Goal: Task Accomplishment & Management: Use online tool/utility

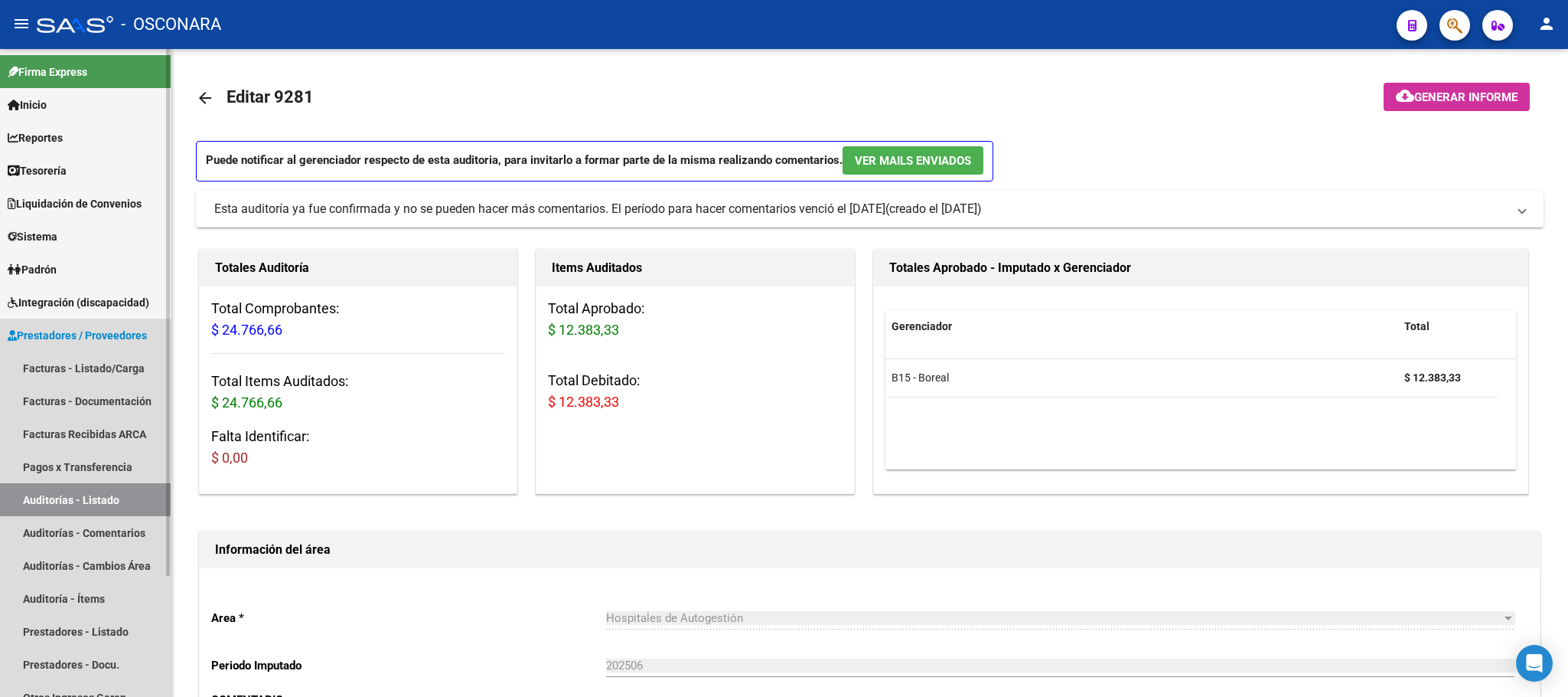
click at [113, 499] on link "Auditorías - Listado" at bounding box center [85, 499] width 170 height 33
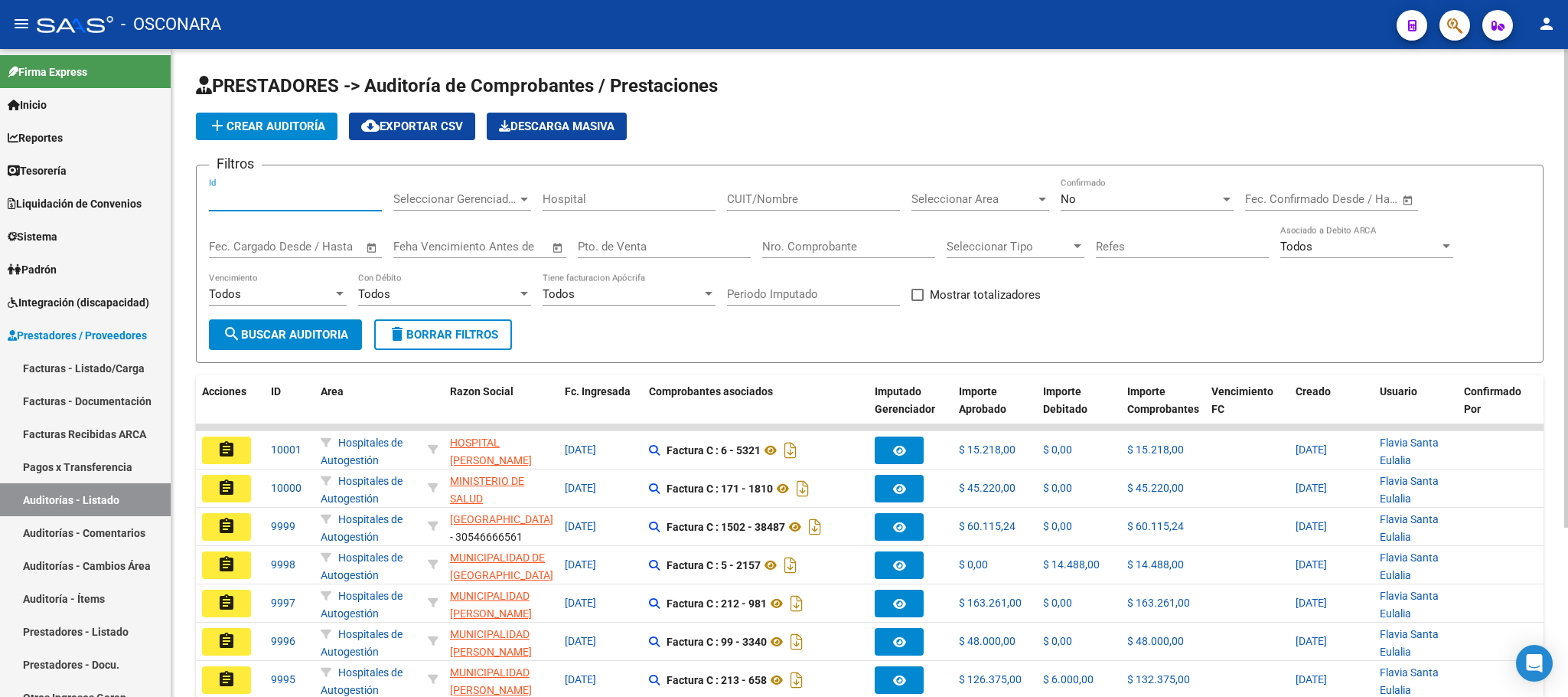
click at [356, 206] on input "Id" at bounding box center [295, 198] width 173 height 14
type input "9894"
click at [348, 328] on span "search Buscar Auditoria" at bounding box center [285, 335] width 126 height 14
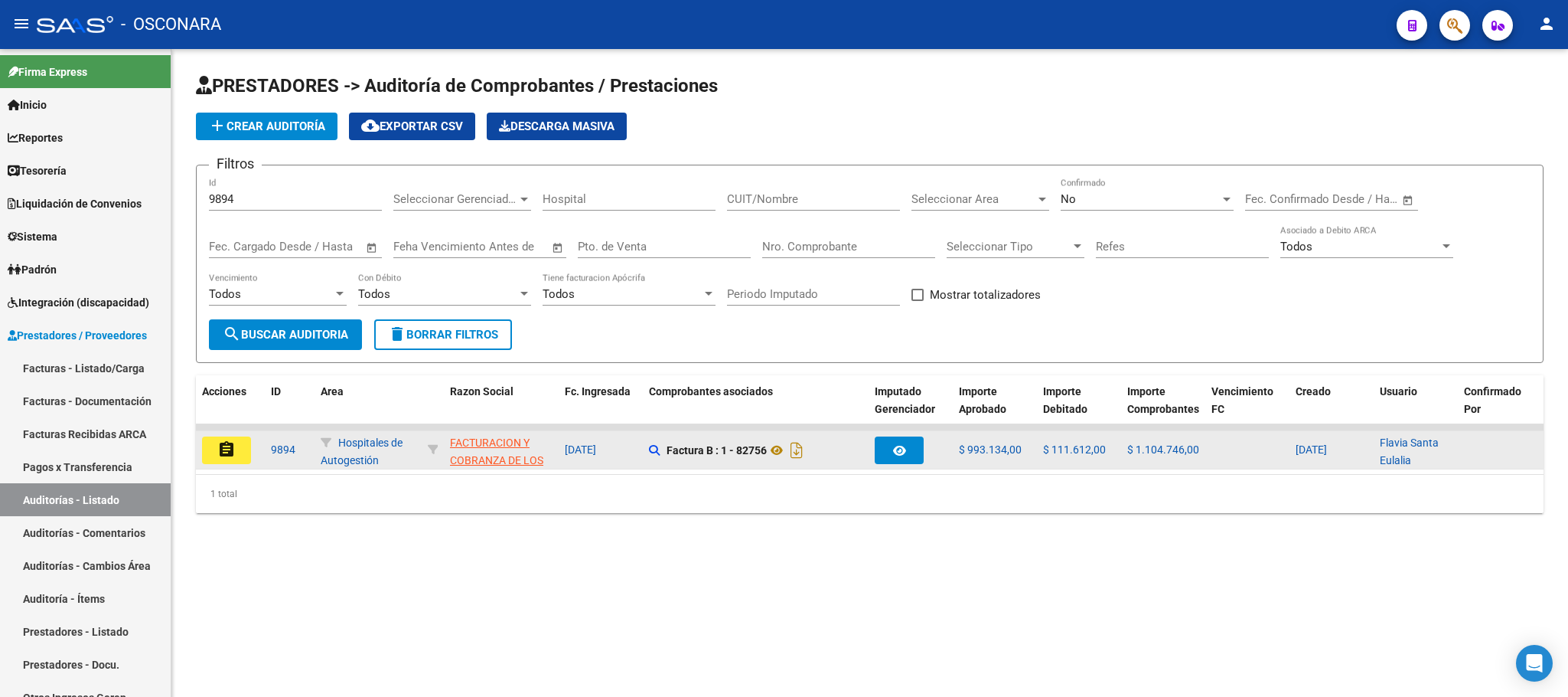
click at [217, 442] on mat-icon "assignment" at bounding box center [226, 449] width 19 height 19
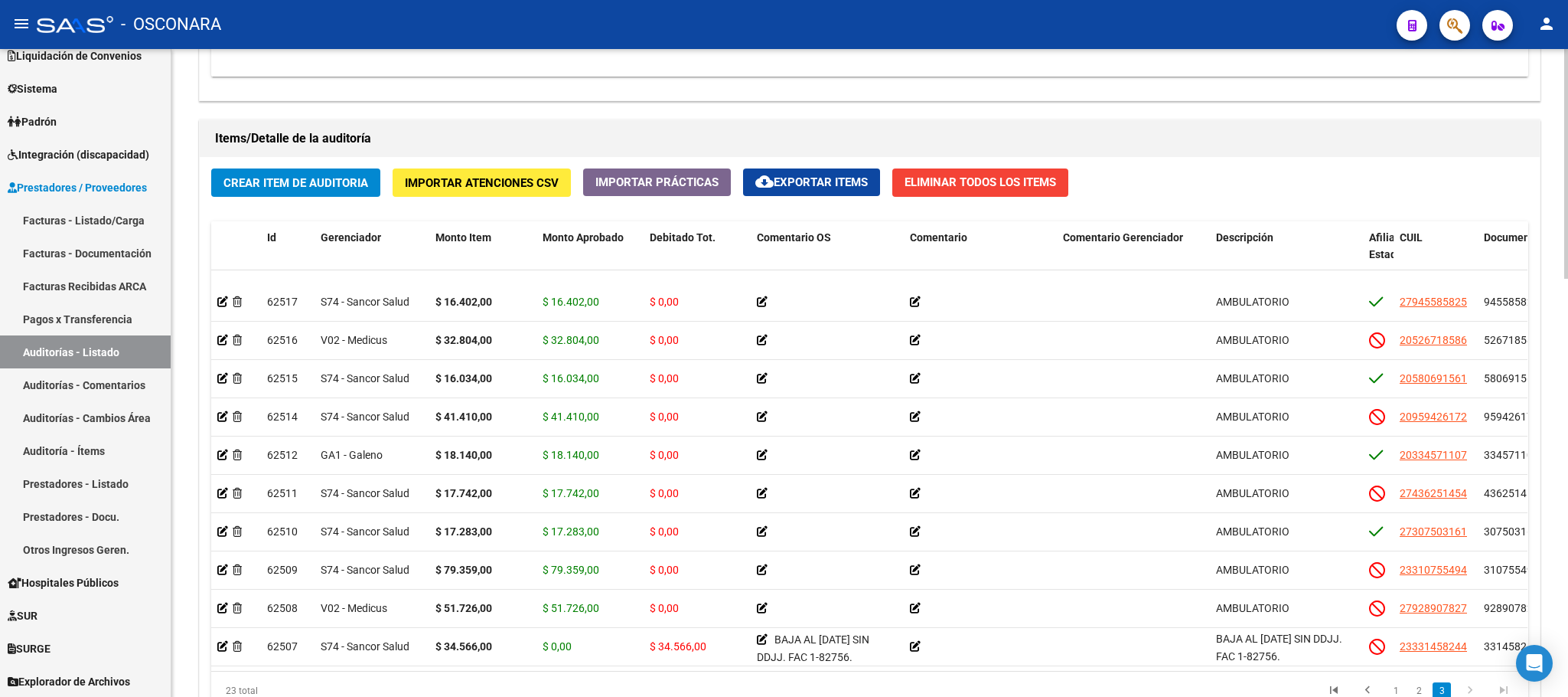
scroll to position [1181, 0]
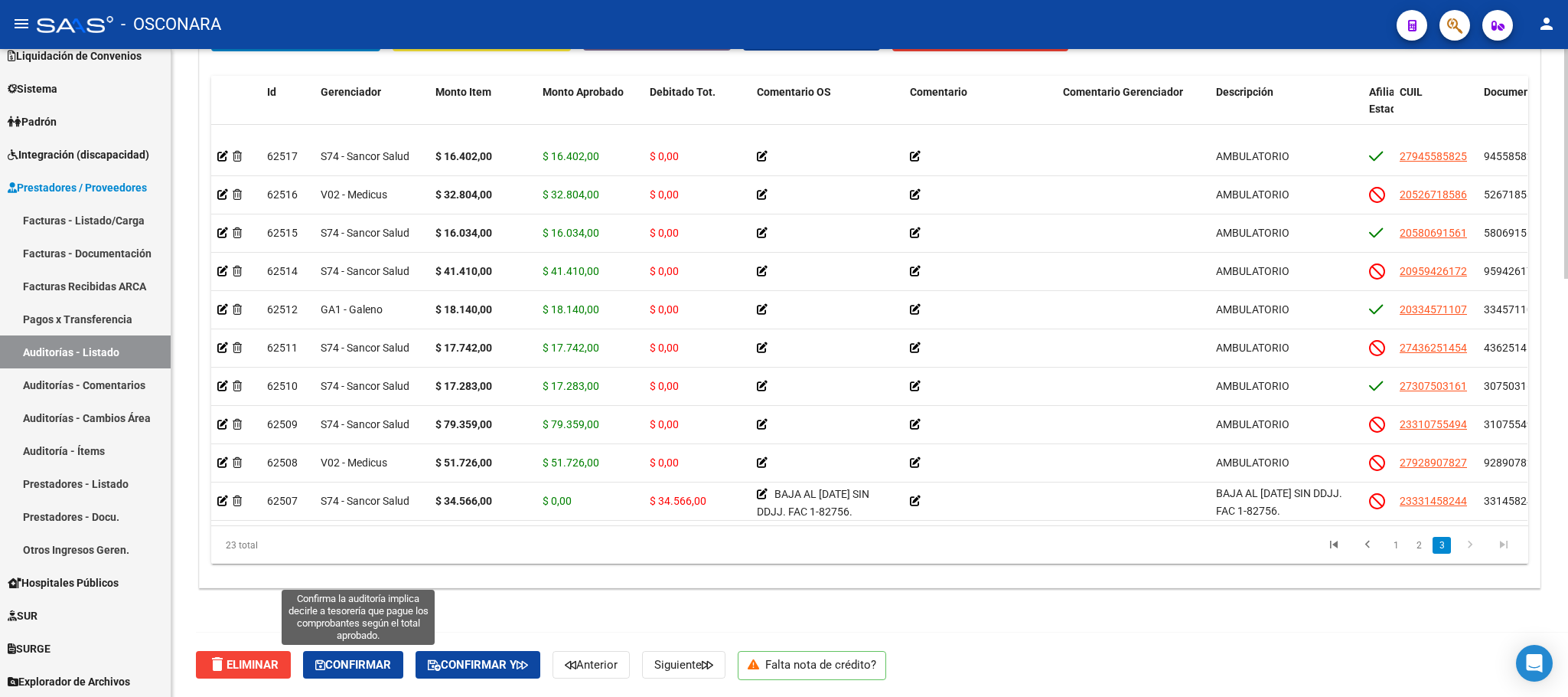
click at [371, 658] on span "Confirmar" at bounding box center [352, 664] width 75 height 14
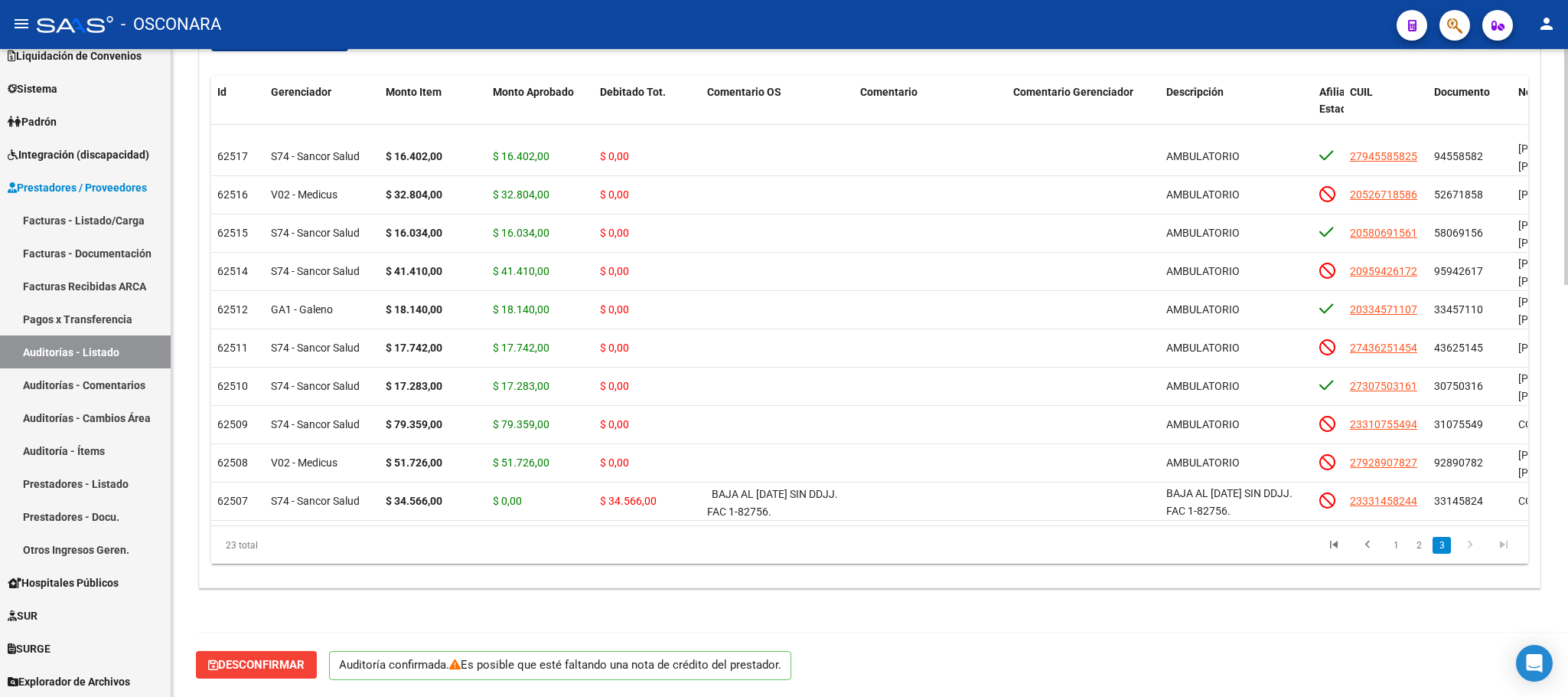
scroll to position [1128, 0]
type input "202509"
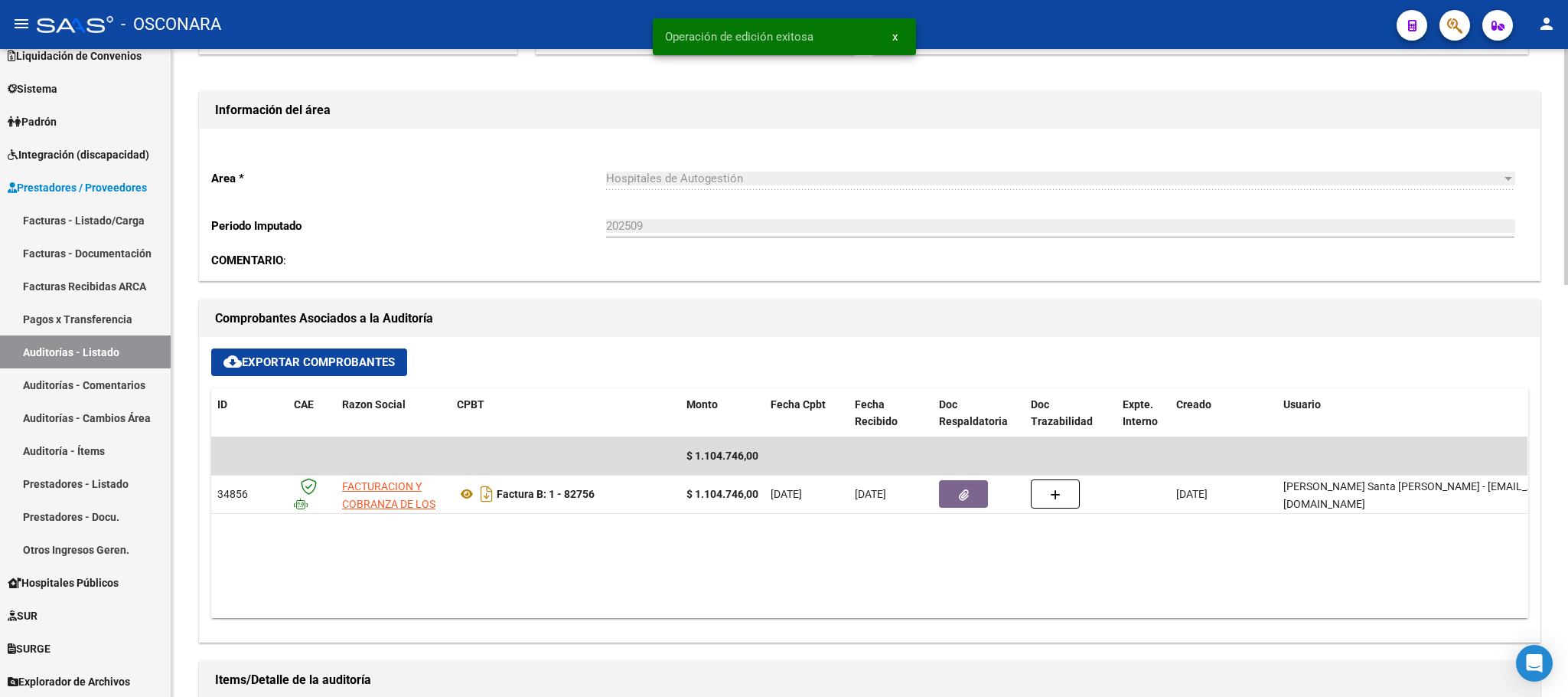
scroll to position [0, 0]
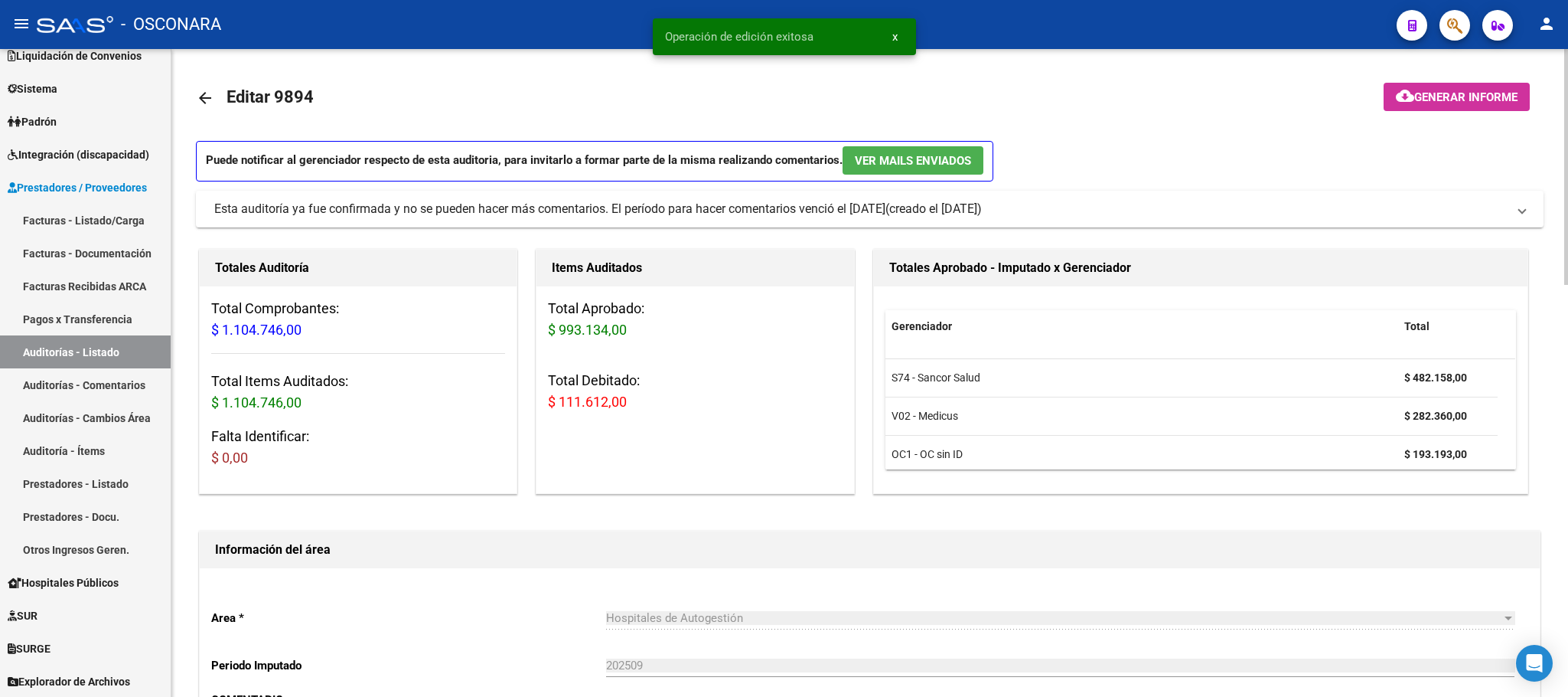
click at [1502, 97] on span "Generar informe" at bounding box center [1466, 97] width 103 height 14
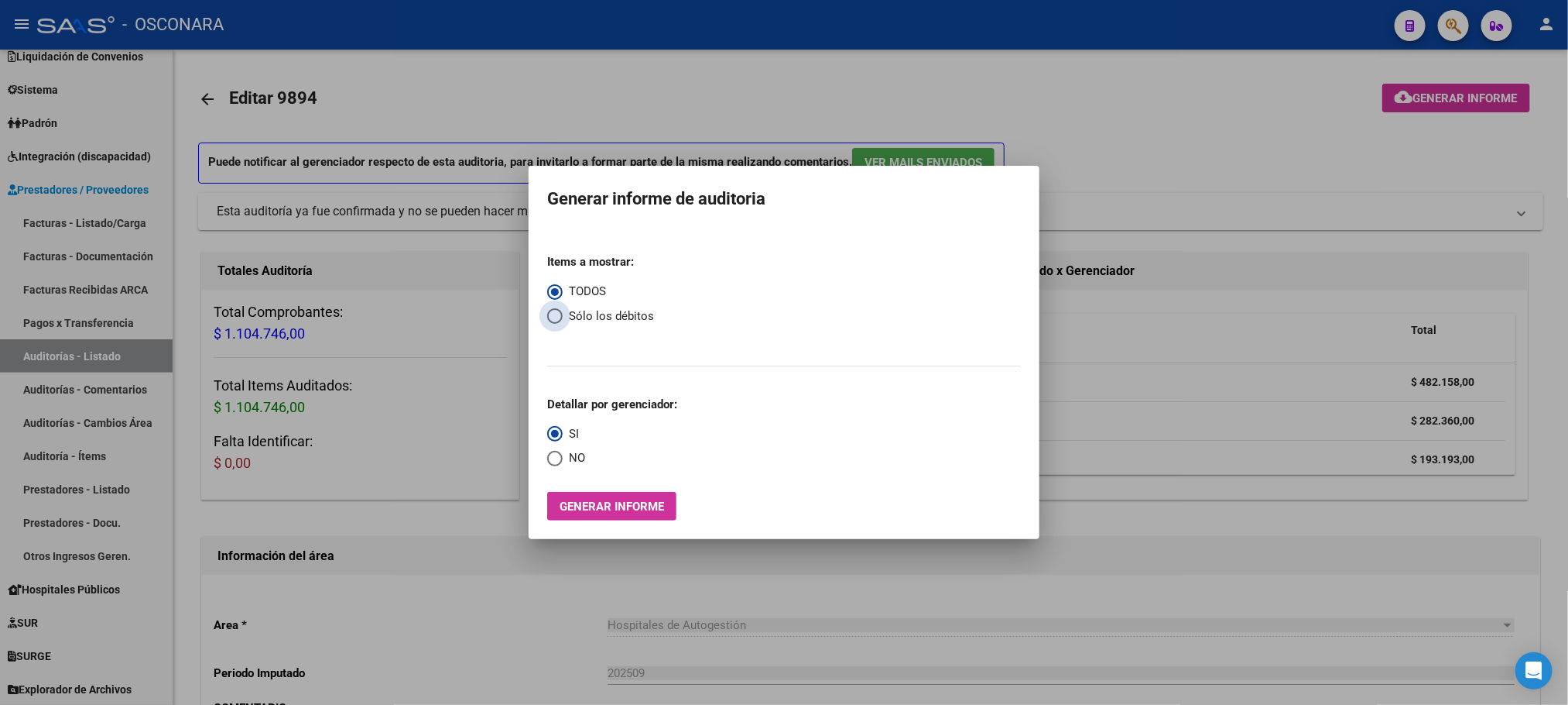
click at [561, 321] on span "Select an option" at bounding box center [555, 316] width 15 height 15
click at [561, 321] on input "Sólo los débitos" at bounding box center [555, 316] width 15 height 15
radio input "true"
click at [553, 296] on span "Select an option" at bounding box center [555, 291] width 15 height 15
click at [553, 296] on input "TODOS" at bounding box center [555, 291] width 15 height 15
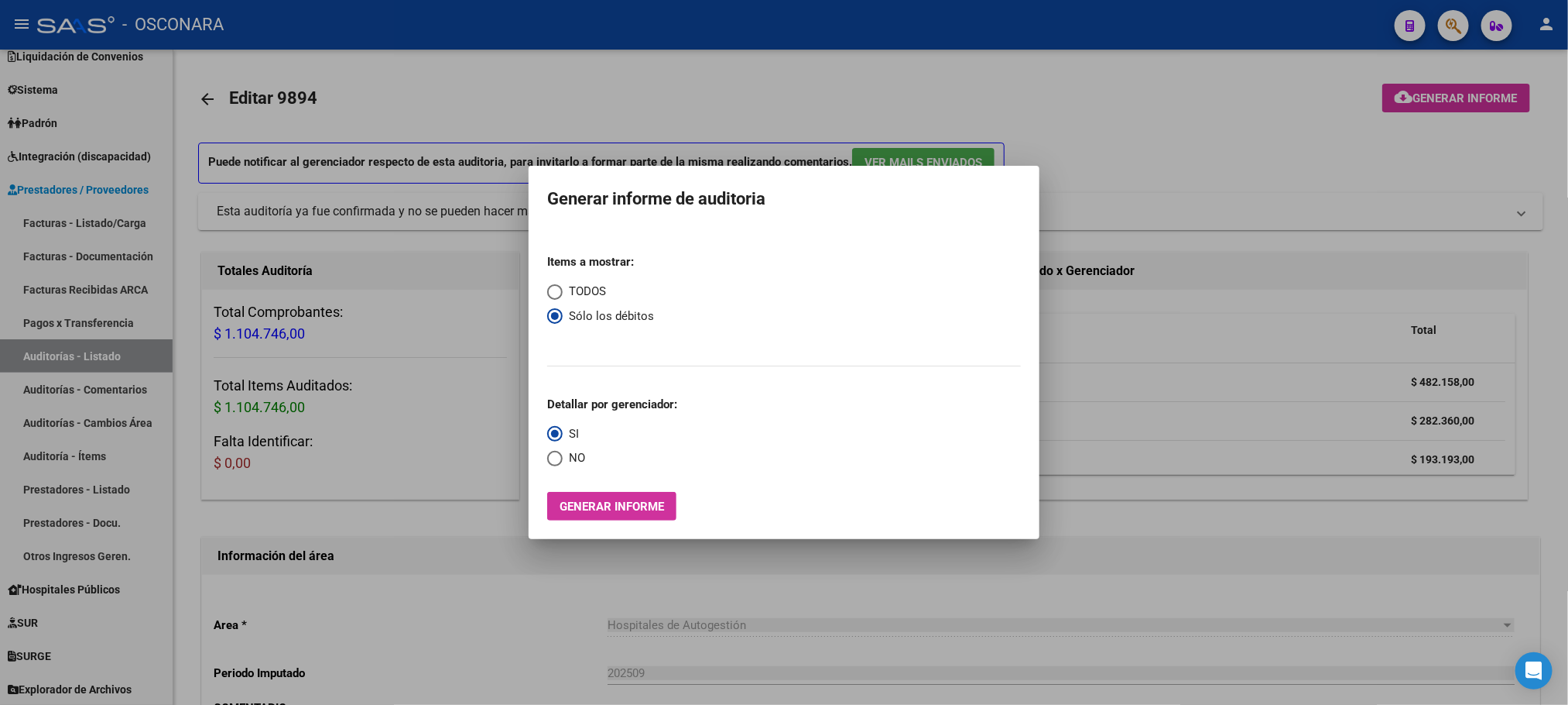
radio input "true"
click at [414, 593] on div at bounding box center [784, 352] width 1568 height 705
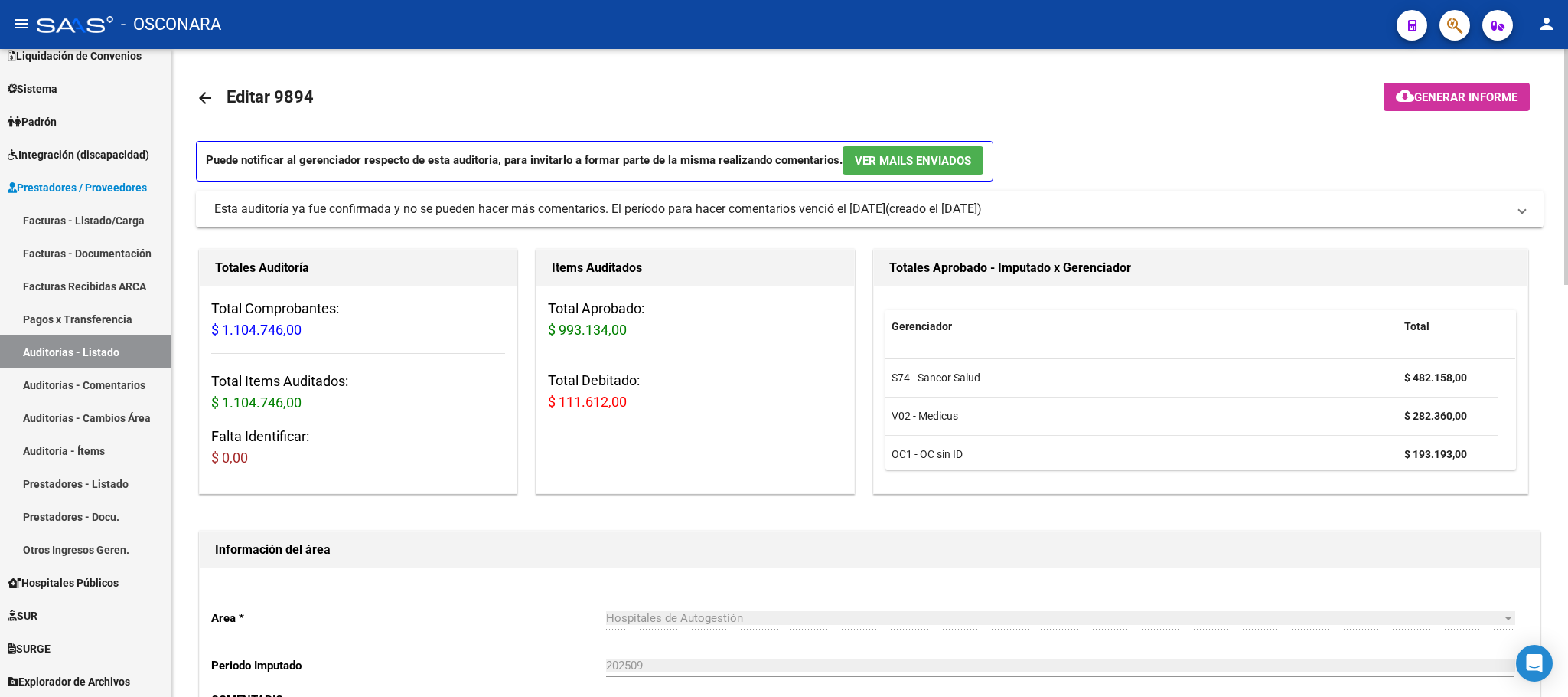
click at [1467, 101] on span "Generar informe" at bounding box center [1466, 97] width 103 height 14
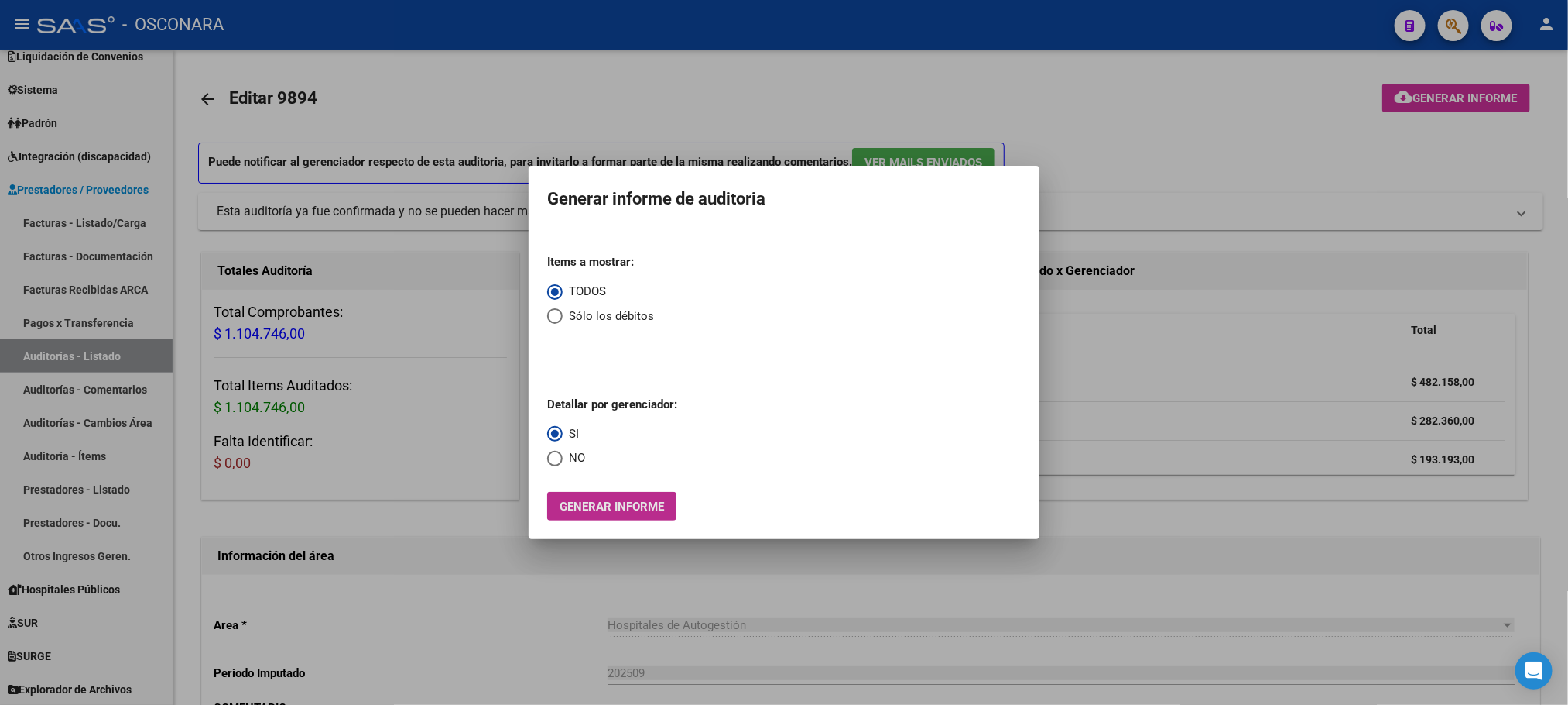
click at [650, 497] on button "Generar informe" at bounding box center [612, 506] width 129 height 28
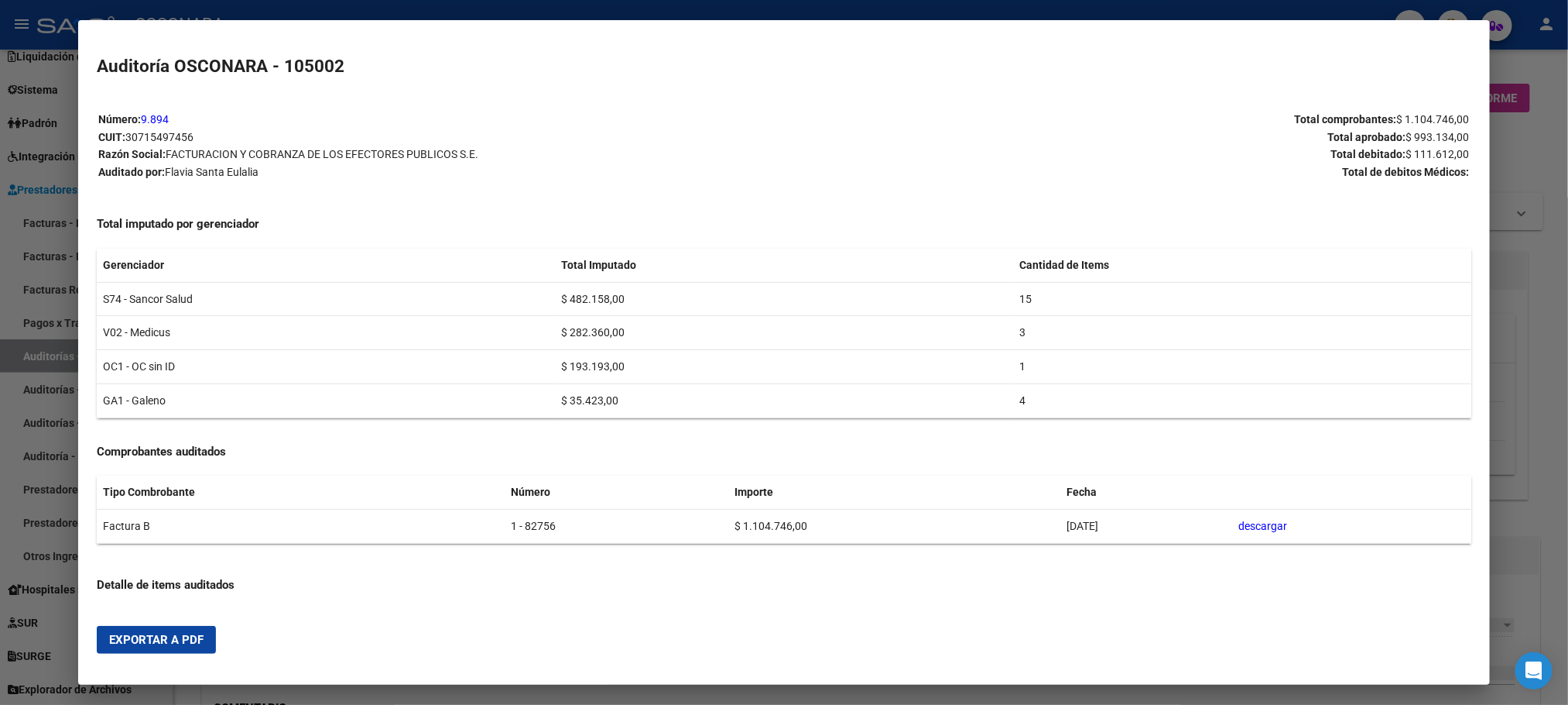
click at [131, 630] on button "Exportar a PDF" at bounding box center [156, 640] width 120 height 28
click at [1549, 76] on div at bounding box center [784, 352] width 1568 height 705
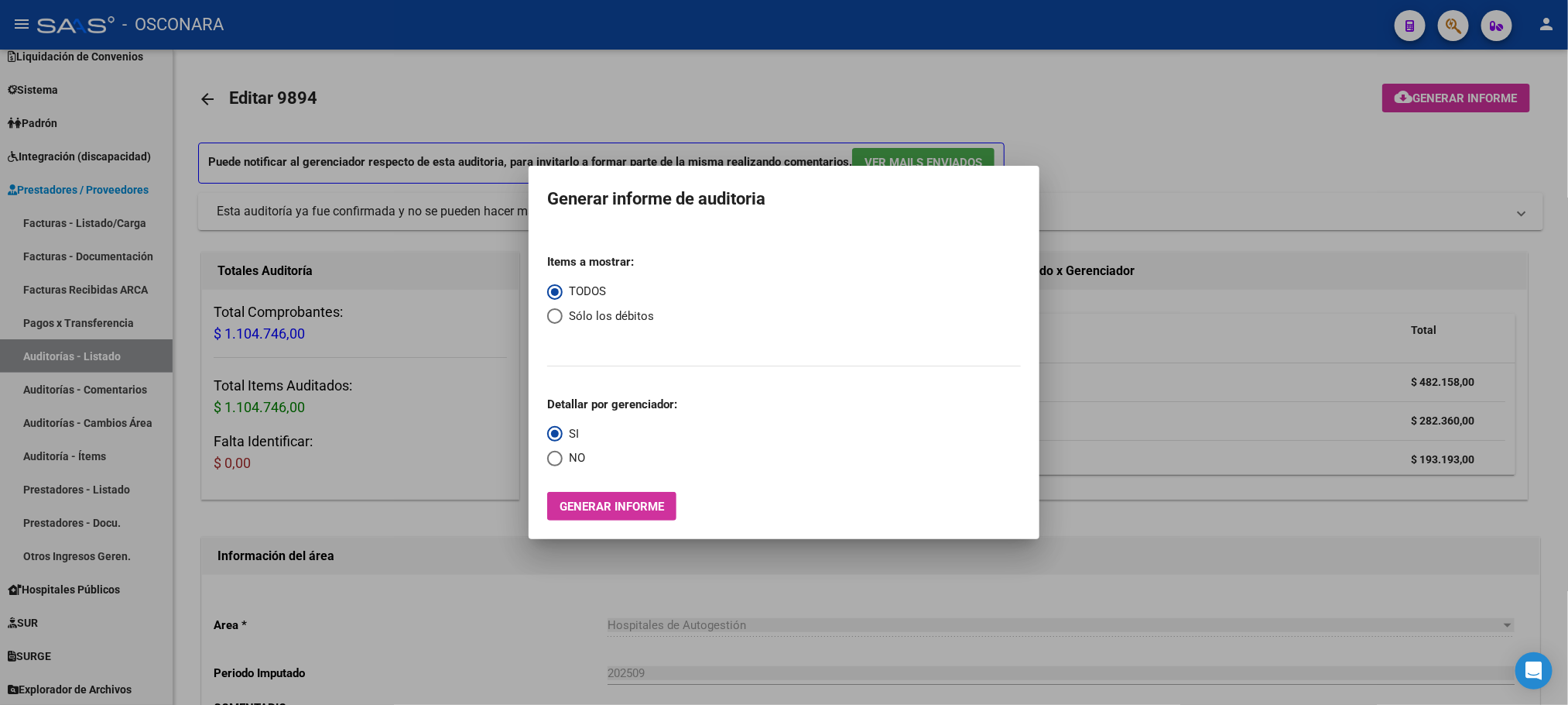
click at [1103, 407] on div at bounding box center [784, 352] width 1568 height 705
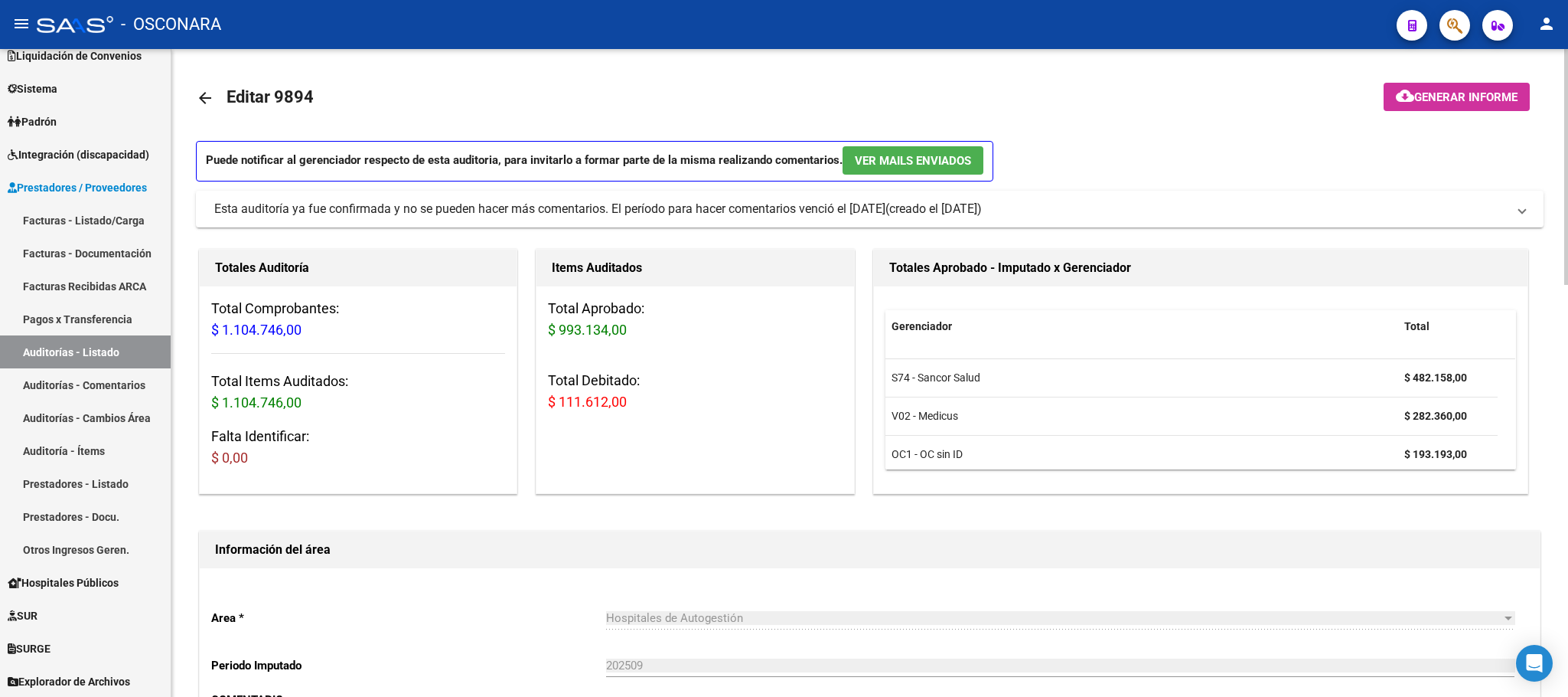
drag, startPoint x: 1528, startPoint y: 0, endPoint x: 975, endPoint y: 58, distance: 556.0
click at [85, 337] on link "Auditorías - Listado" at bounding box center [85, 351] width 170 height 33
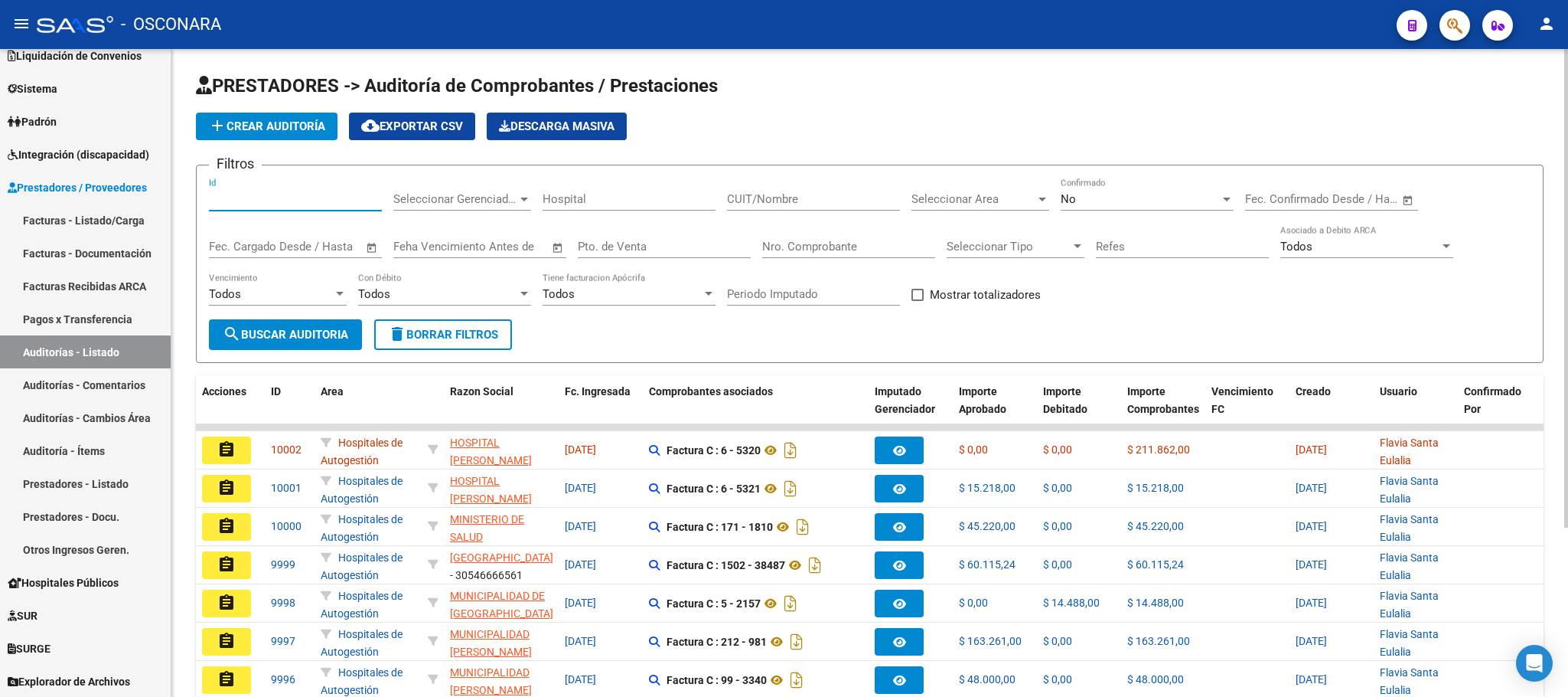
click at [287, 203] on input "Id" at bounding box center [295, 198] width 173 height 14
type input "9899"
click at [337, 340] on span "search Buscar Auditoria" at bounding box center [285, 335] width 126 height 14
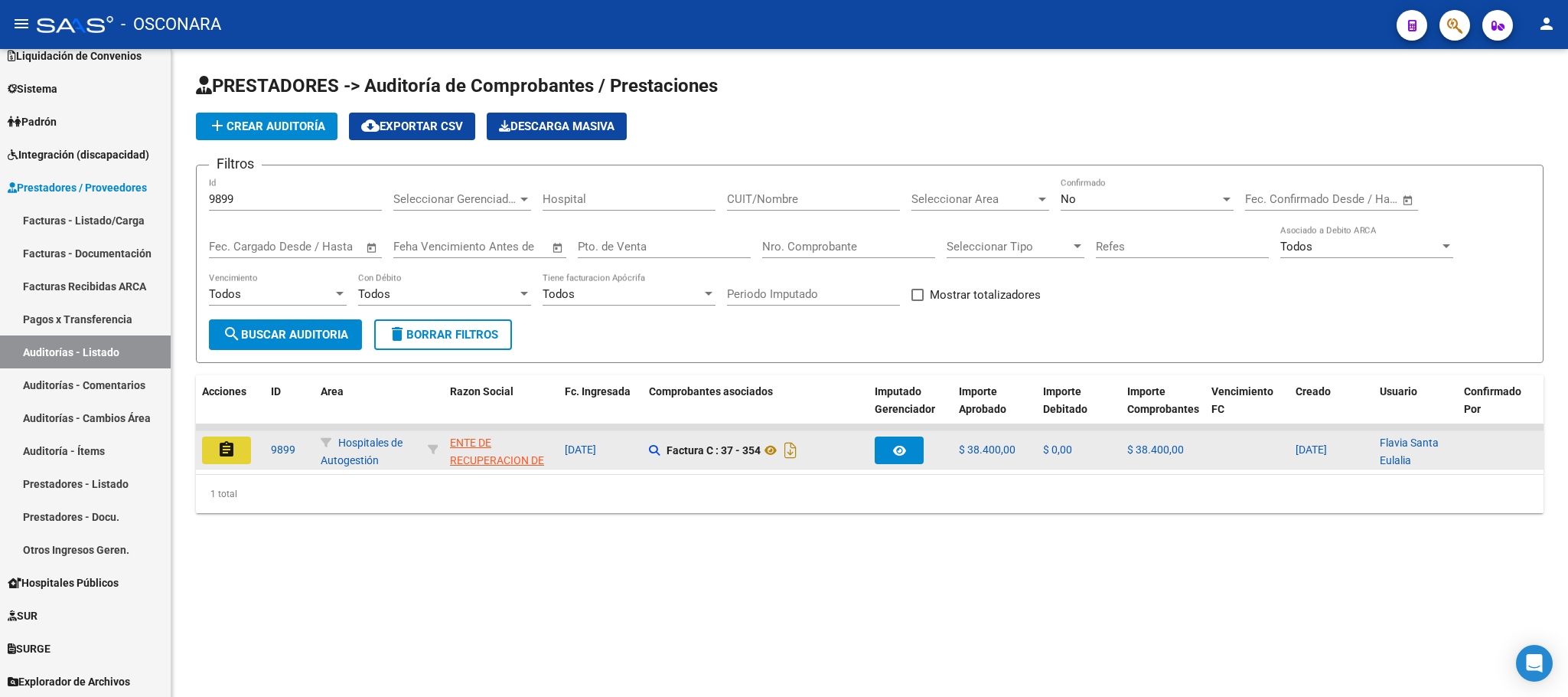
click at [230, 461] on button "assignment" at bounding box center [226, 450] width 49 height 28
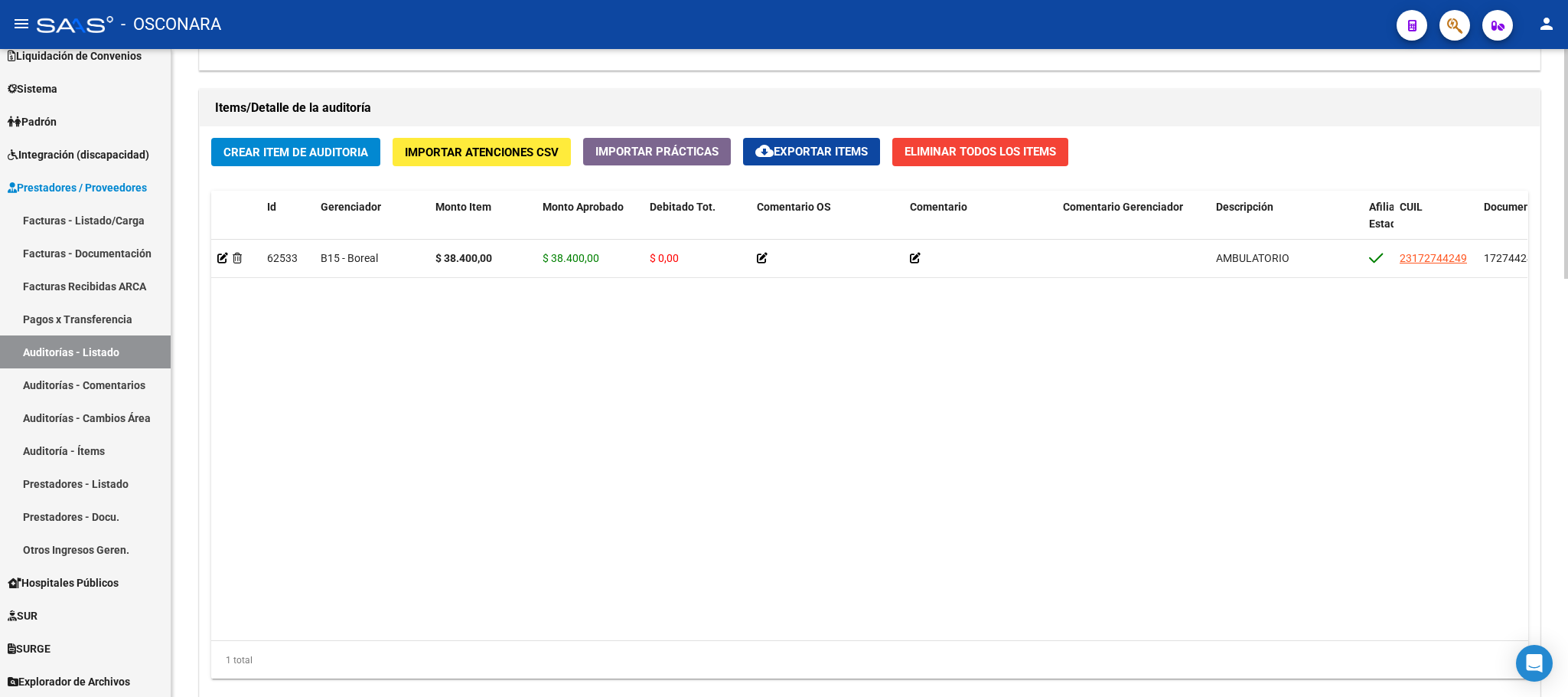
scroll to position [1181, 0]
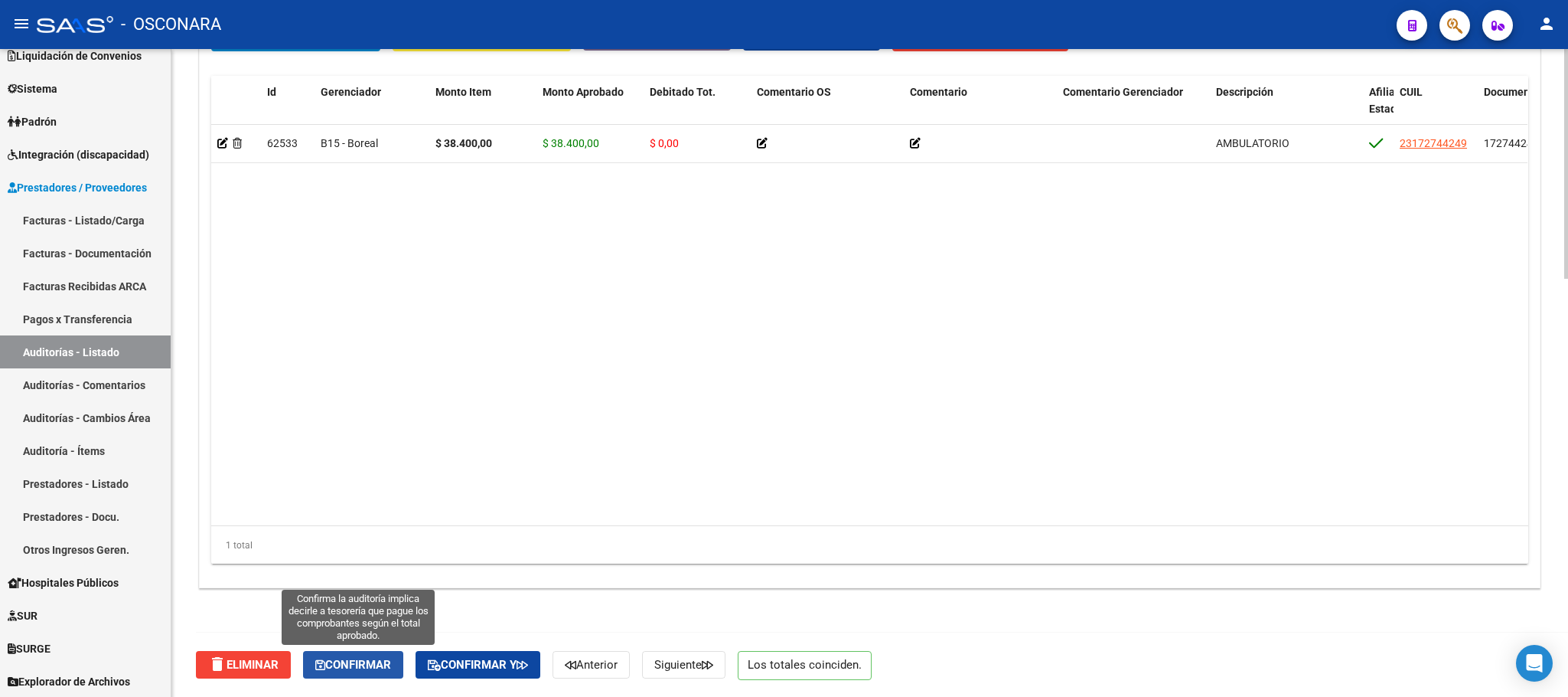
click at [377, 659] on span "Confirmar" at bounding box center [352, 664] width 75 height 14
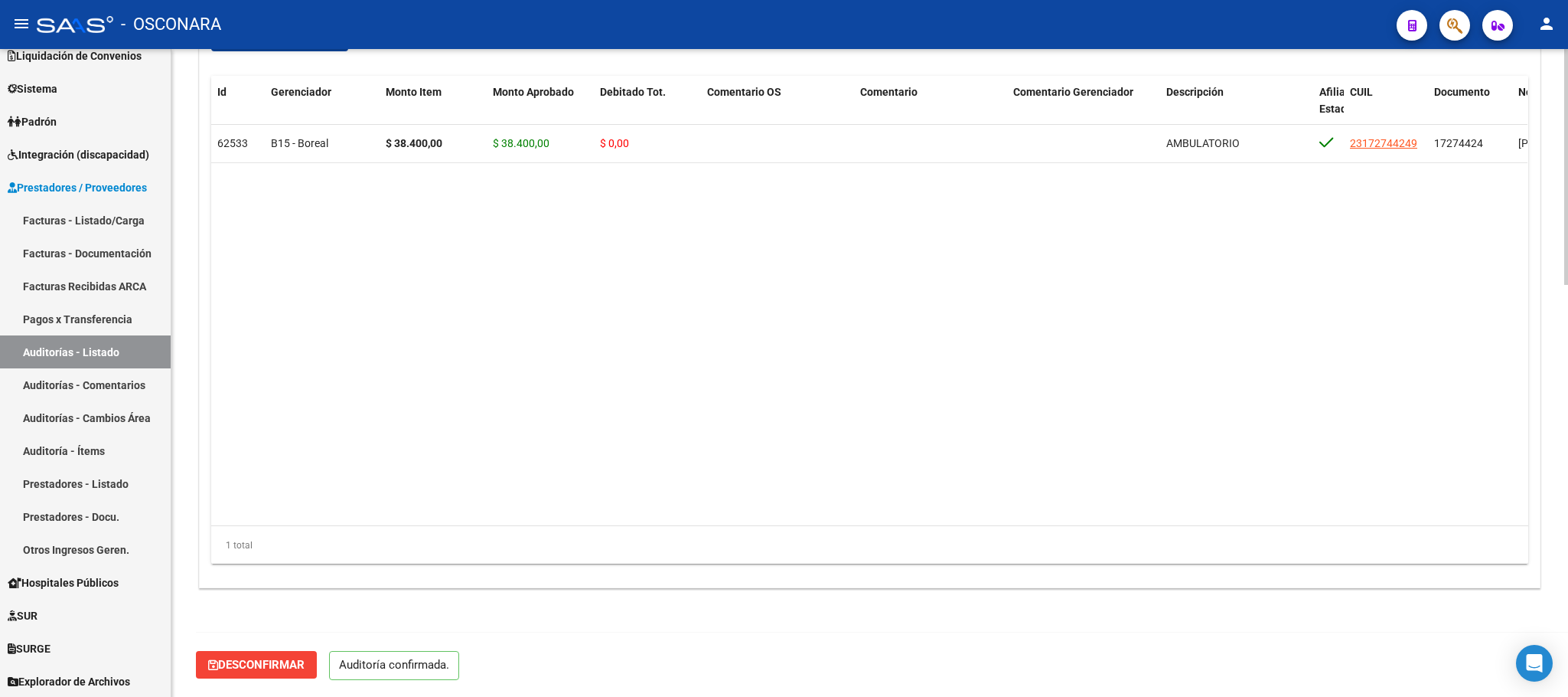
scroll to position [1128, 0]
type input "202509"
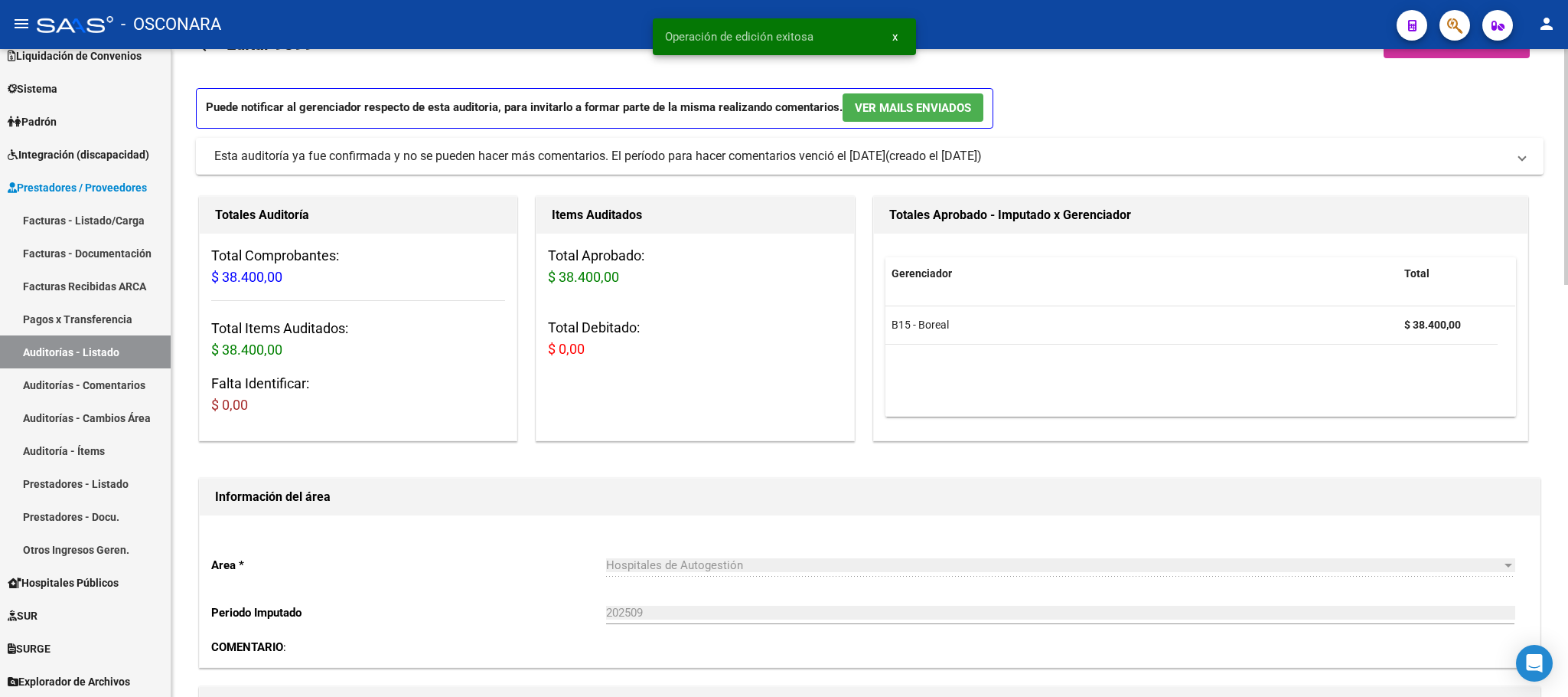
scroll to position [0, 0]
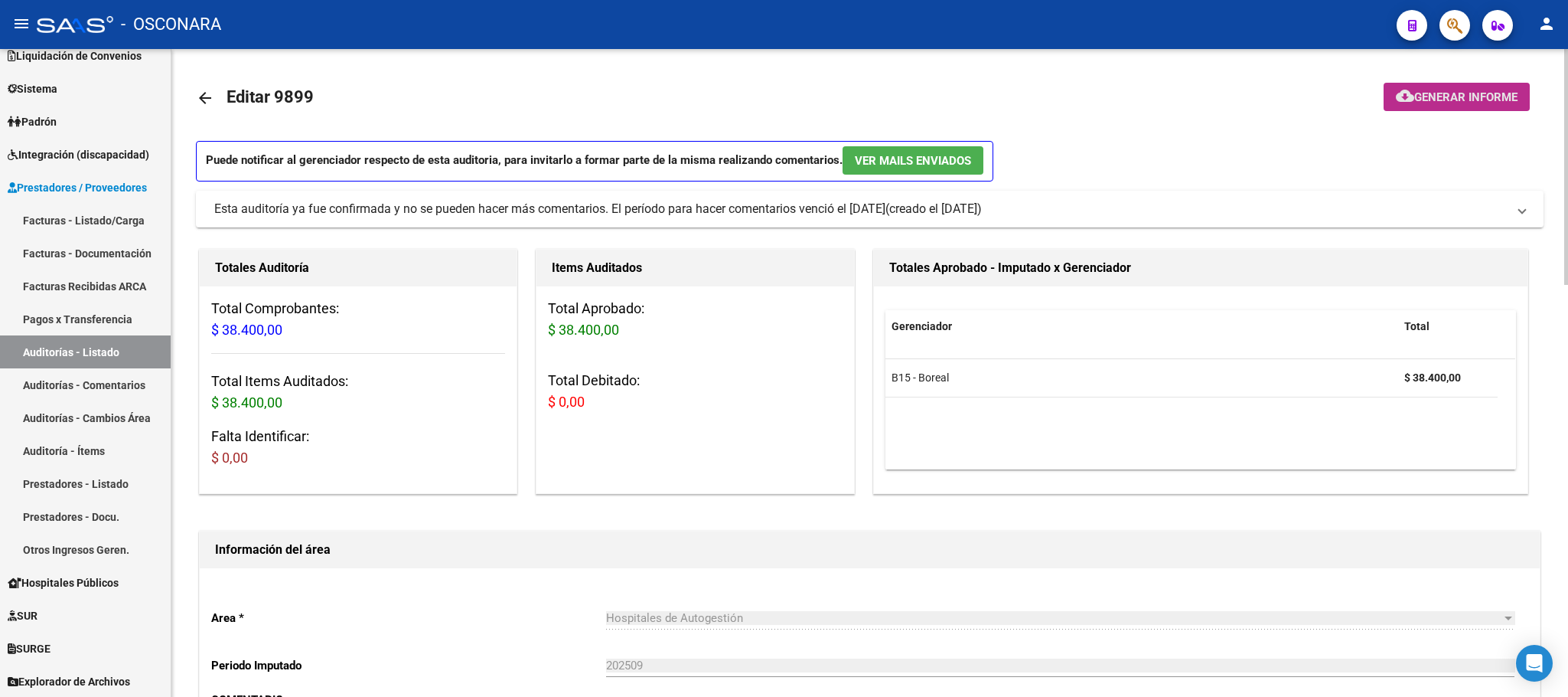
click at [1442, 85] on button "cloud_download Generar informe" at bounding box center [1456, 97] width 146 height 28
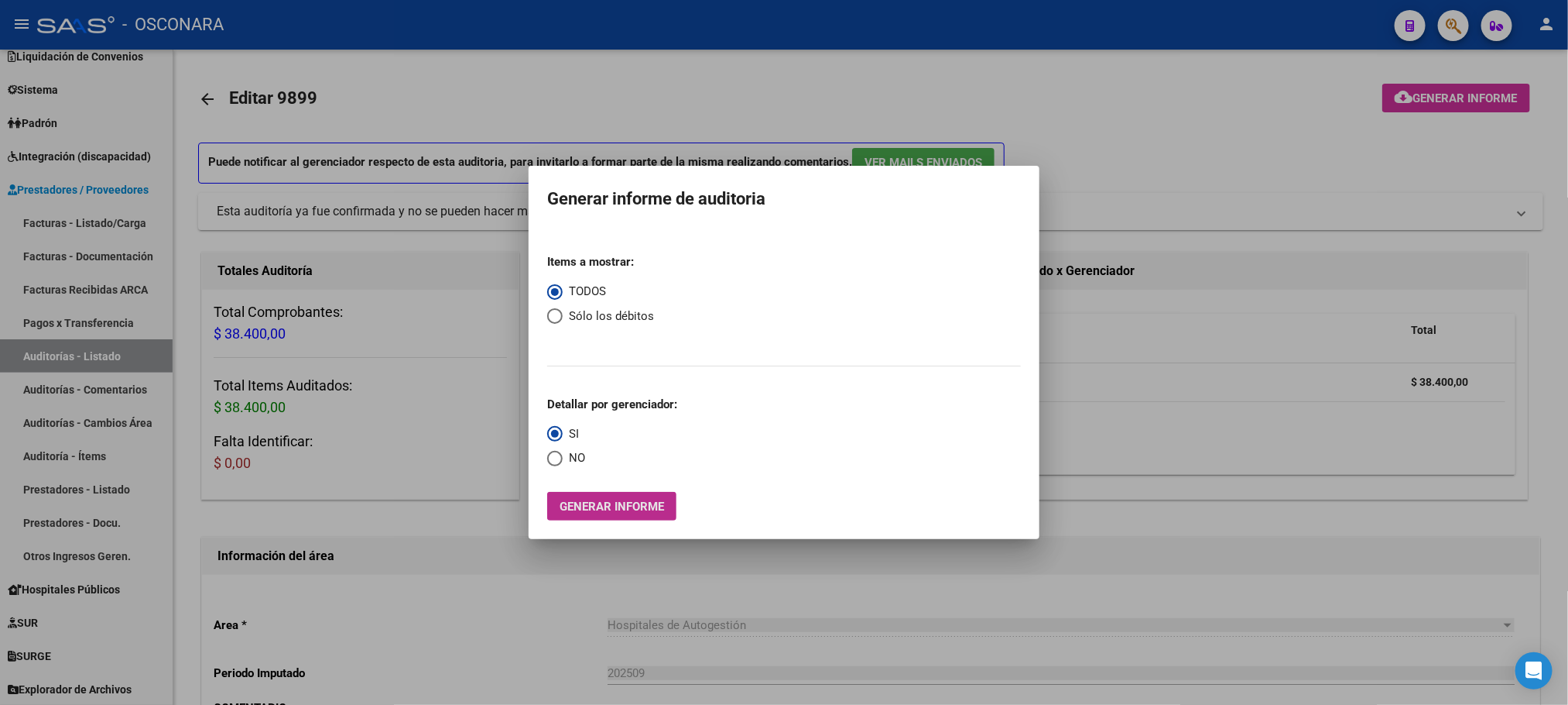
click at [653, 506] on span "Generar informe" at bounding box center [612, 506] width 105 height 14
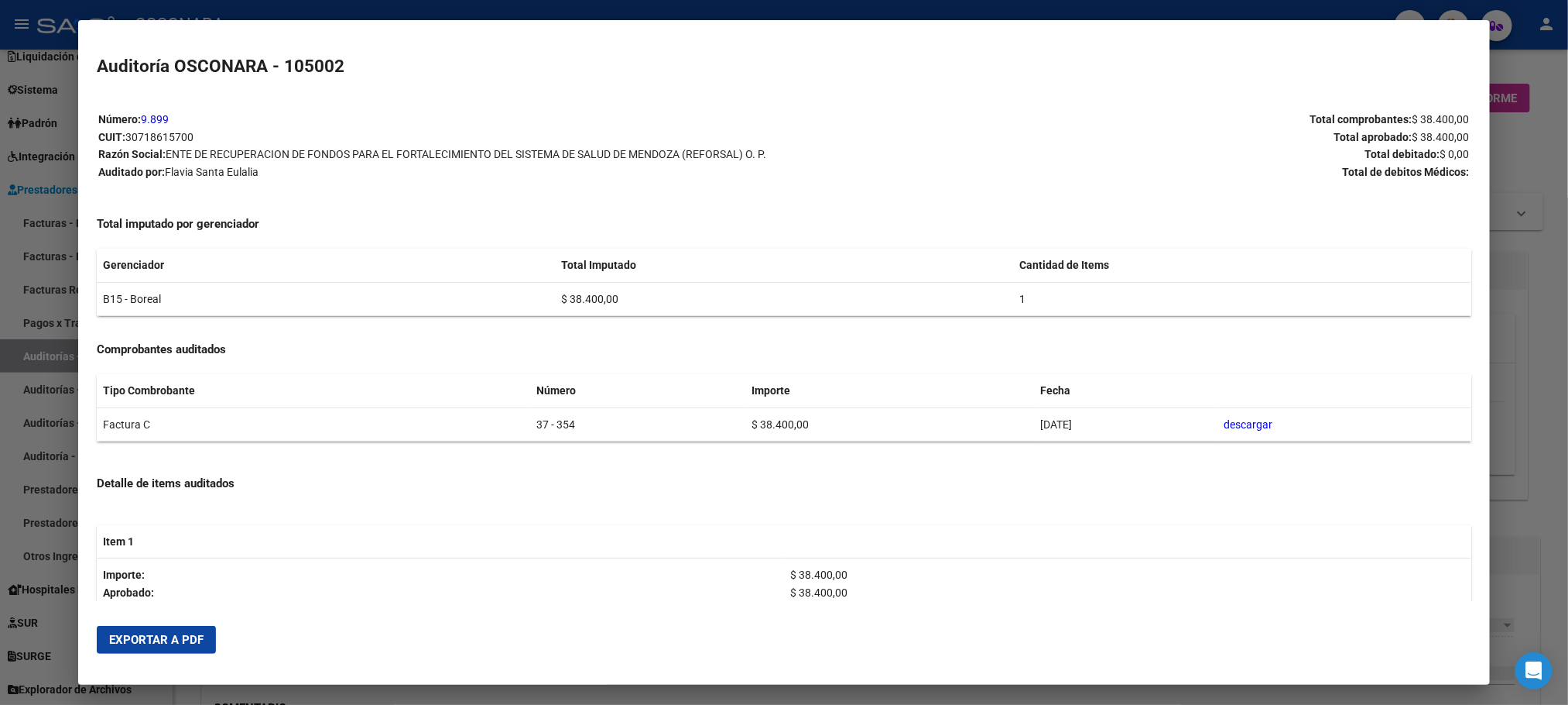
click at [167, 646] on span "Exportar a PDF" at bounding box center [156, 639] width 94 height 14
click at [1559, 282] on div at bounding box center [784, 352] width 1568 height 705
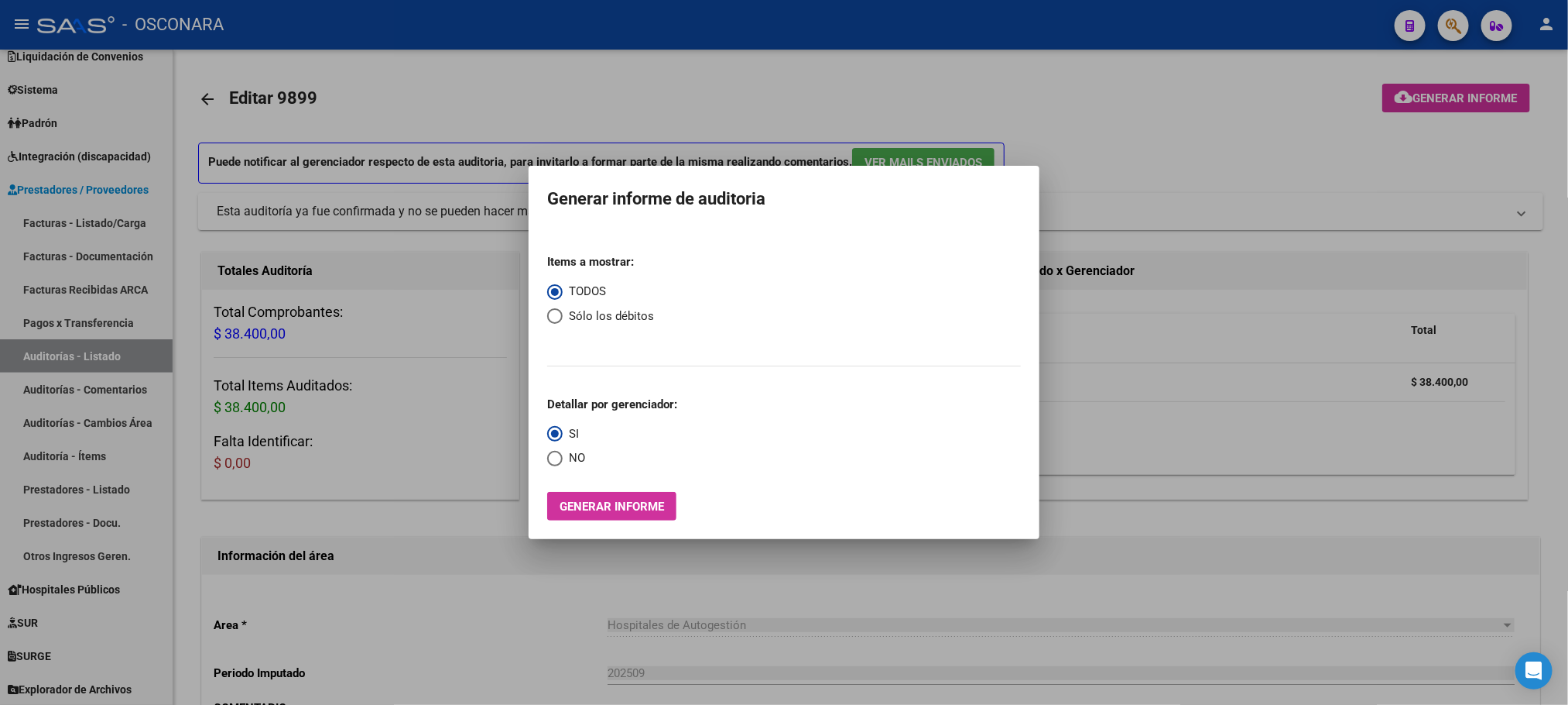
click at [1210, 141] on div at bounding box center [784, 352] width 1568 height 705
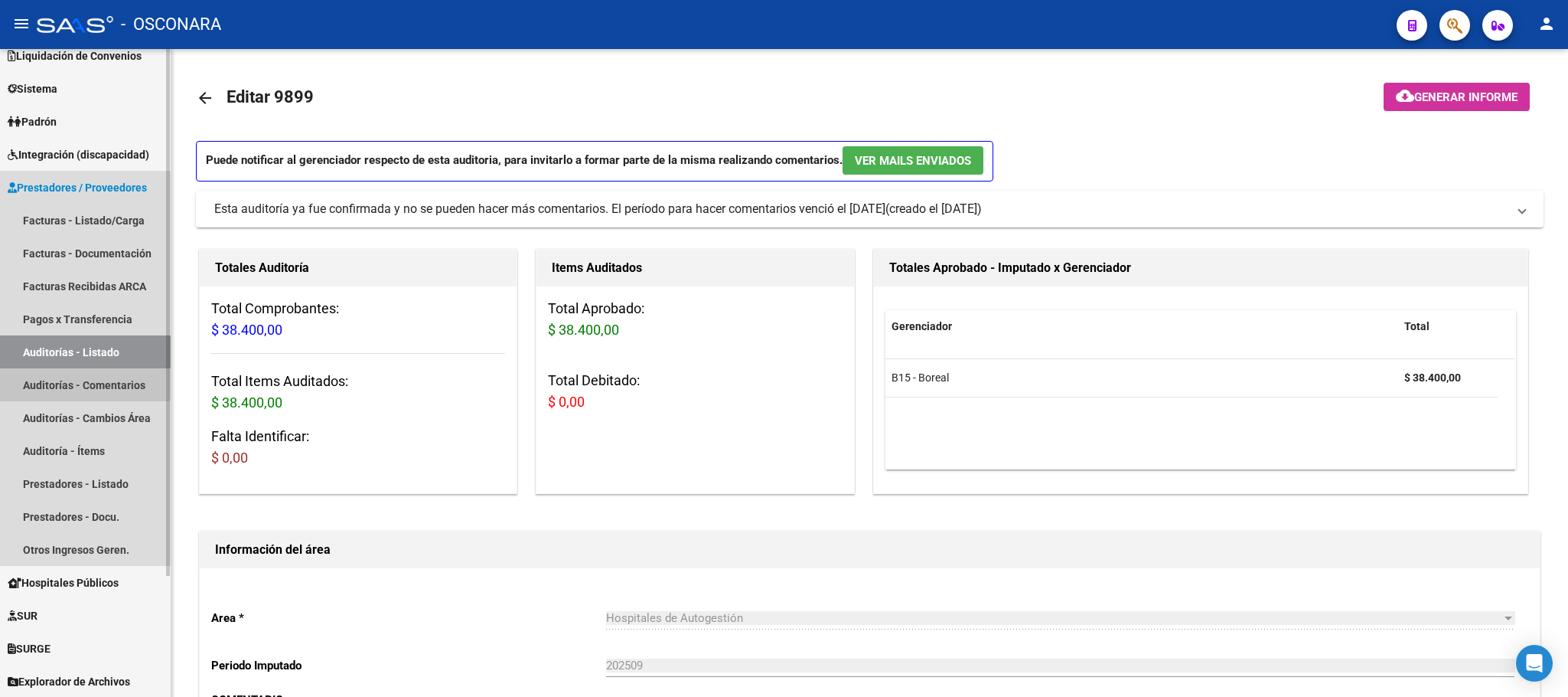
click at [65, 375] on link "Auditorías - Comentarios" at bounding box center [85, 384] width 170 height 33
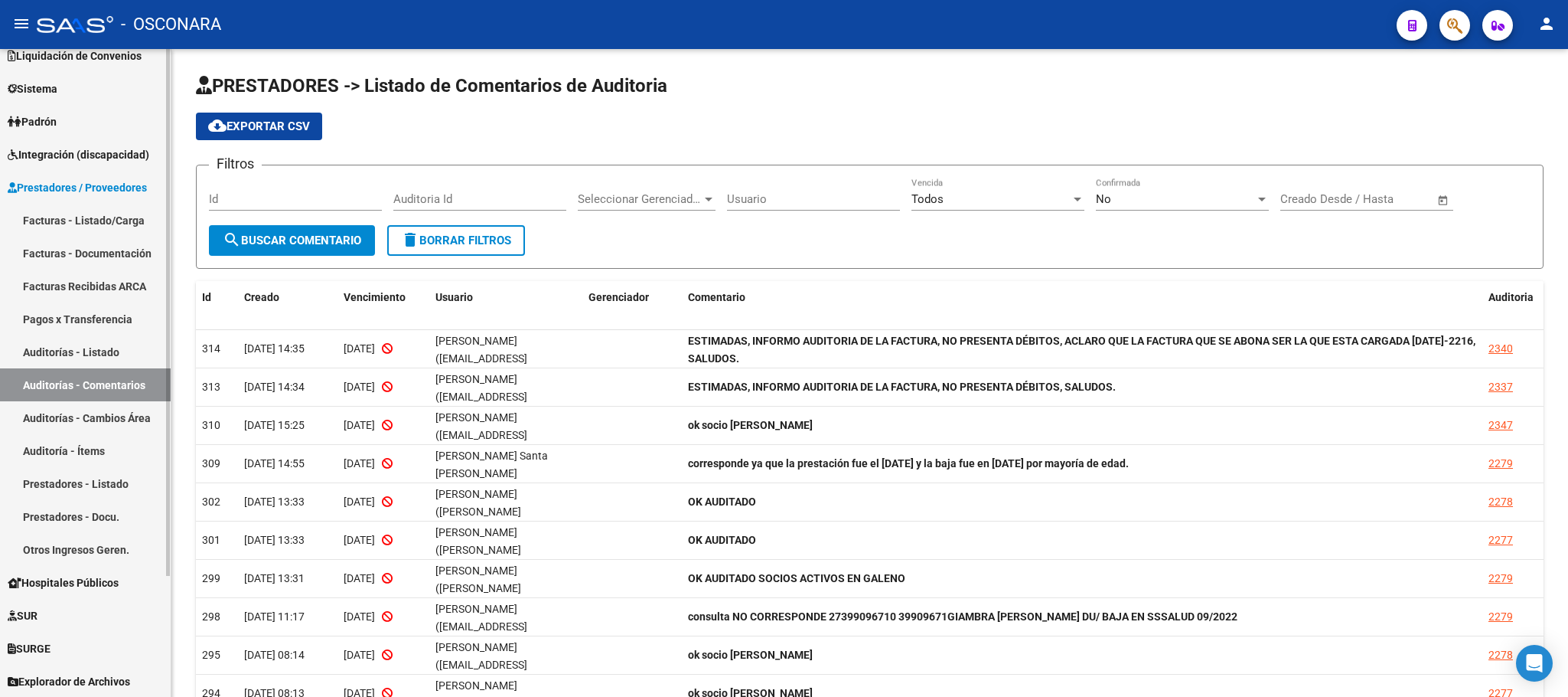
click at [110, 345] on link "Auditorías - Listado" at bounding box center [85, 351] width 170 height 33
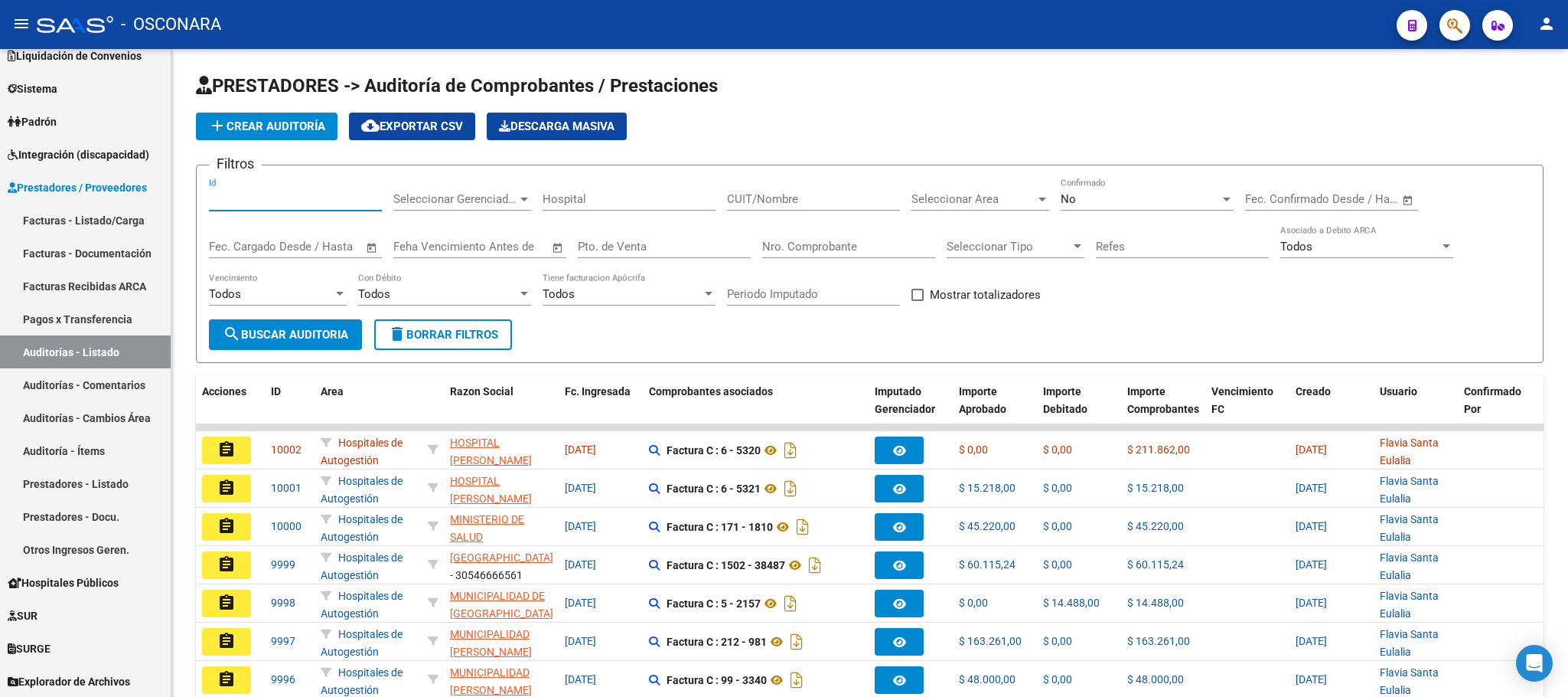
click at [238, 193] on input "Id" at bounding box center [295, 198] width 173 height 14
type input "17"
drag, startPoint x: 272, startPoint y: 191, endPoint x: 230, endPoint y: 198, distance: 42.6
click at [230, 198] on div "99656 Id" at bounding box center [295, 194] width 173 height 33
drag, startPoint x: 258, startPoint y: 200, endPoint x: 196, endPoint y: 196, distance: 62.1
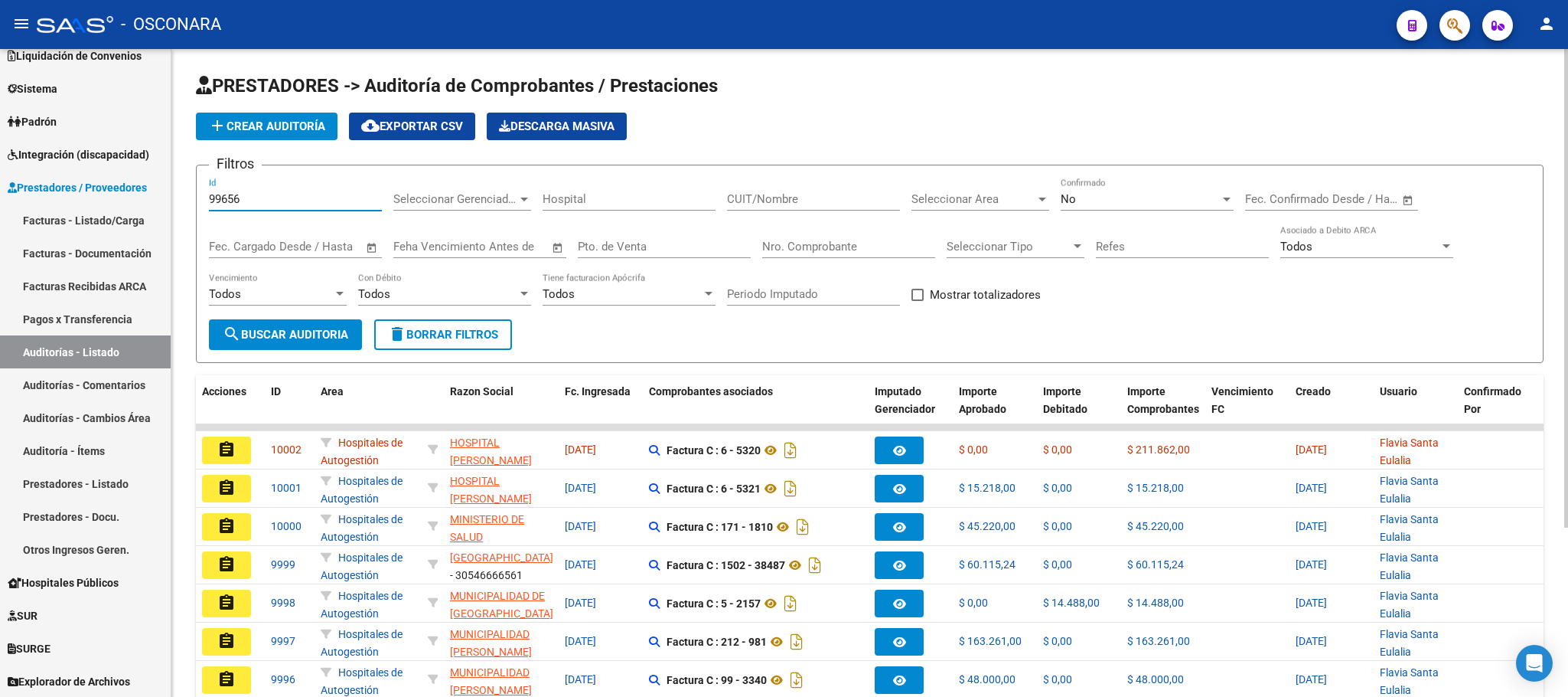
click at [196, 196] on form "Filtros 99656 Id Seleccionar Gerenciador Seleccionar Gerenciador Hospital CUIT/…" at bounding box center [869, 264] width 1348 height 198
type input "9965"
click at [315, 329] on span "search Buscar Auditoria" at bounding box center [285, 335] width 126 height 14
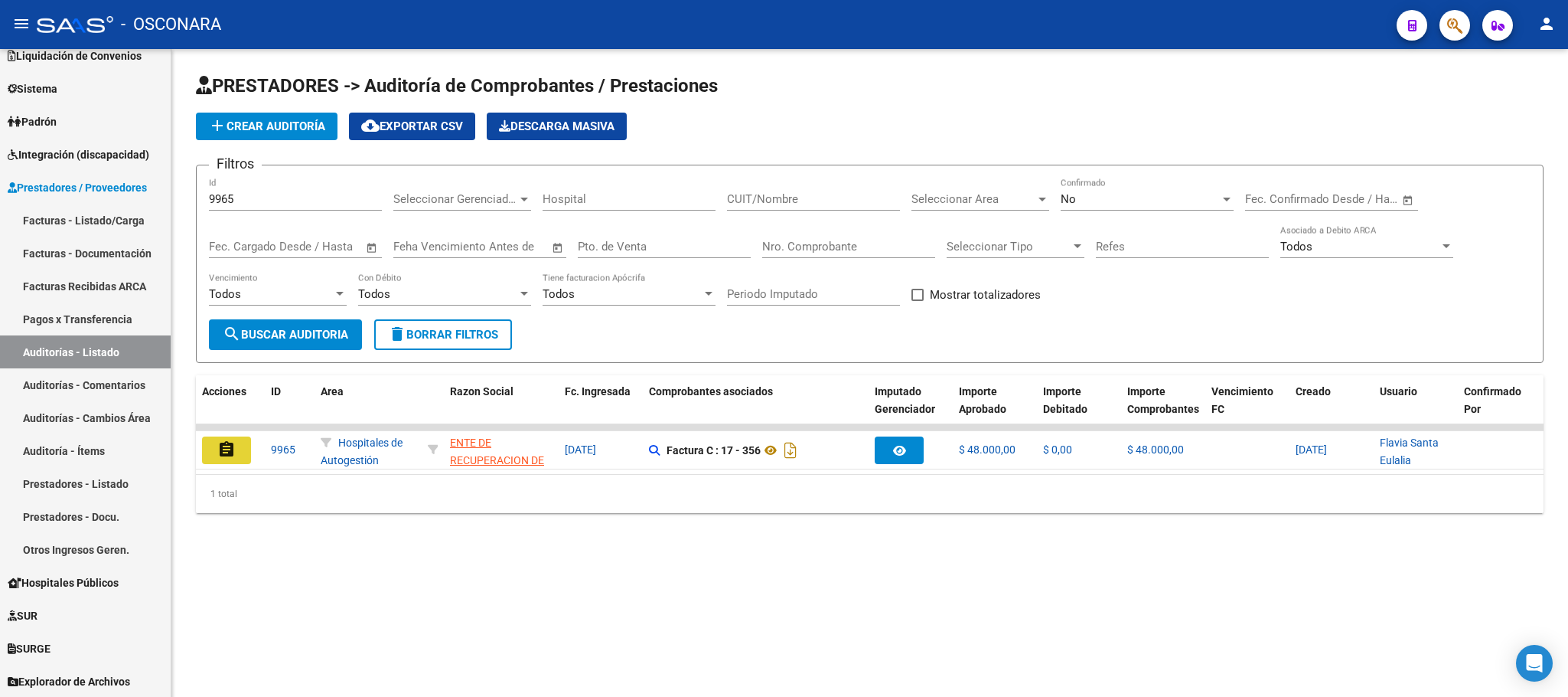
click at [225, 453] on mat-icon "assignment" at bounding box center [226, 449] width 19 height 19
click at [225, 453] on mat-sidenav-content "PRESTADORES -> Auditoría de Comprobantes / Prestaciones add Crear Auditoría clo…" at bounding box center [869, 373] width 1397 height 648
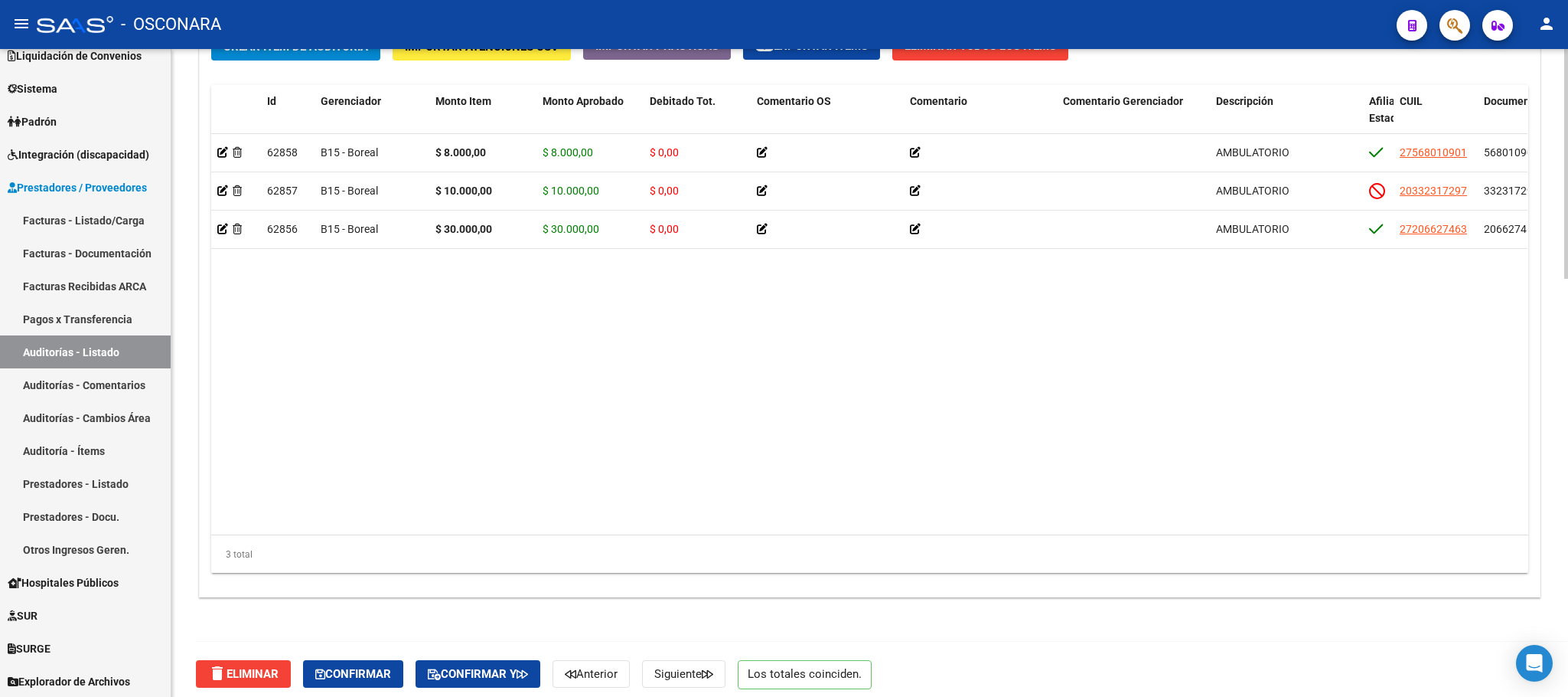
scroll to position [1181, 0]
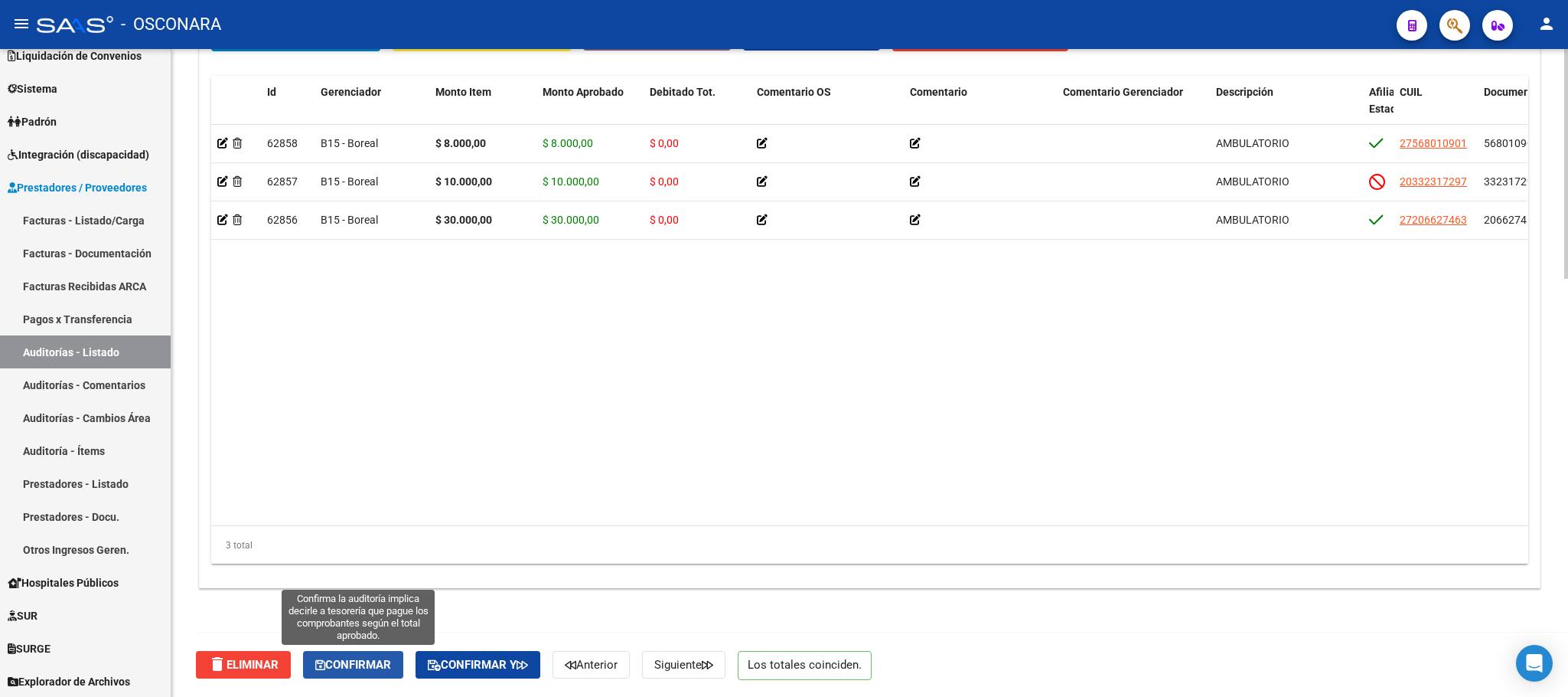
click at [391, 658] on span "Confirmar" at bounding box center [352, 664] width 75 height 14
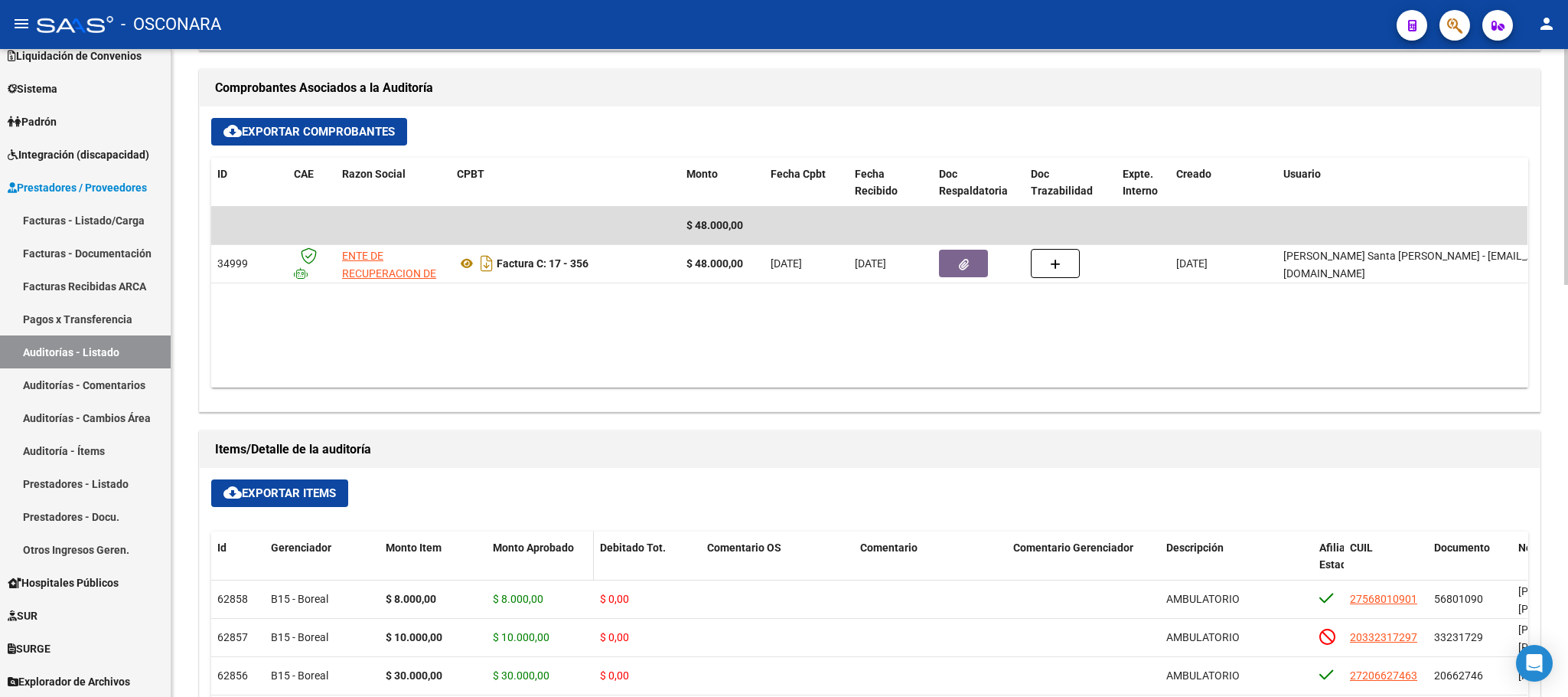
type input "202509"
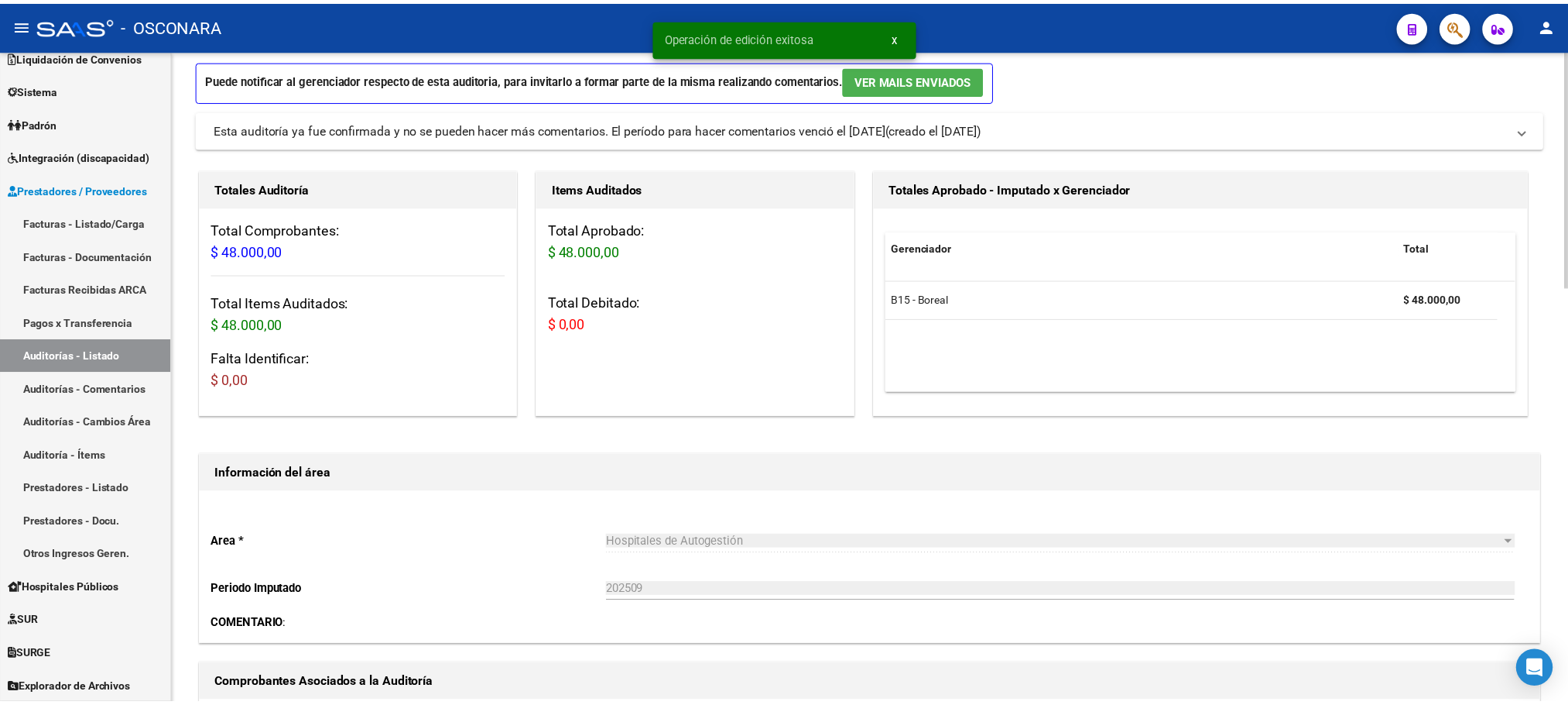
scroll to position [0, 0]
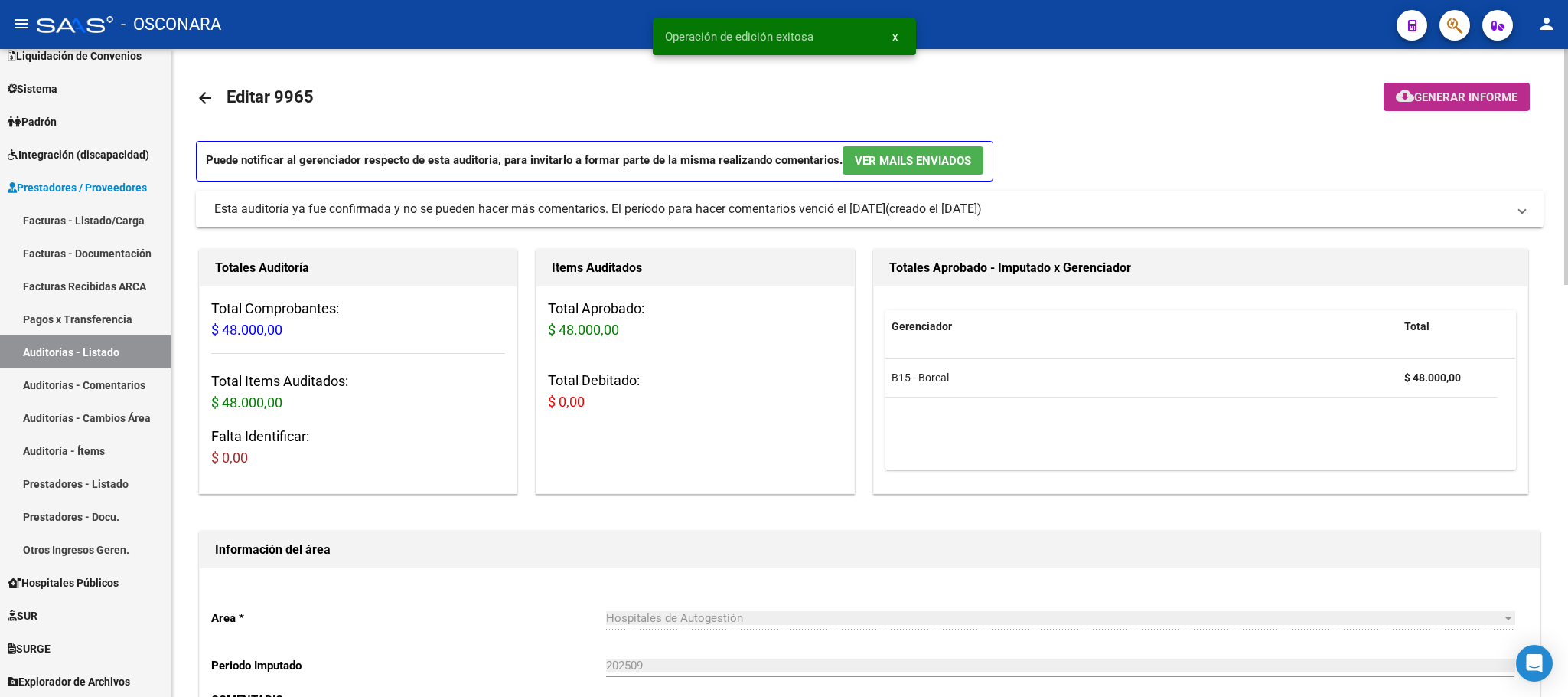
click at [1440, 94] on span "Generar informe" at bounding box center [1466, 97] width 103 height 14
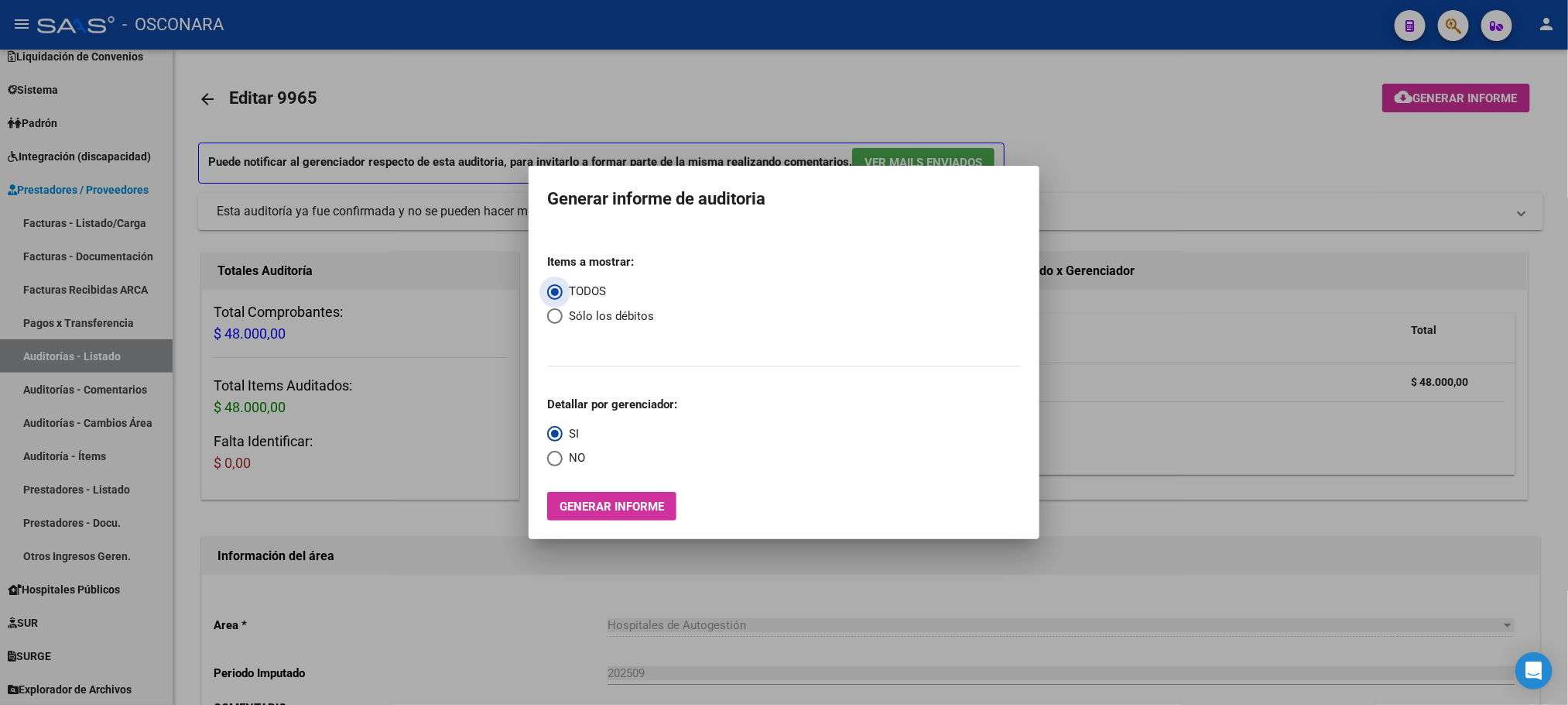
click at [642, 507] on span "Generar informe" at bounding box center [612, 506] width 105 height 14
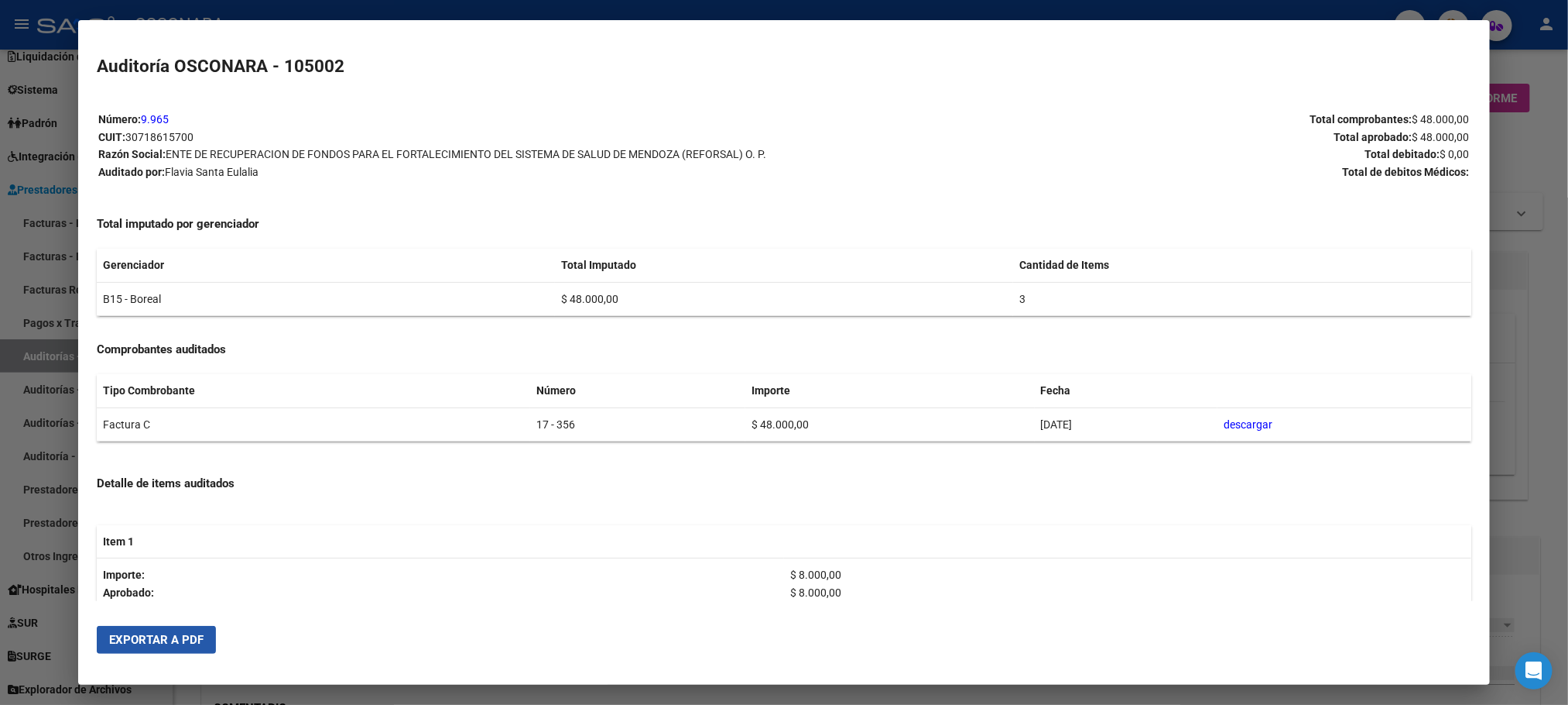
click at [191, 639] on span "Exportar a PDF" at bounding box center [156, 639] width 94 height 14
click at [1543, 453] on div at bounding box center [784, 352] width 1568 height 705
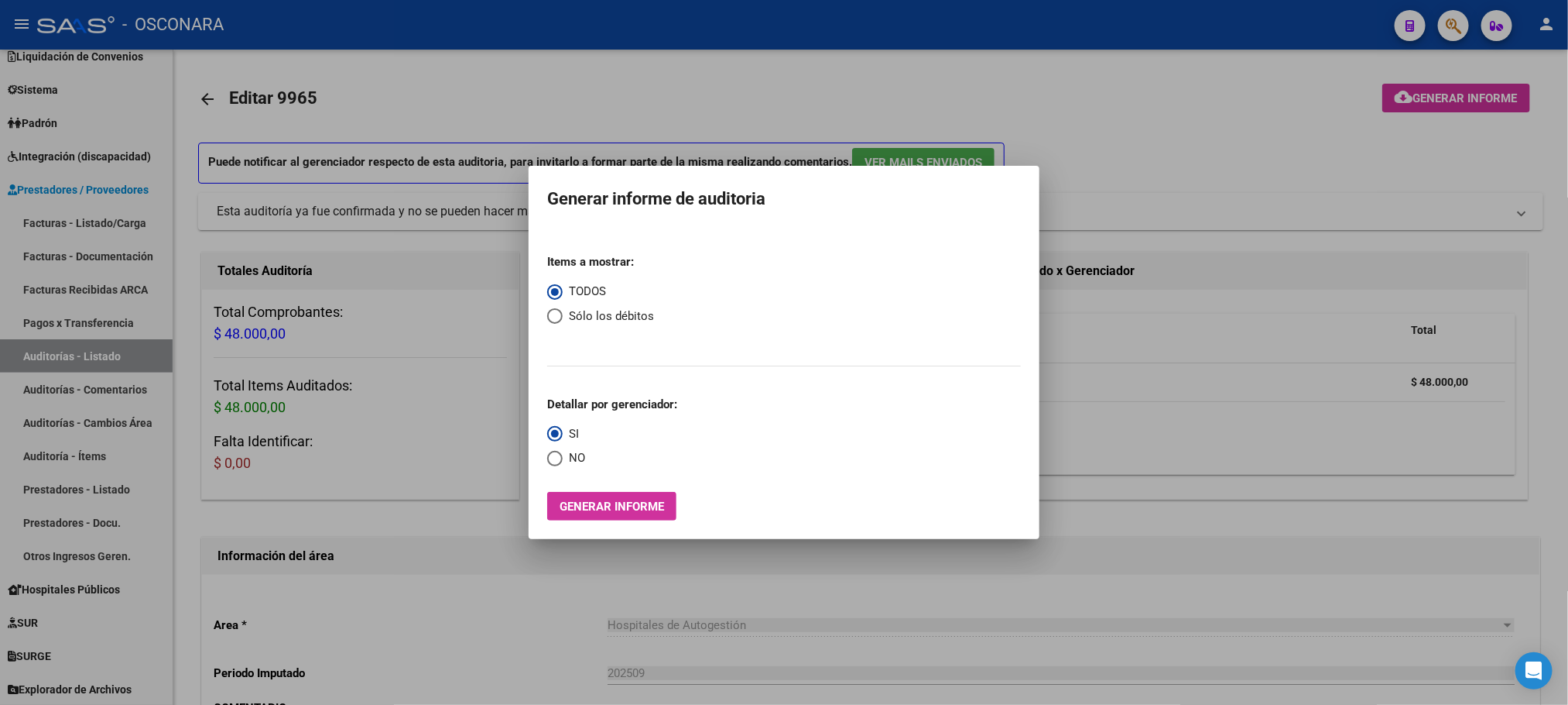
click at [1192, 145] on div at bounding box center [784, 352] width 1568 height 705
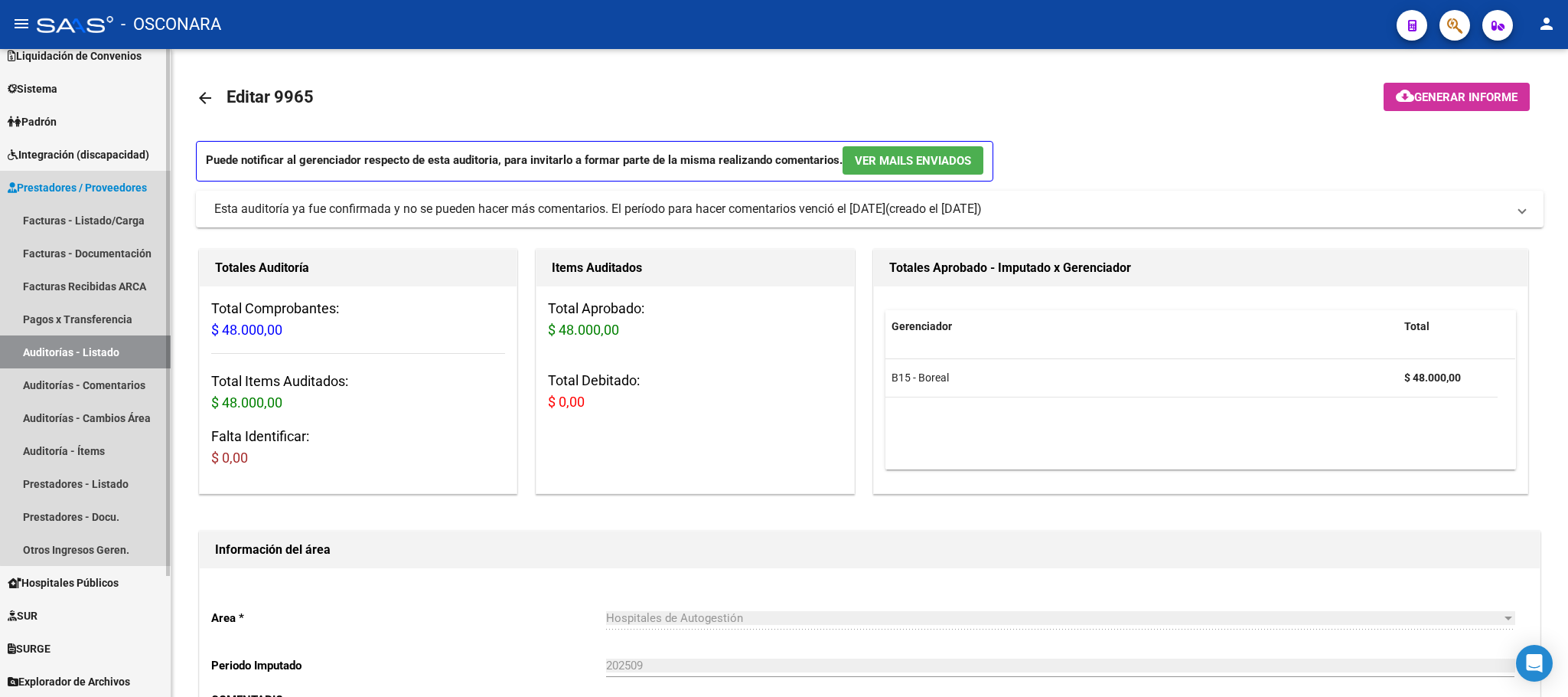
click at [103, 348] on link "Auditorías - Listado" at bounding box center [85, 351] width 170 height 33
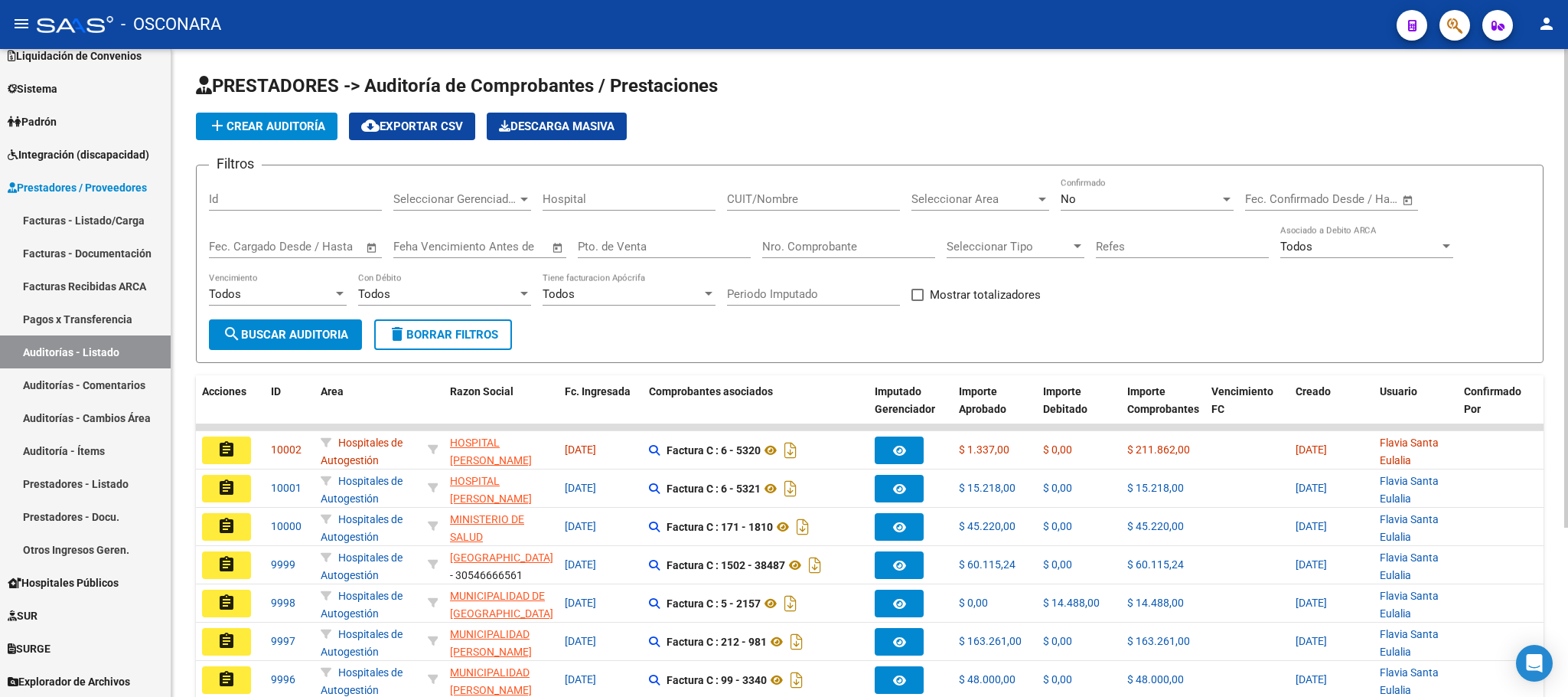
click at [277, 198] on input "Id" at bounding box center [295, 198] width 173 height 14
type input "9911"
click at [318, 336] on span "search Buscar Auditoria" at bounding box center [285, 335] width 126 height 14
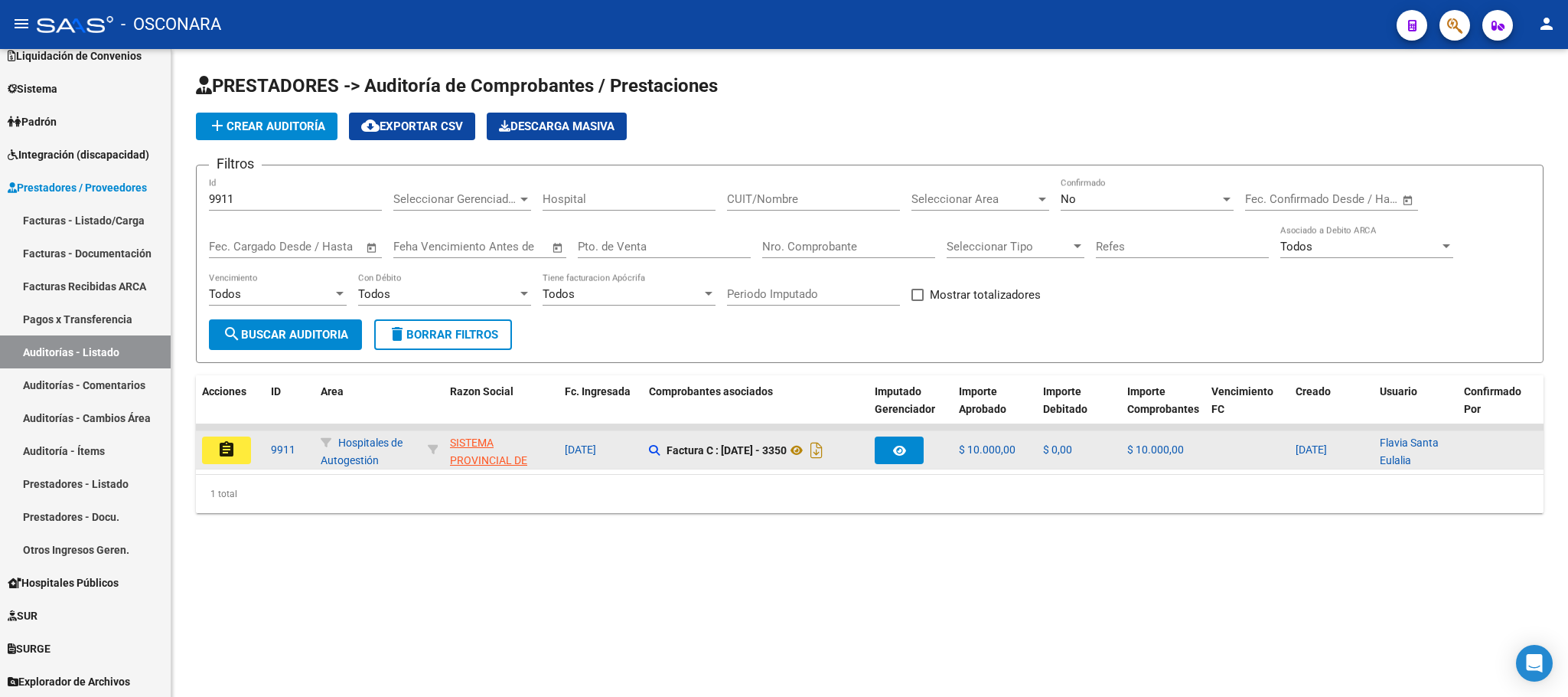
click at [229, 445] on mat-icon "assignment" at bounding box center [226, 449] width 19 height 19
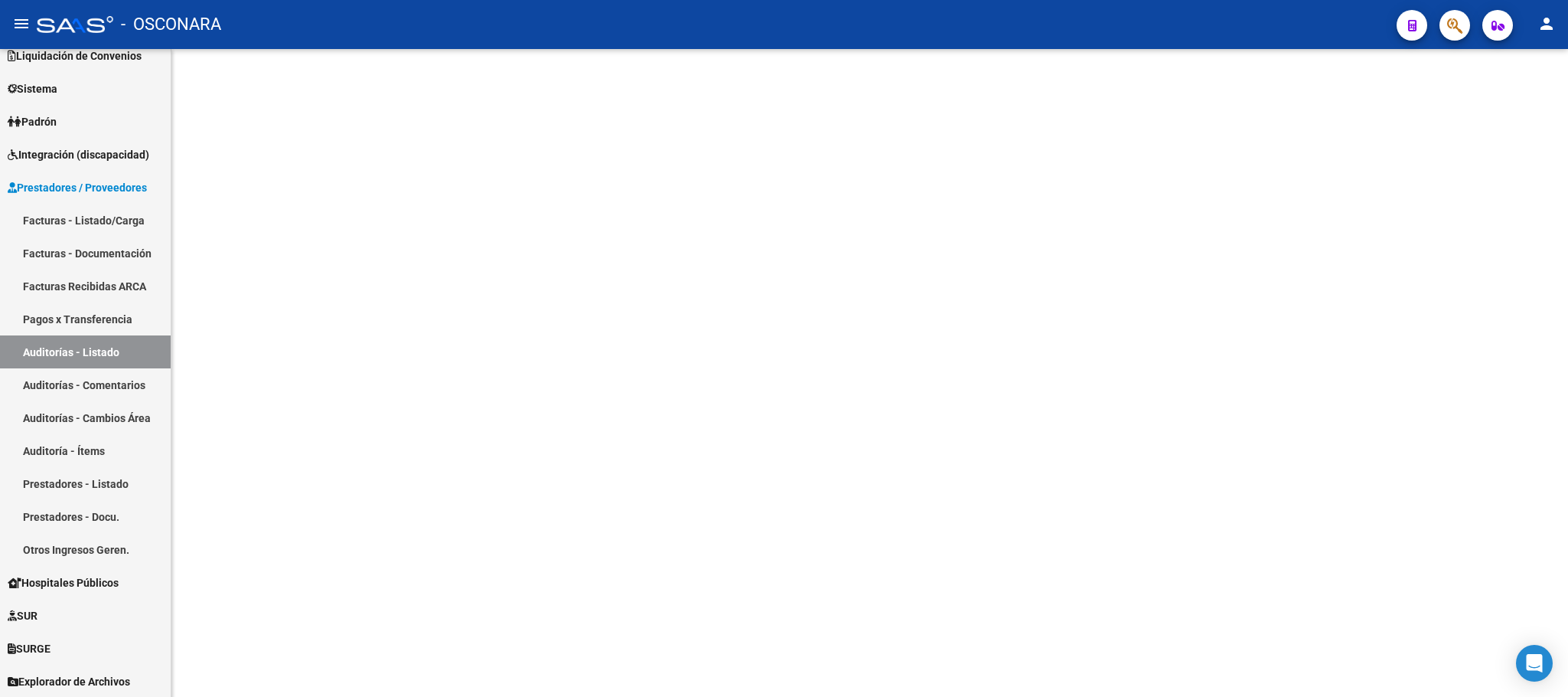
click at [229, 445] on mat-sidenav-content at bounding box center [869, 373] width 1397 height 648
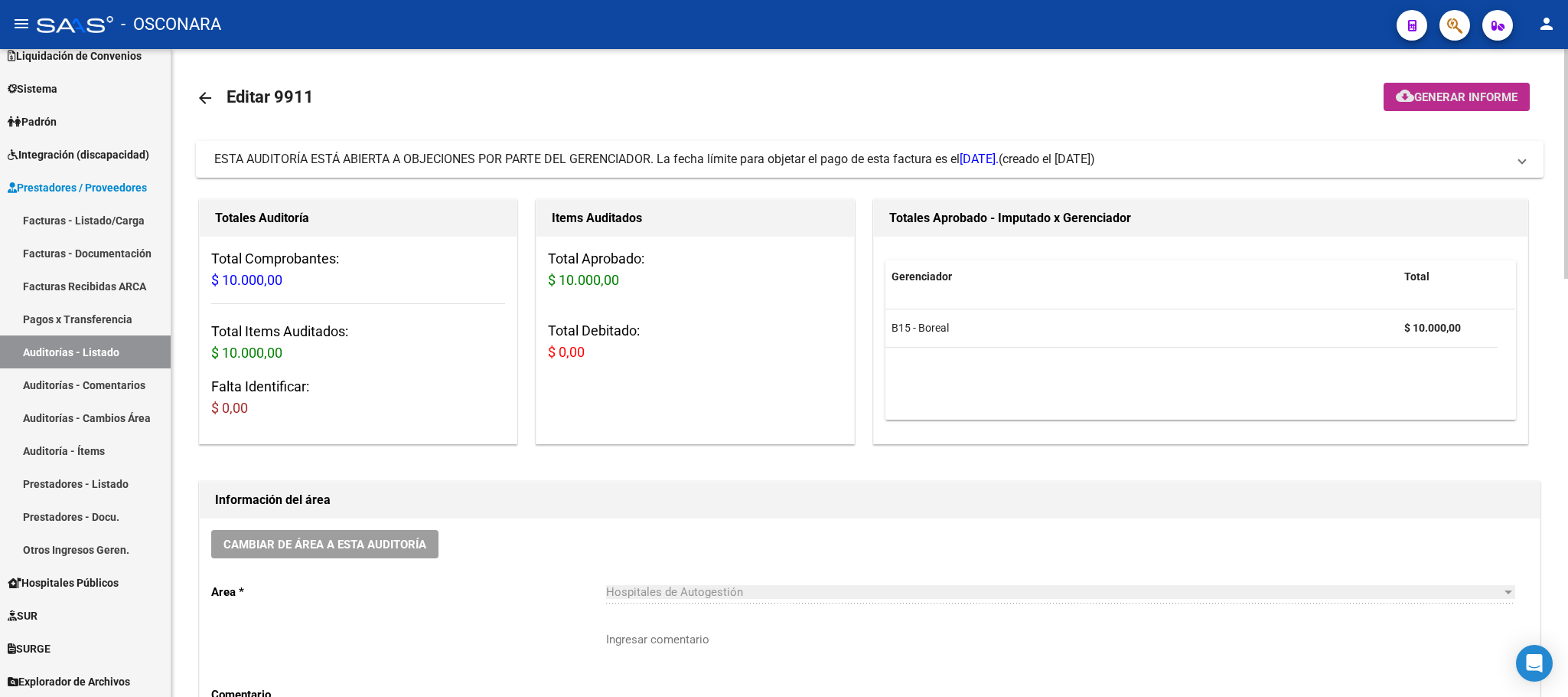
click at [1488, 90] on span "Generar informe" at bounding box center [1466, 97] width 103 height 14
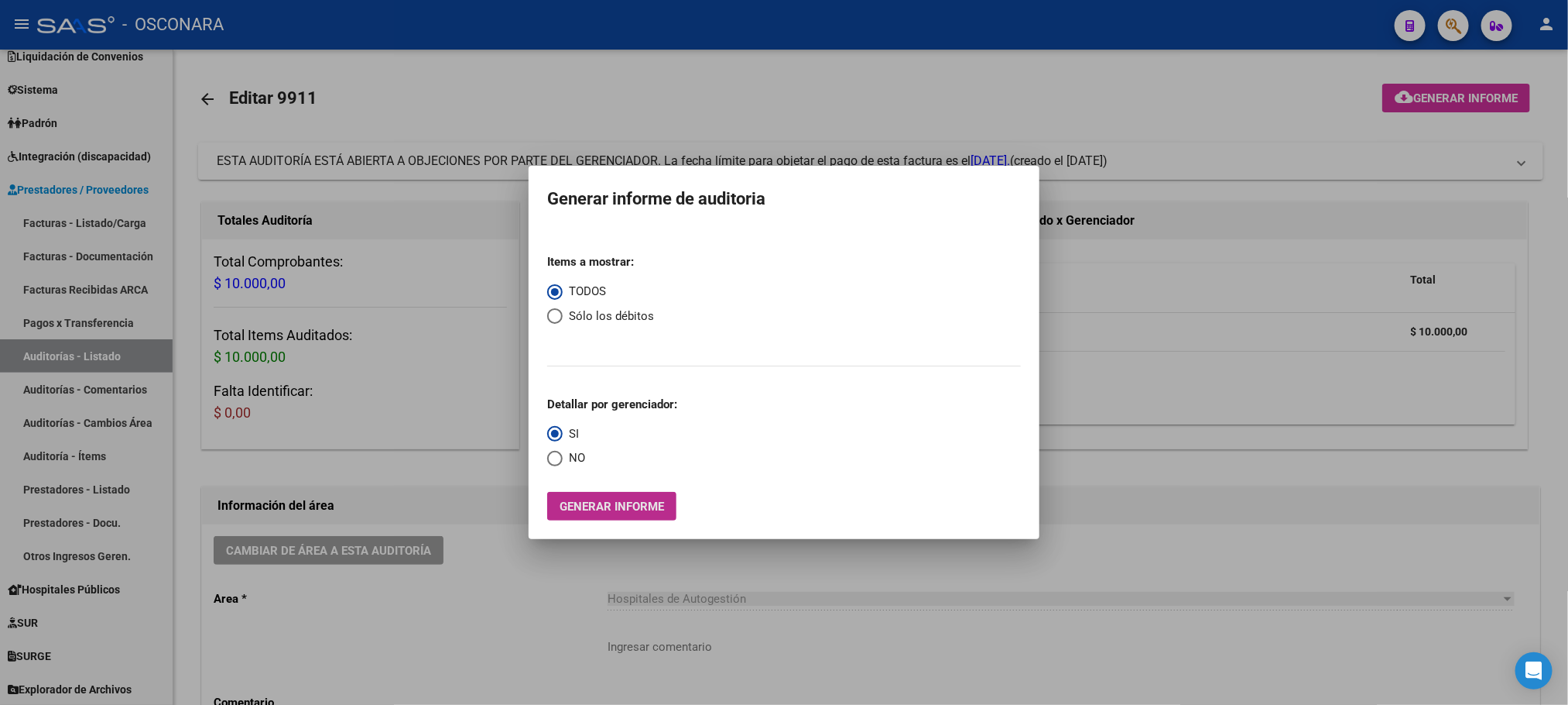
click at [645, 497] on button "Generar informe" at bounding box center [612, 506] width 129 height 28
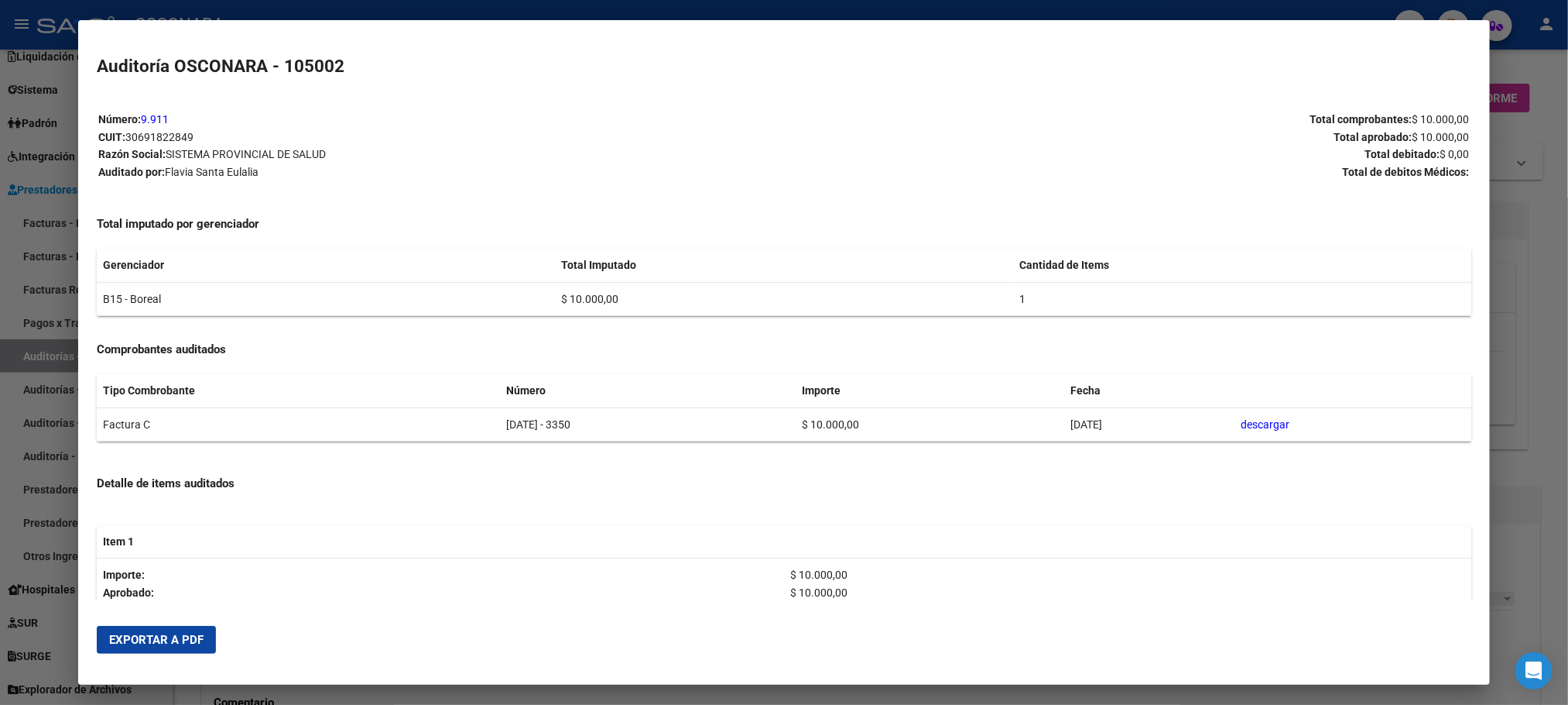
click at [120, 625] on mat-dialog-actions "Exportar a PDF" at bounding box center [784, 640] width 1374 height 53
drag, startPoint x: 126, startPoint y: 635, endPoint x: 141, endPoint y: 644, distance: 17.5
click at [141, 644] on button "Exportar a PDF" at bounding box center [156, 640] width 120 height 28
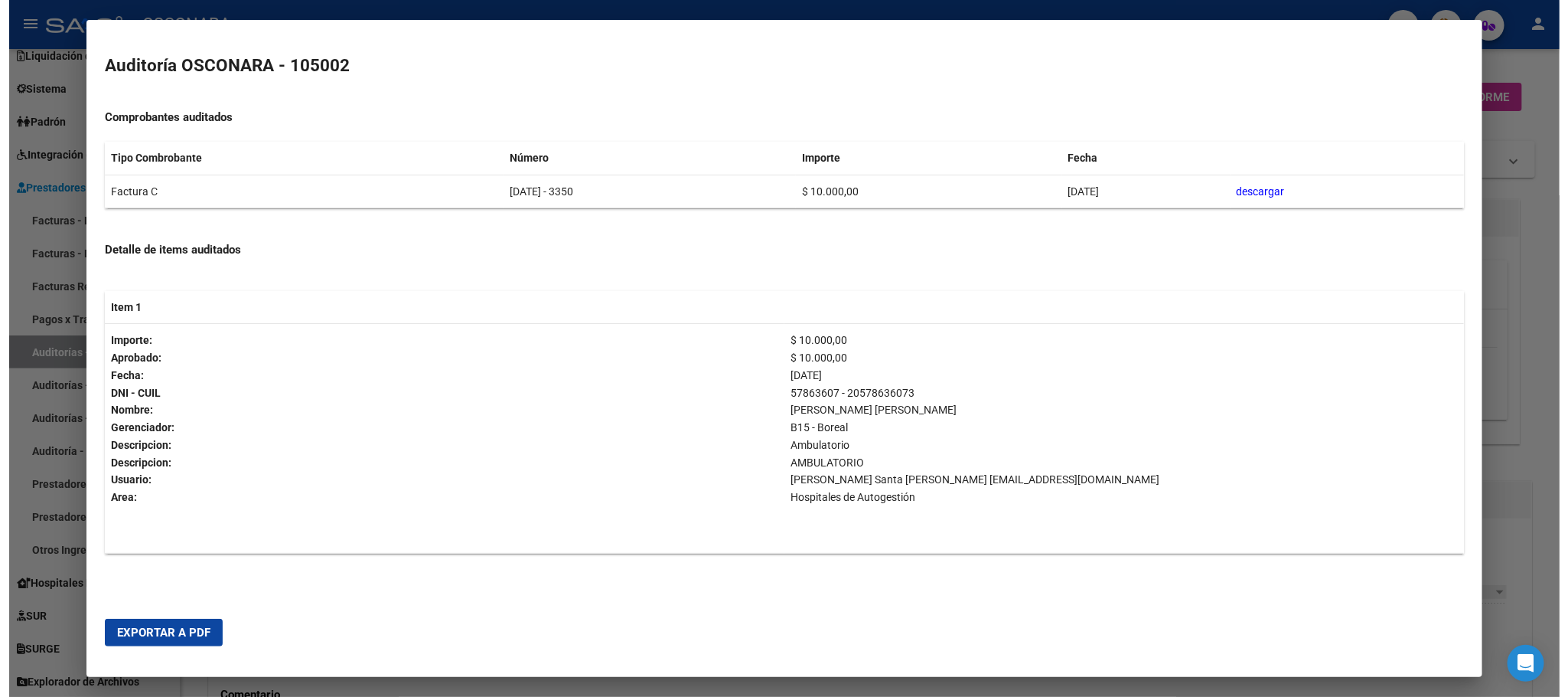
scroll to position [230, 0]
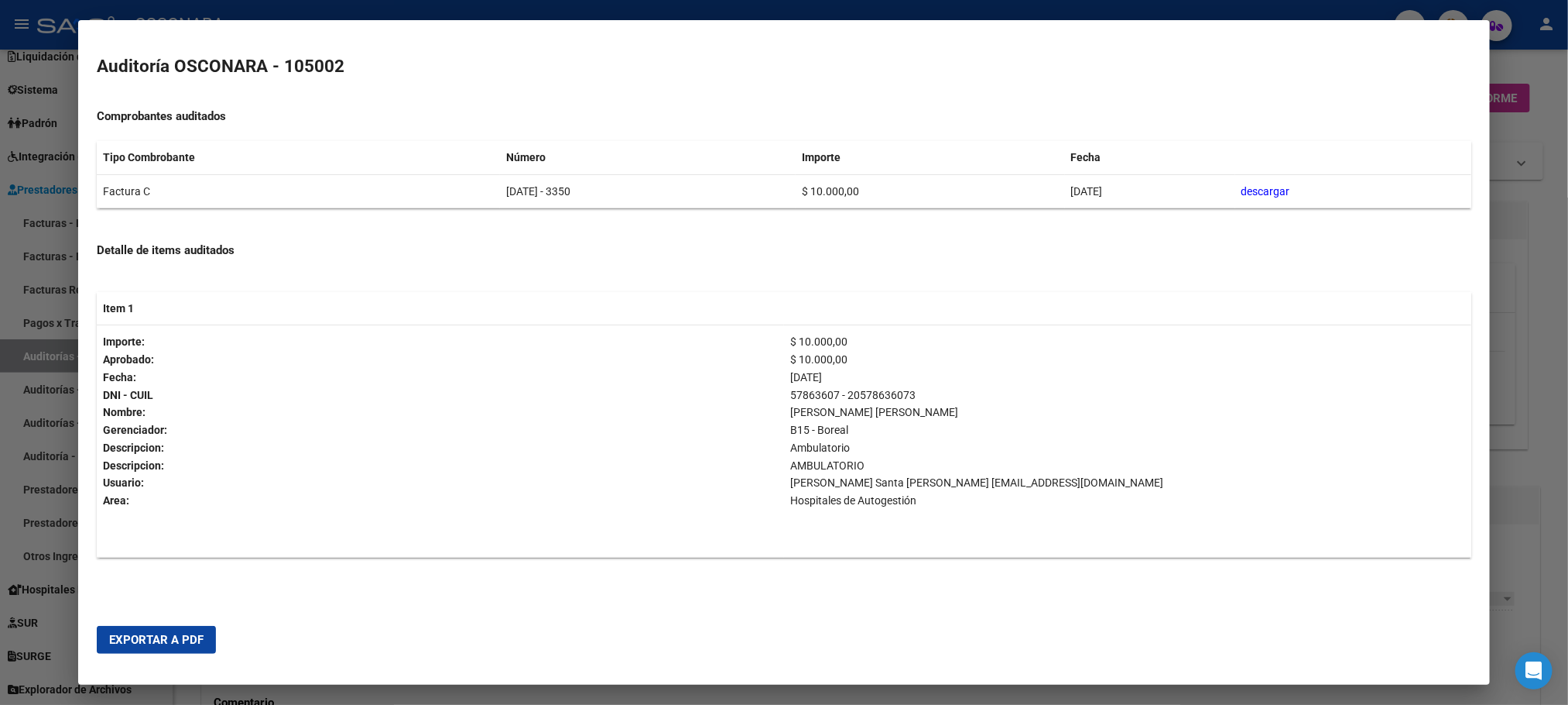
click at [577, 691] on div at bounding box center [784, 352] width 1568 height 705
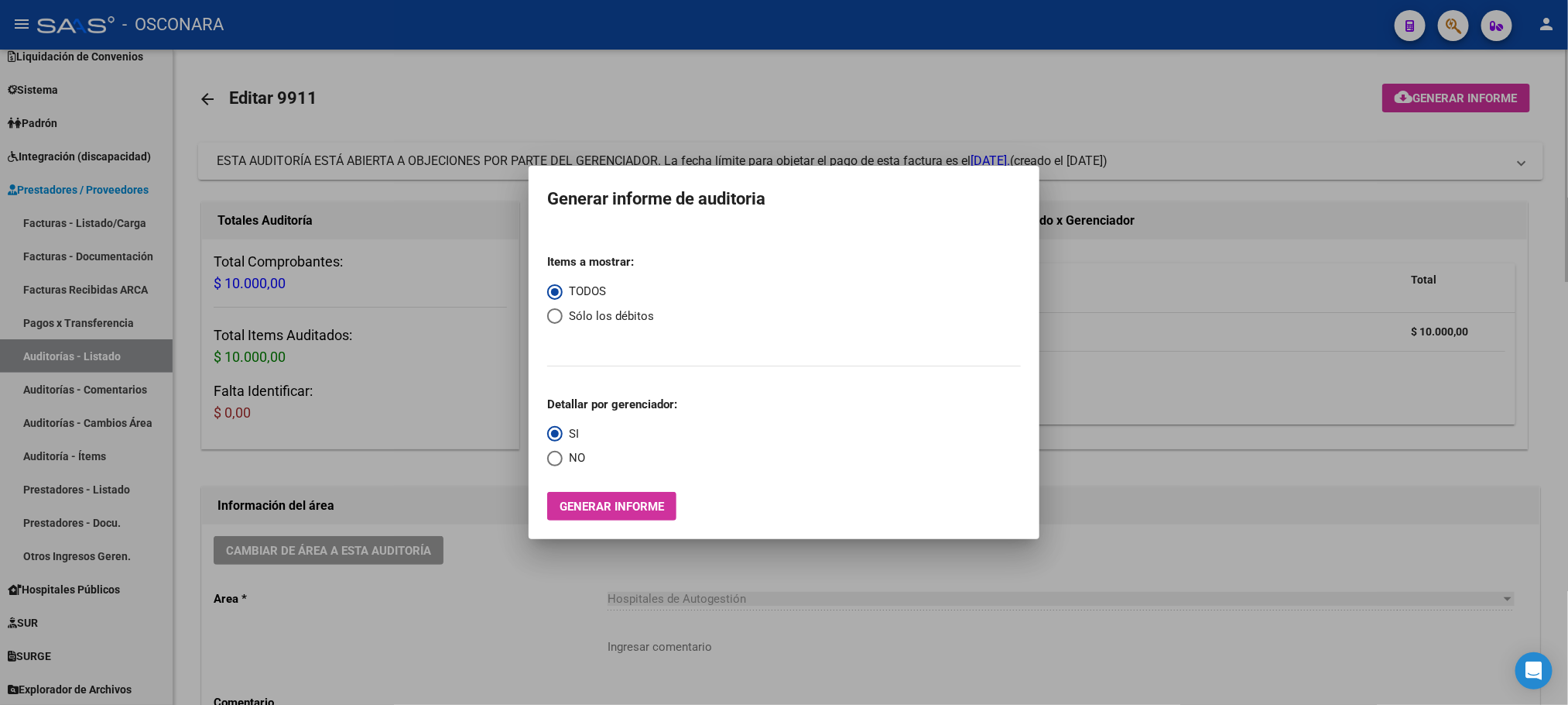
drag, startPoint x: 493, startPoint y: 579, endPoint x: 505, endPoint y: 577, distance: 12.2
click at [493, 579] on div at bounding box center [784, 352] width 1568 height 705
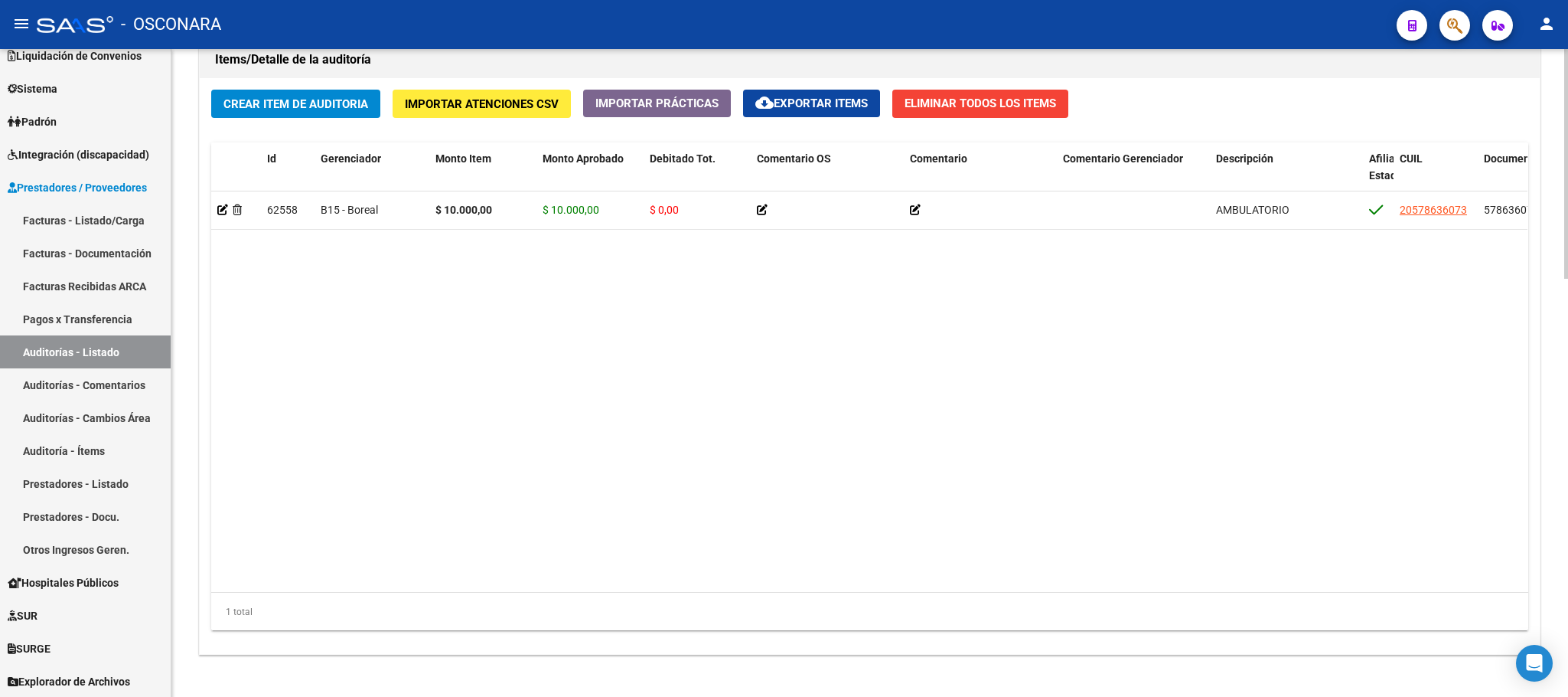
scroll to position [1181, 0]
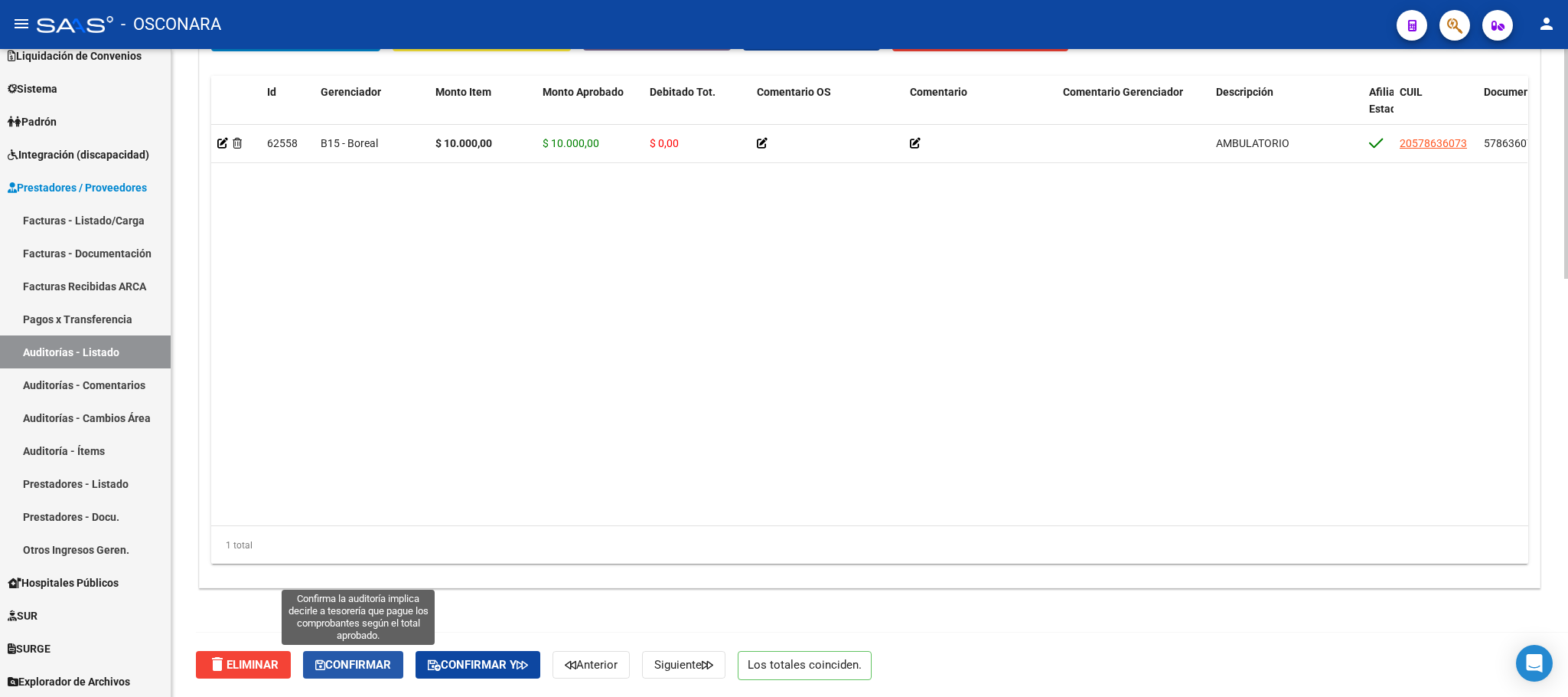
click at [389, 659] on span "Confirmar" at bounding box center [352, 664] width 75 height 14
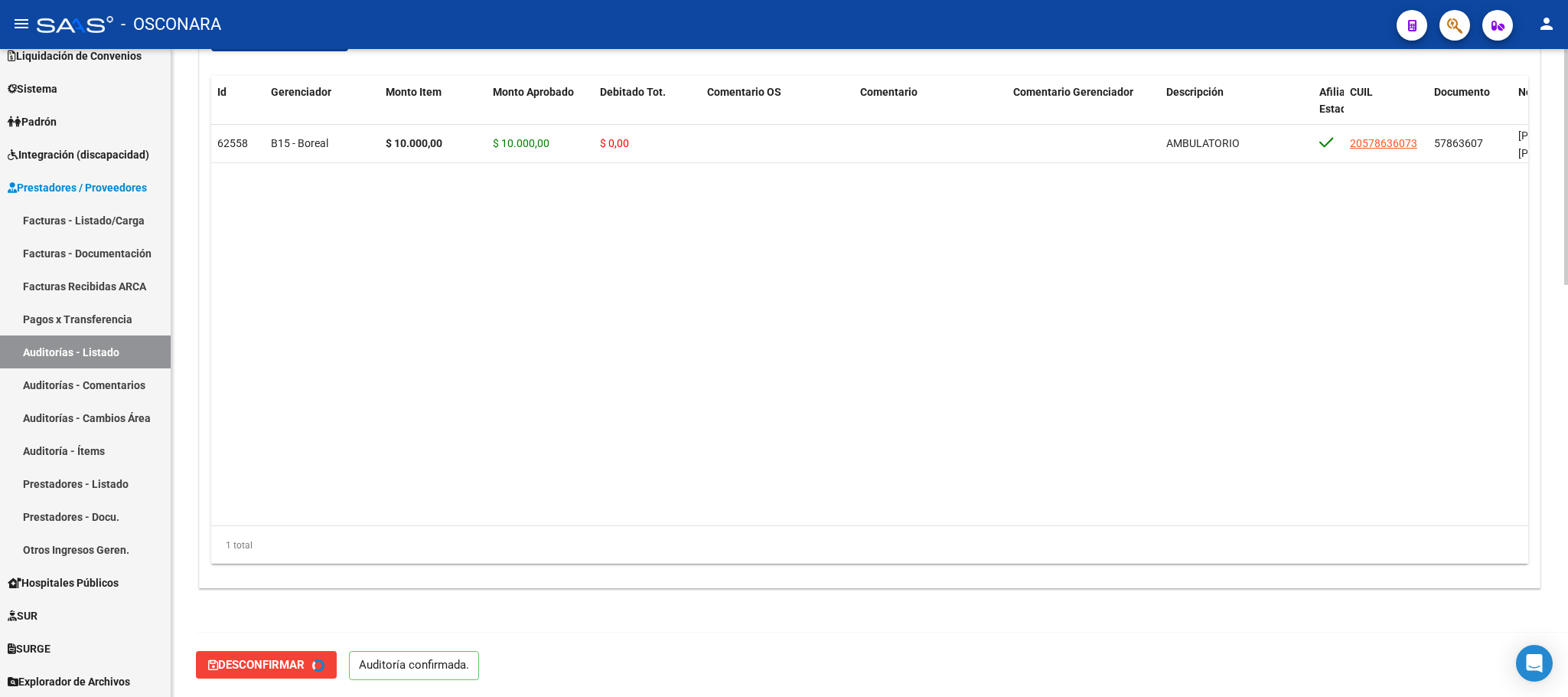
type input "202509"
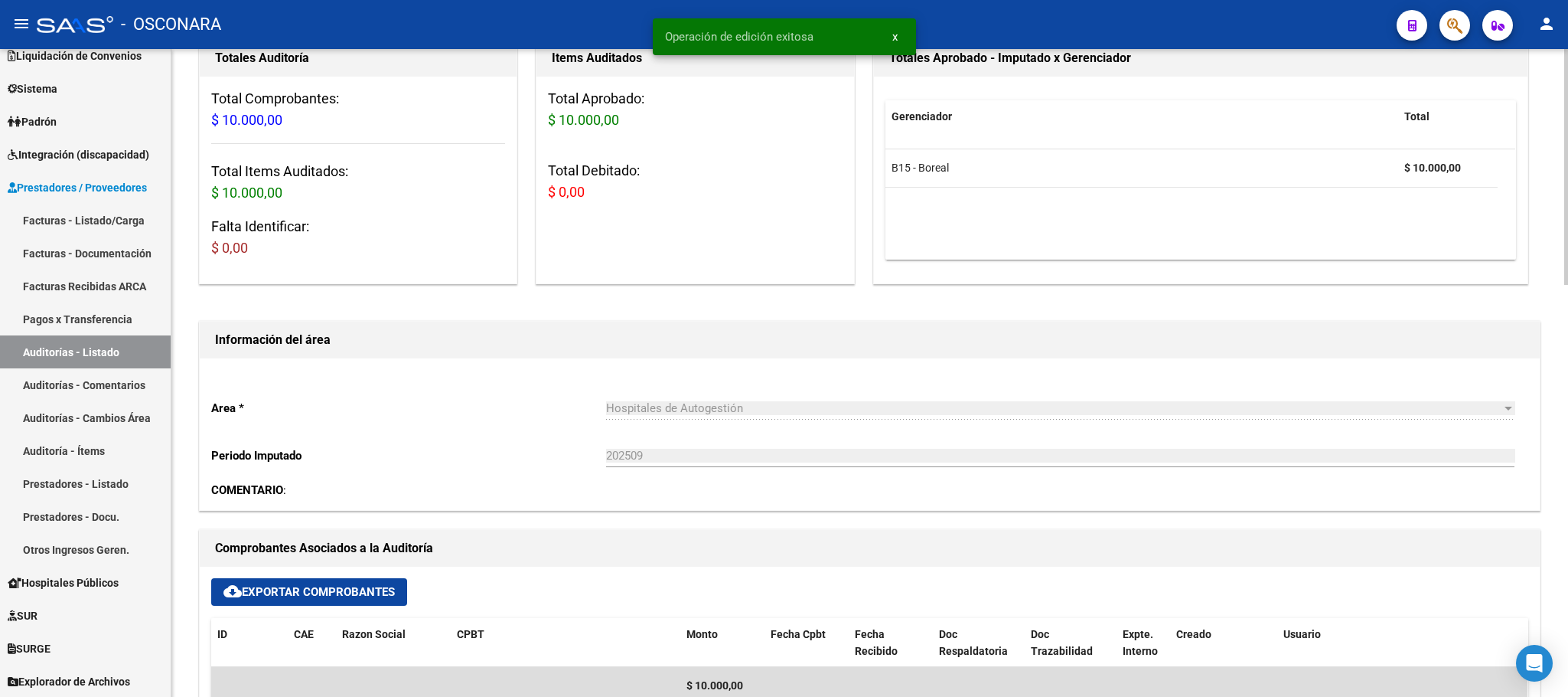
scroll to position [0, 0]
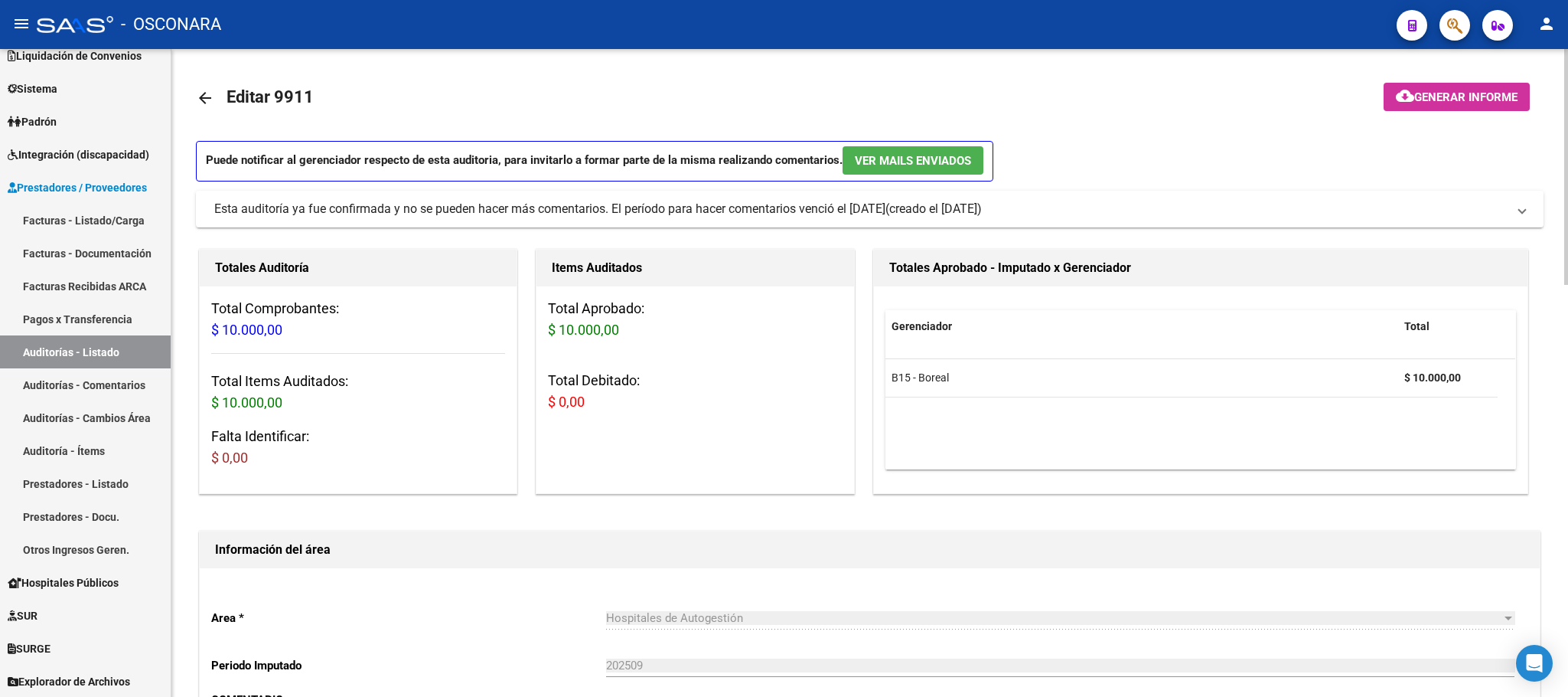
click at [1452, 101] on span "Generar informe" at bounding box center [1466, 97] width 103 height 14
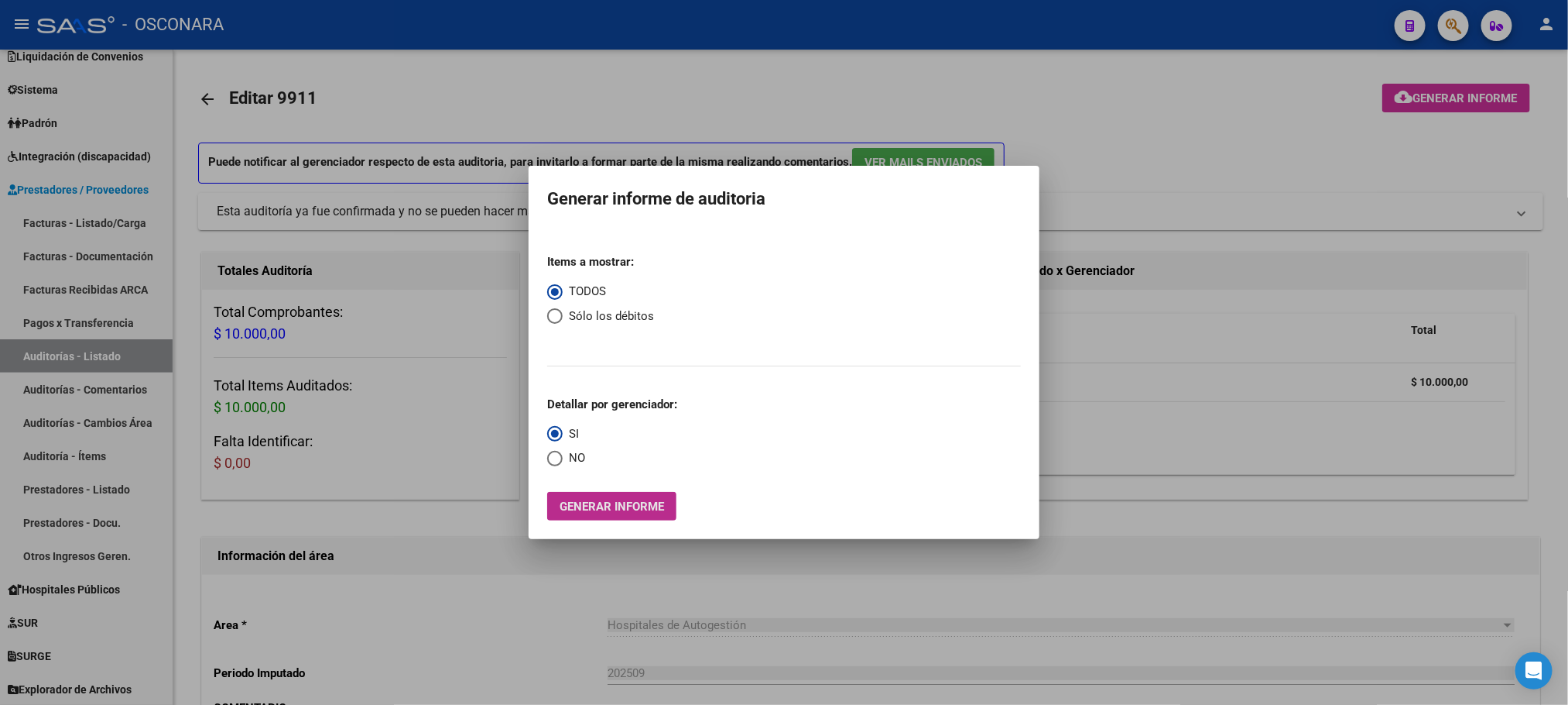
click at [595, 493] on button "Generar informe" at bounding box center [612, 506] width 129 height 28
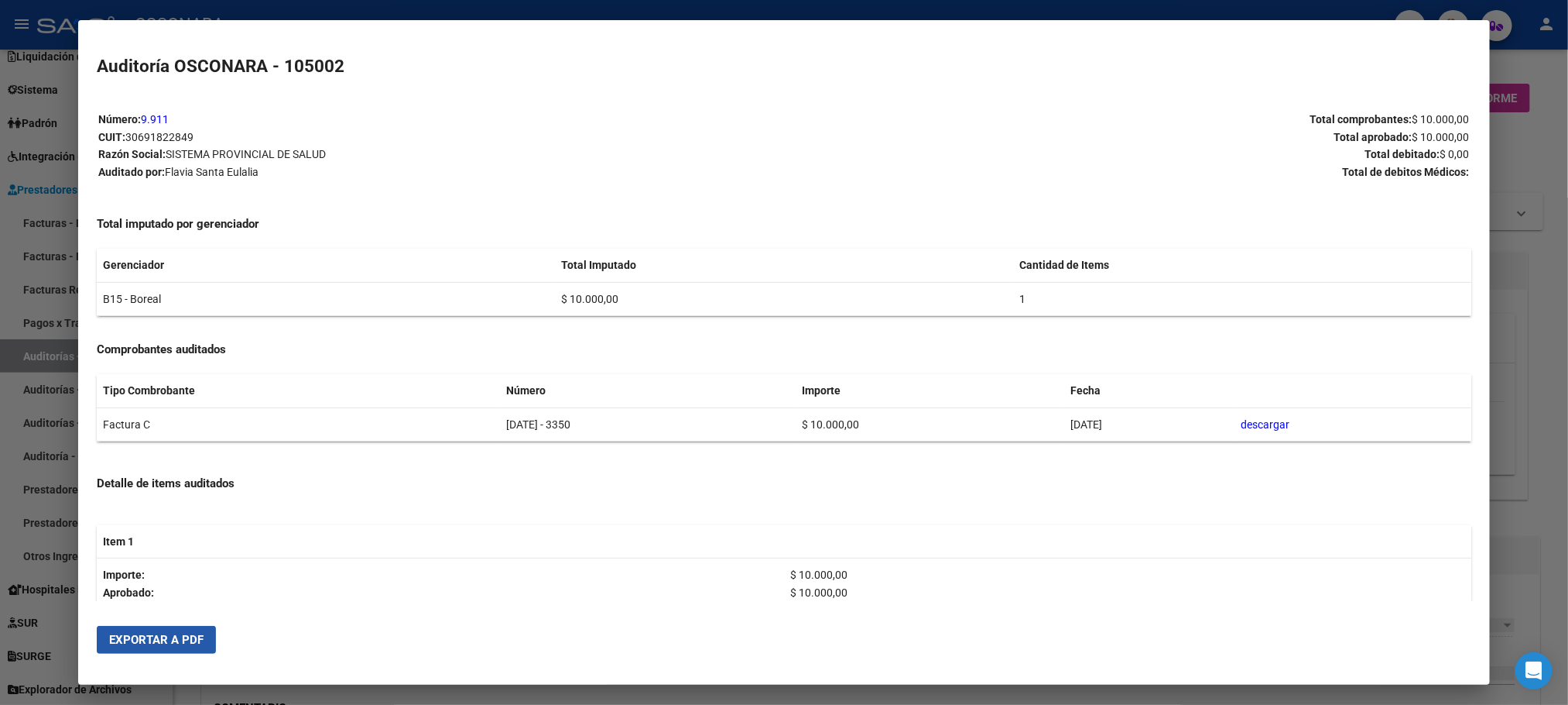
click at [139, 632] on span "Exportar a PDF" at bounding box center [156, 639] width 94 height 14
click at [1535, 304] on div at bounding box center [784, 352] width 1568 height 705
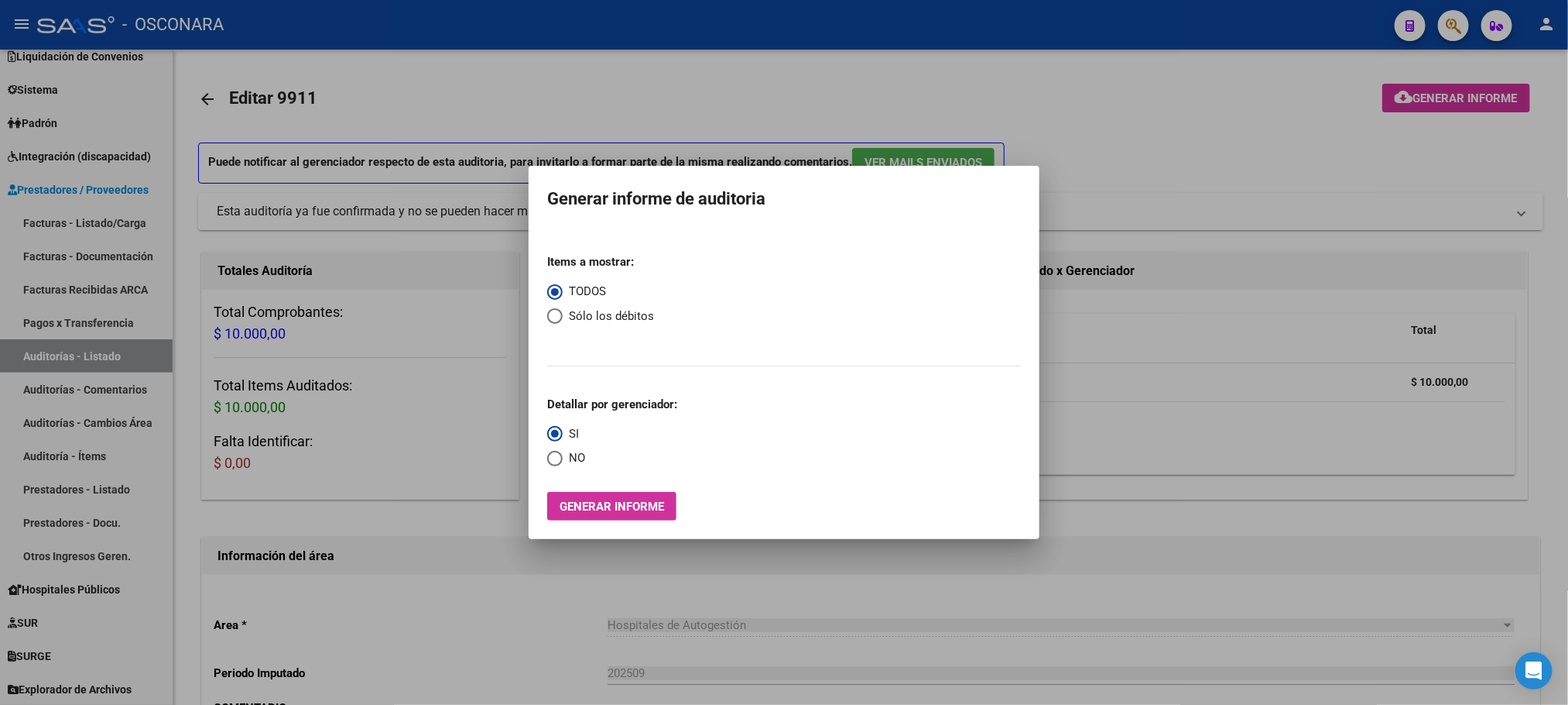
drag, startPoint x: 839, startPoint y: 632, endPoint x: 599, endPoint y: 557, distance: 251.4
click at [839, 631] on div at bounding box center [784, 352] width 1568 height 705
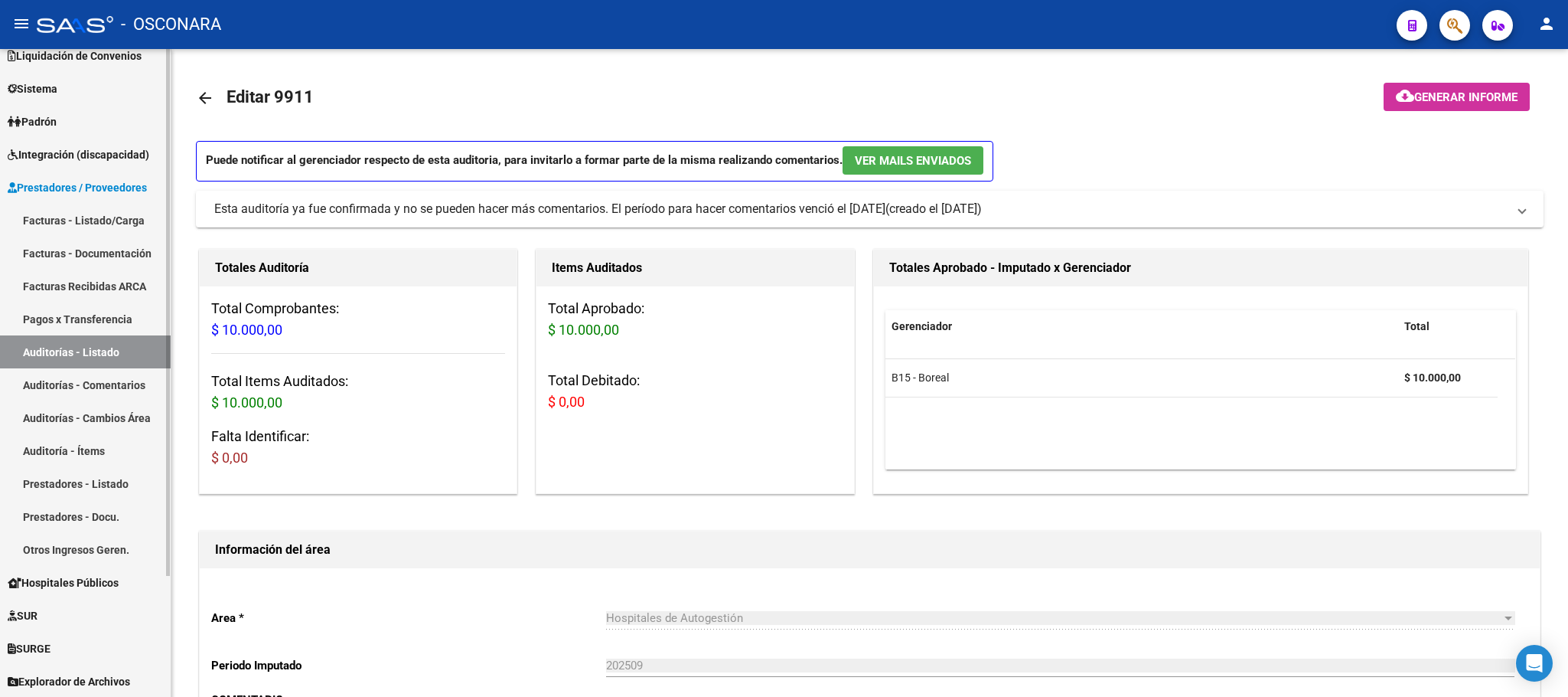
click at [88, 317] on link "Pagos x Transferencia" at bounding box center [85, 318] width 170 height 33
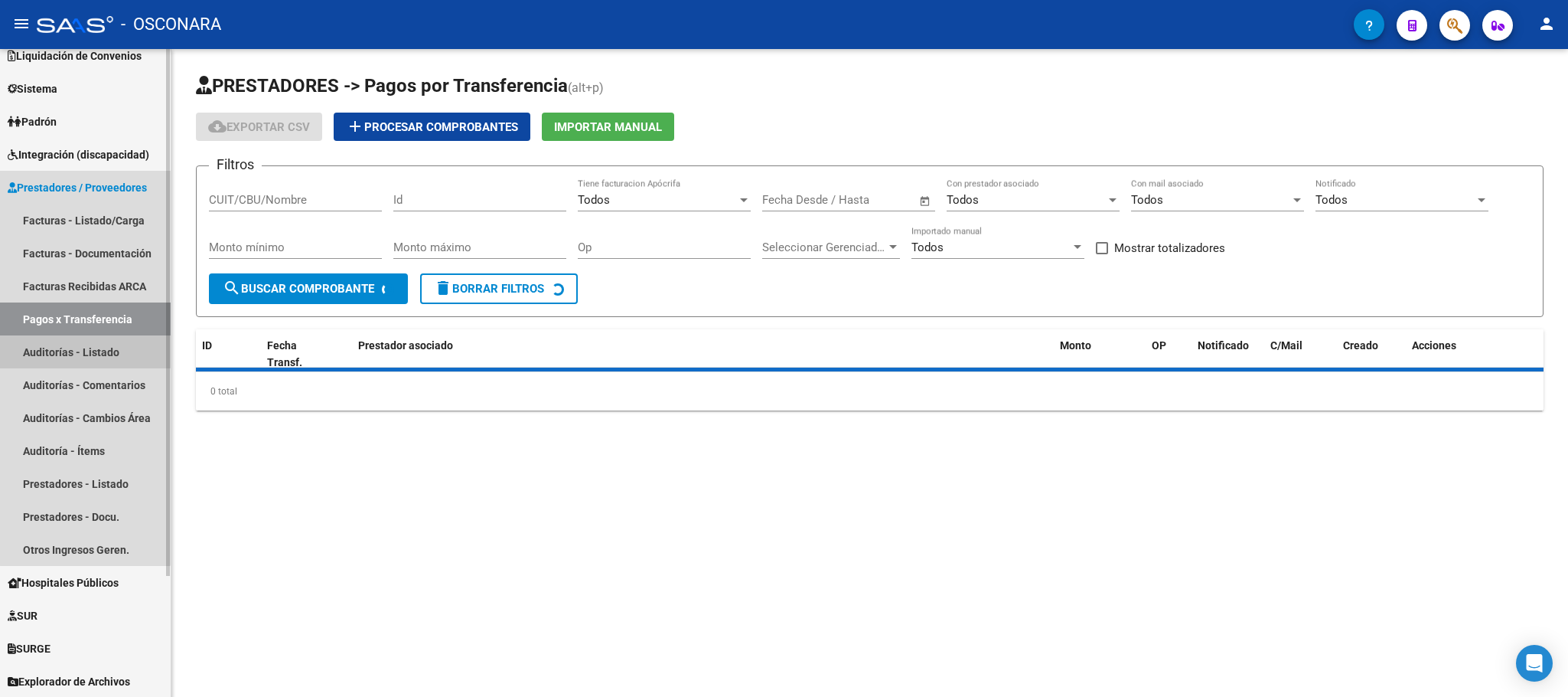
click at [85, 340] on link "Auditorías - Listado" at bounding box center [85, 351] width 170 height 33
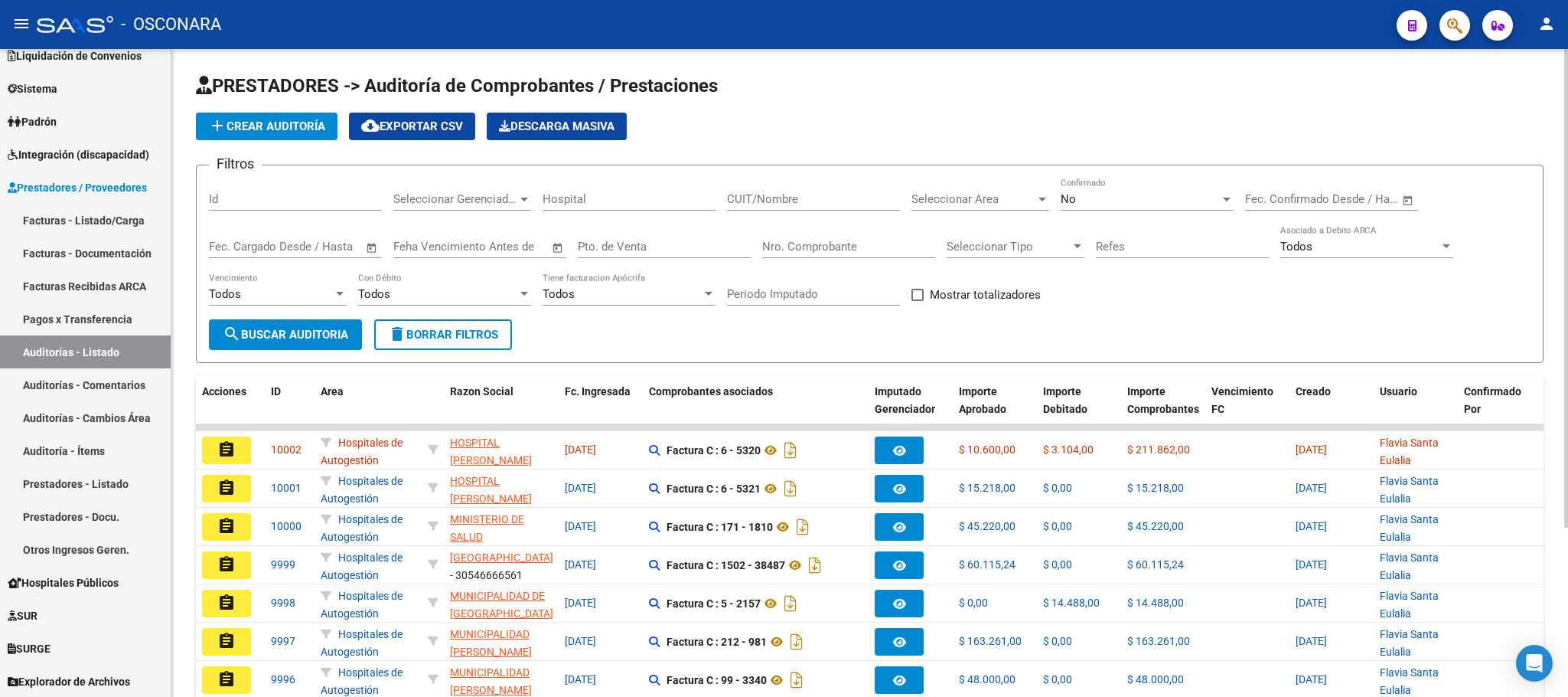
click at [278, 199] on input "Id" at bounding box center [295, 198] width 173 height 14
type input "9919"
click at [310, 326] on button "search Buscar Auditoria" at bounding box center [285, 335] width 153 height 31
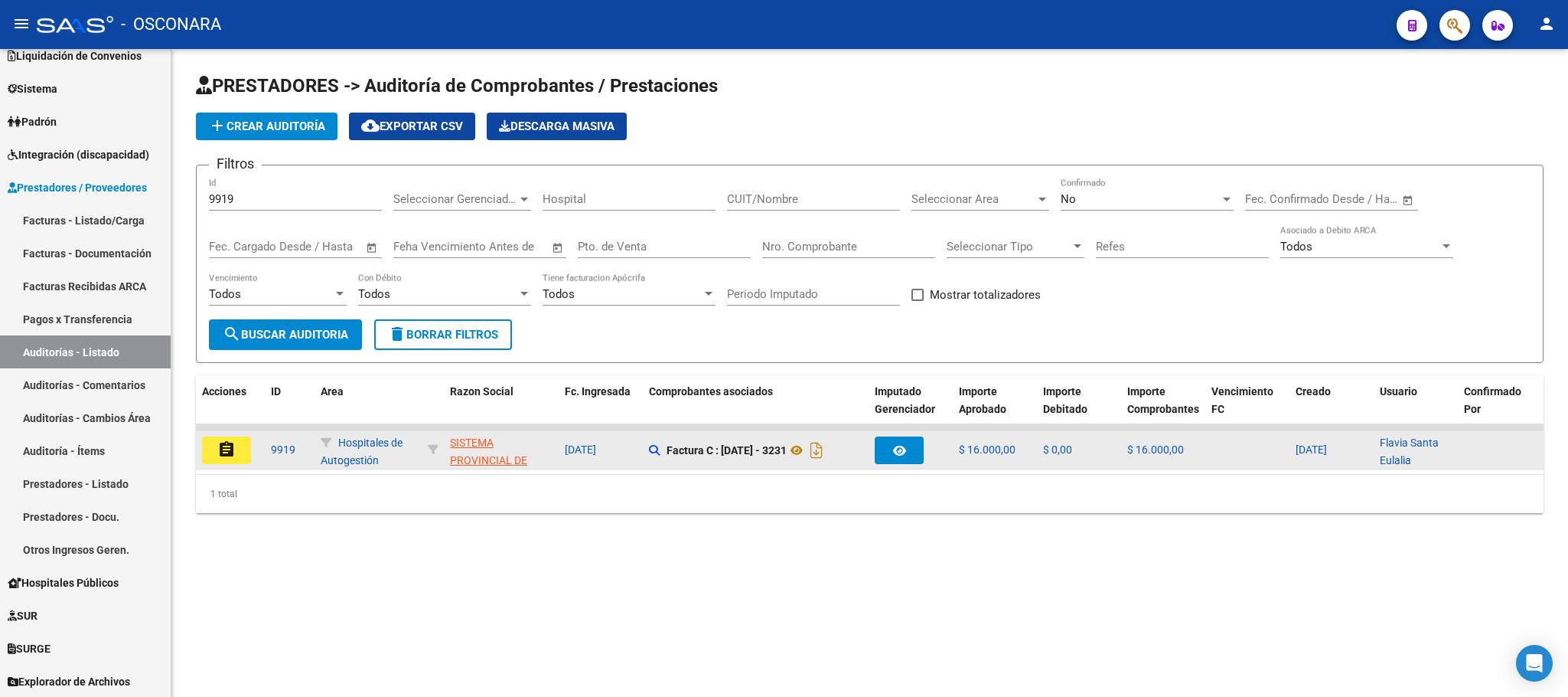
click at [235, 444] on button "assignment" at bounding box center [226, 450] width 49 height 28
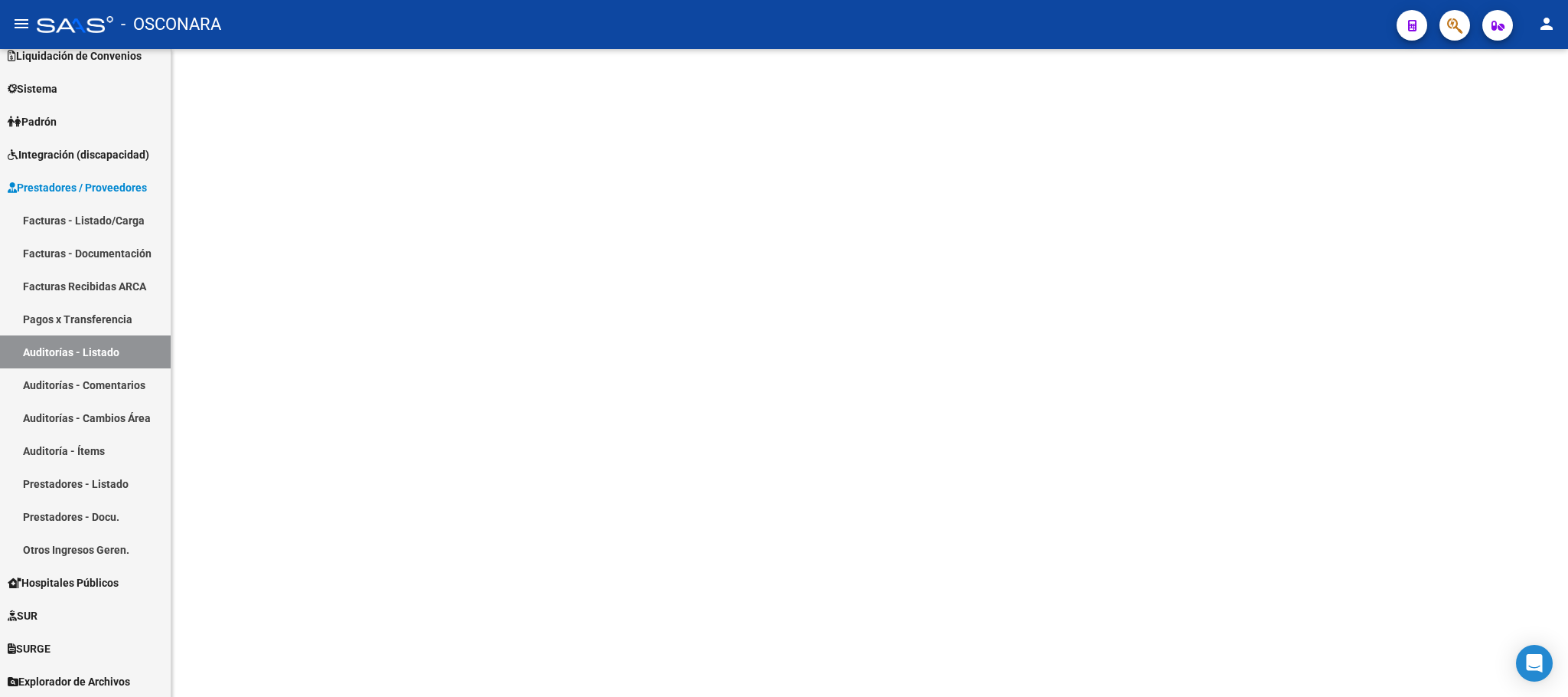
click at [243, 446] on mat-sidenav-content at bounding box center [869, 373] width 1397 height 648
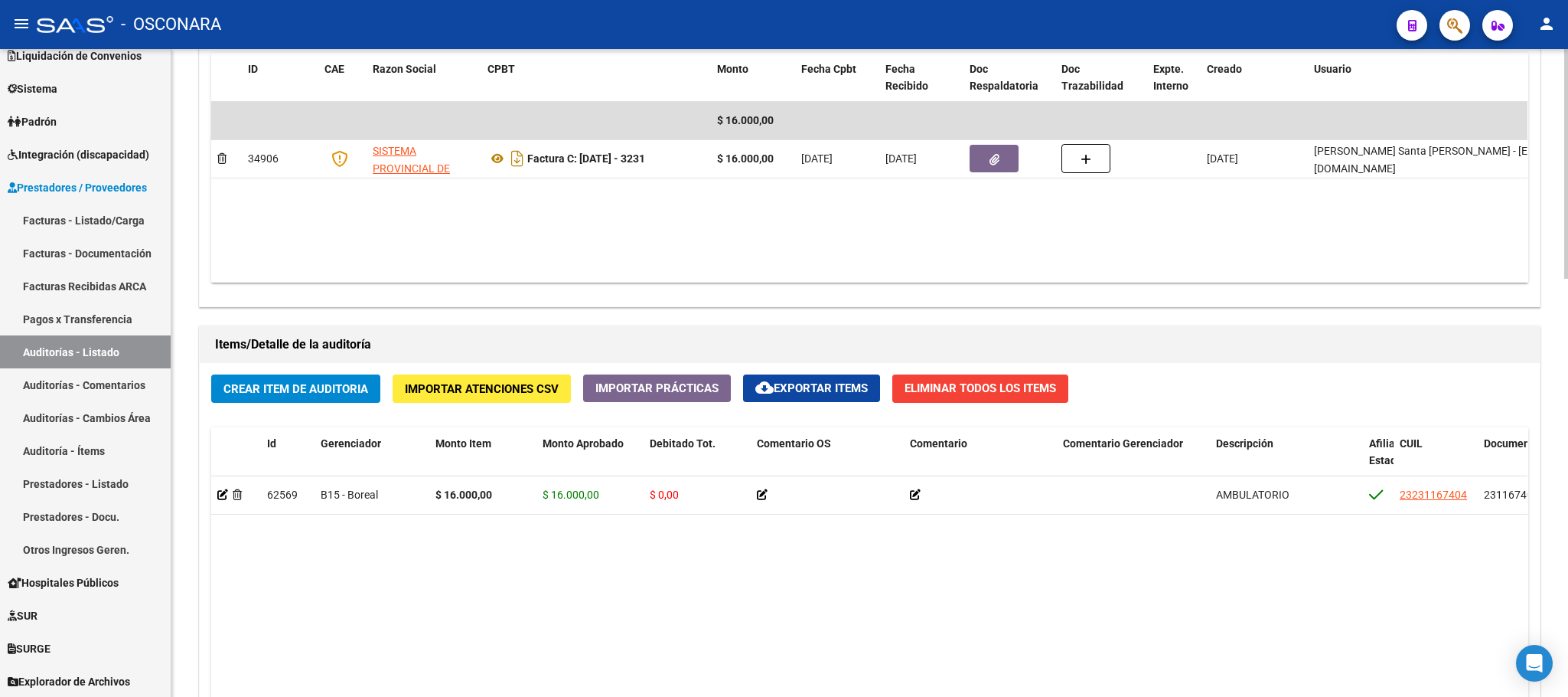
scroll to position [1181, 0]
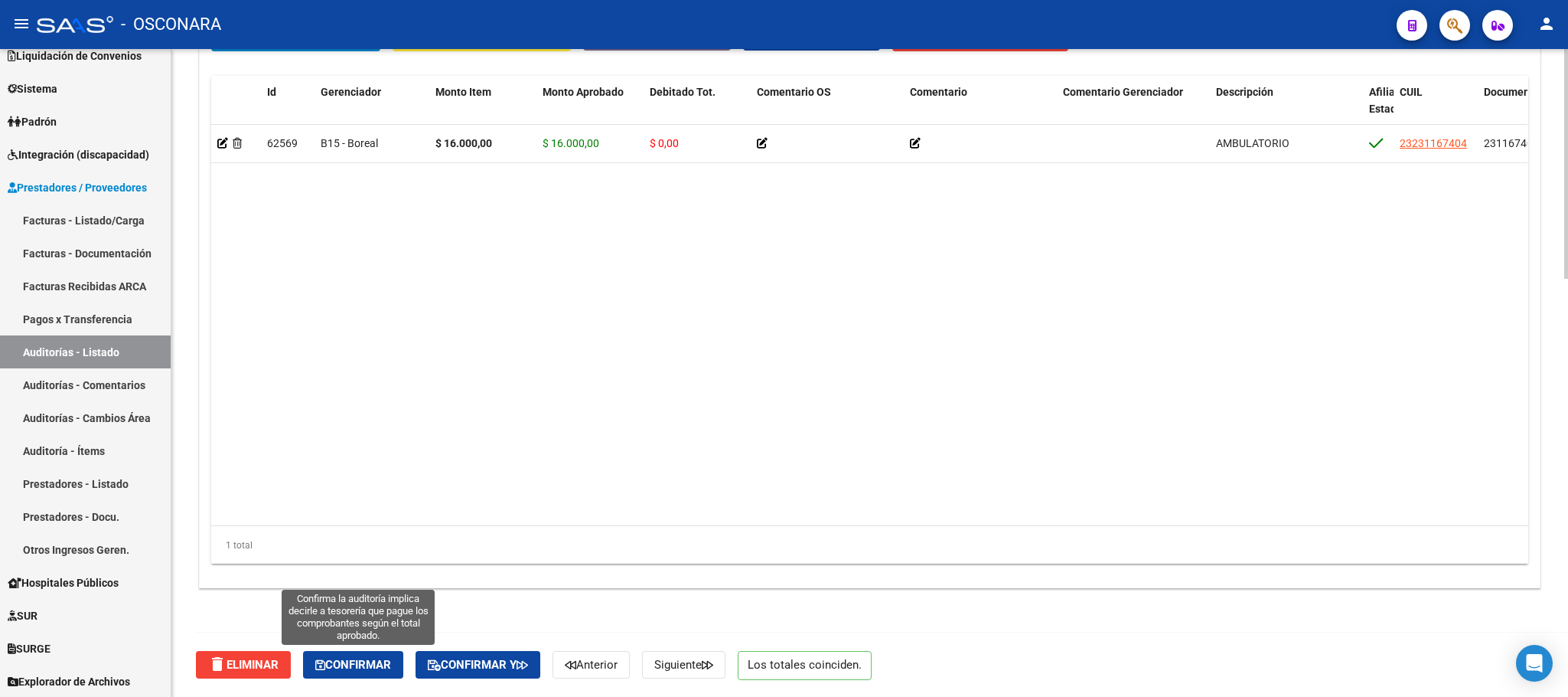
click at [375, 666] on span "Confirmar" at bounding box center [352, 664] width 75 height 14
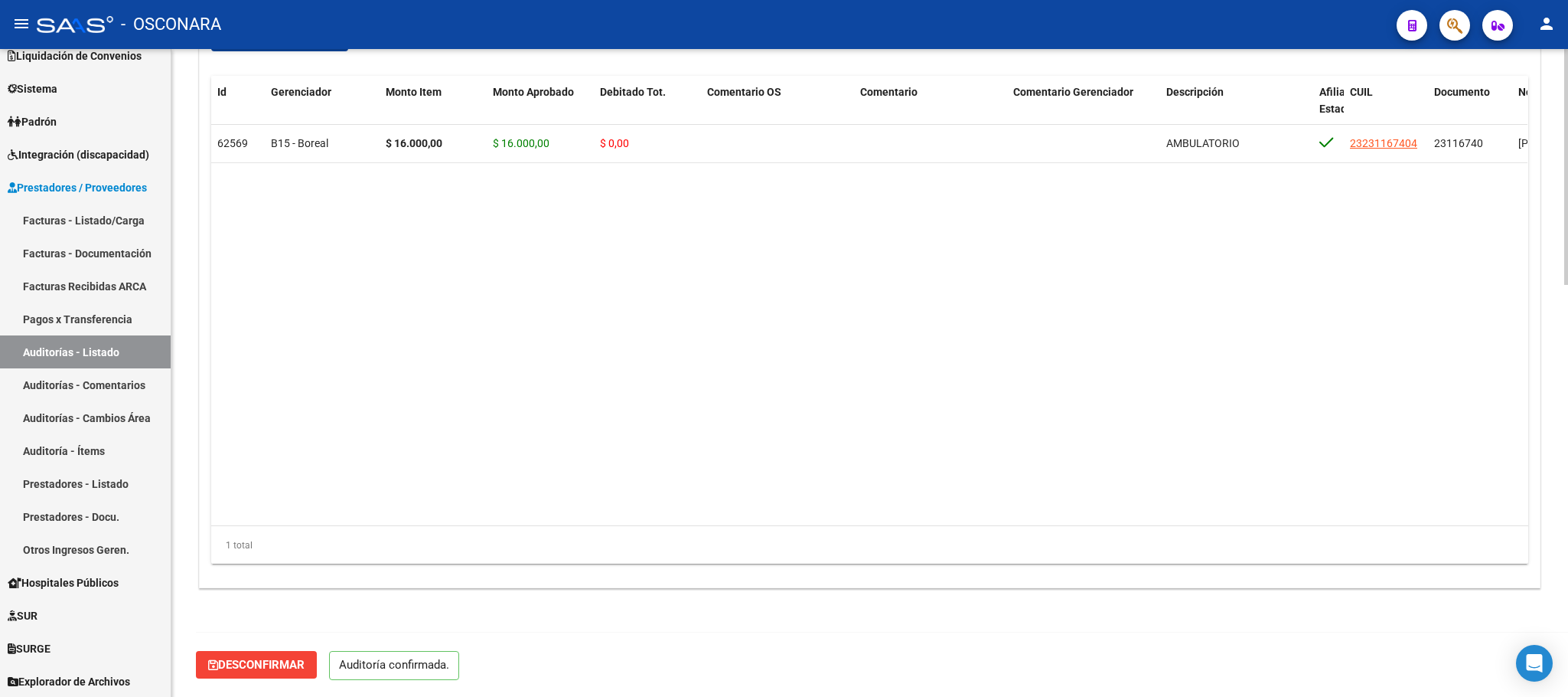
scroll to position [1128, 0]
type input "202509"
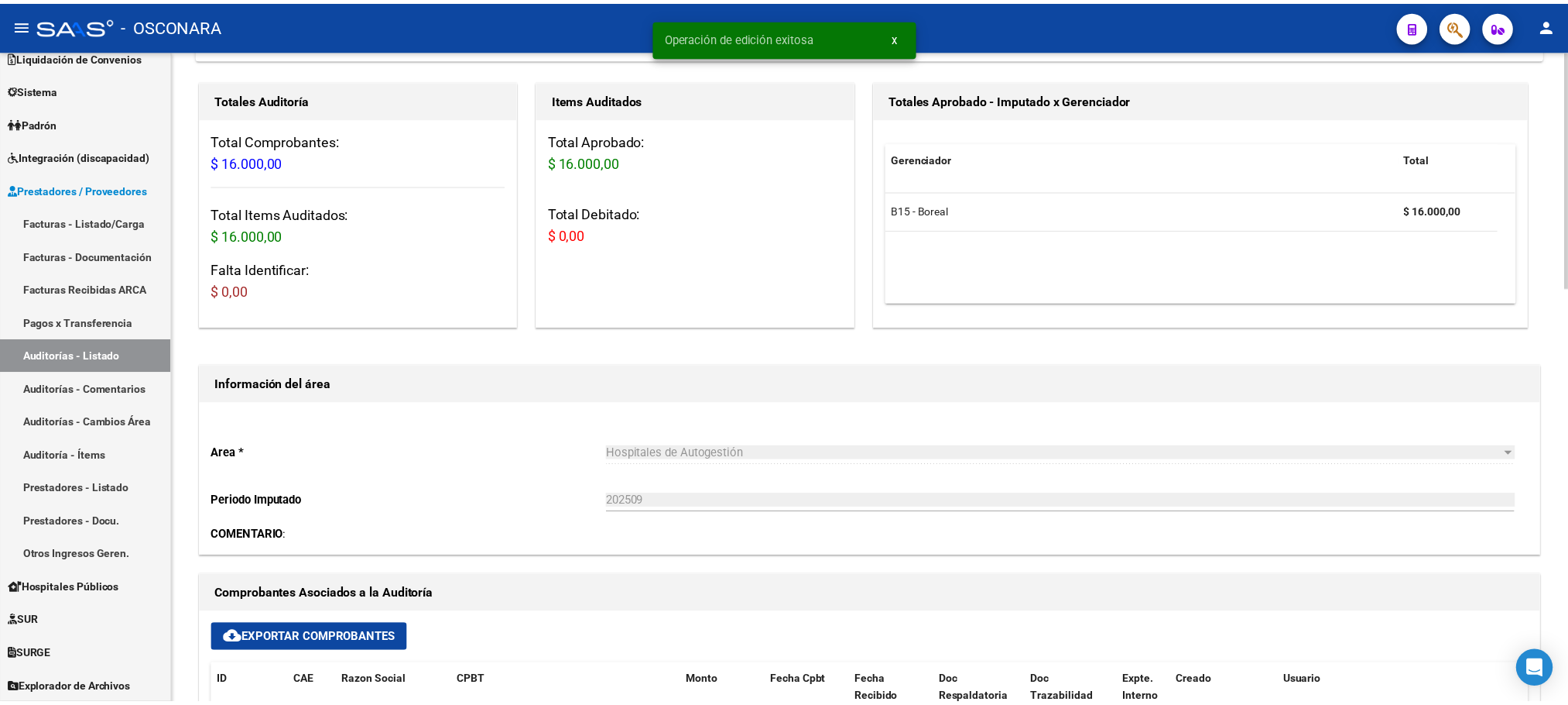
scroll to position [0, 0]
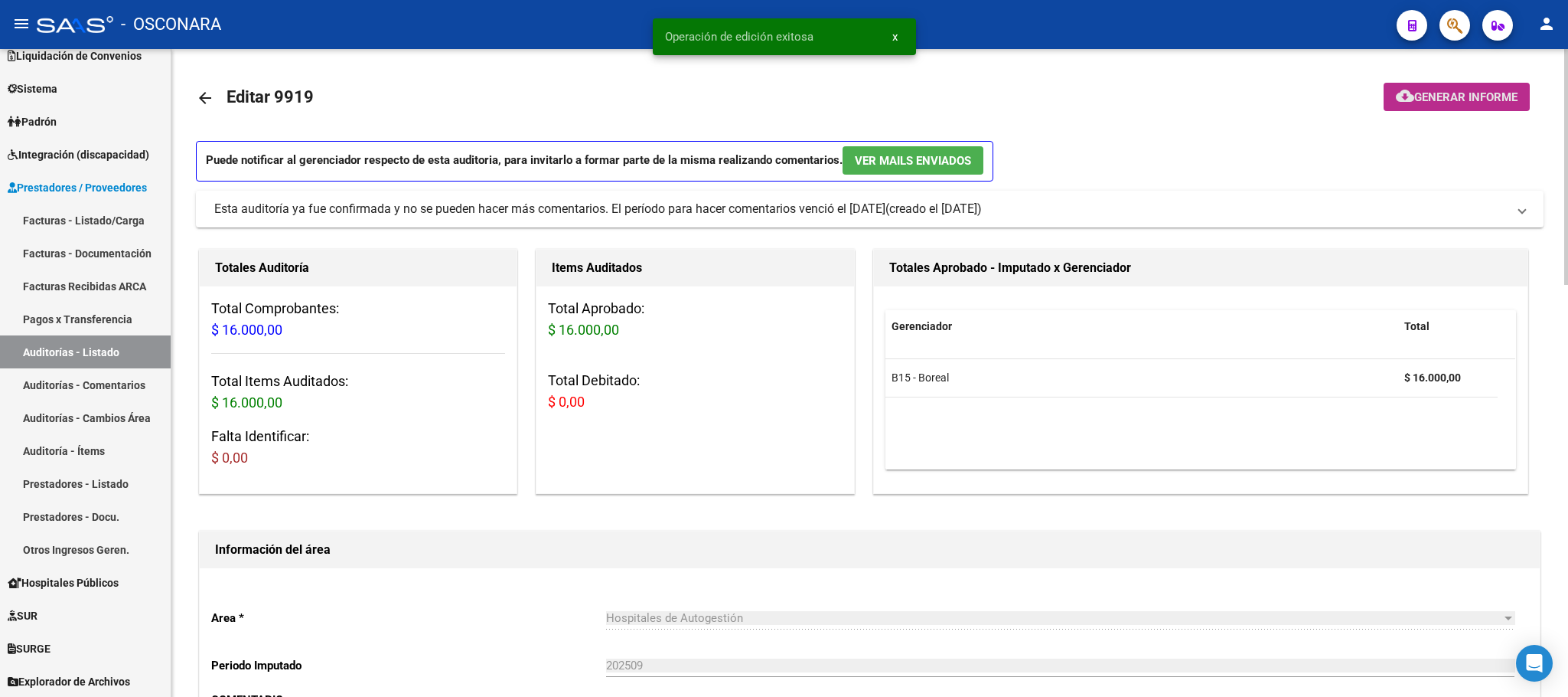
click at [1473, 92] on span "Generar informe" at bounding box center [1466, 97] width 103 height 14
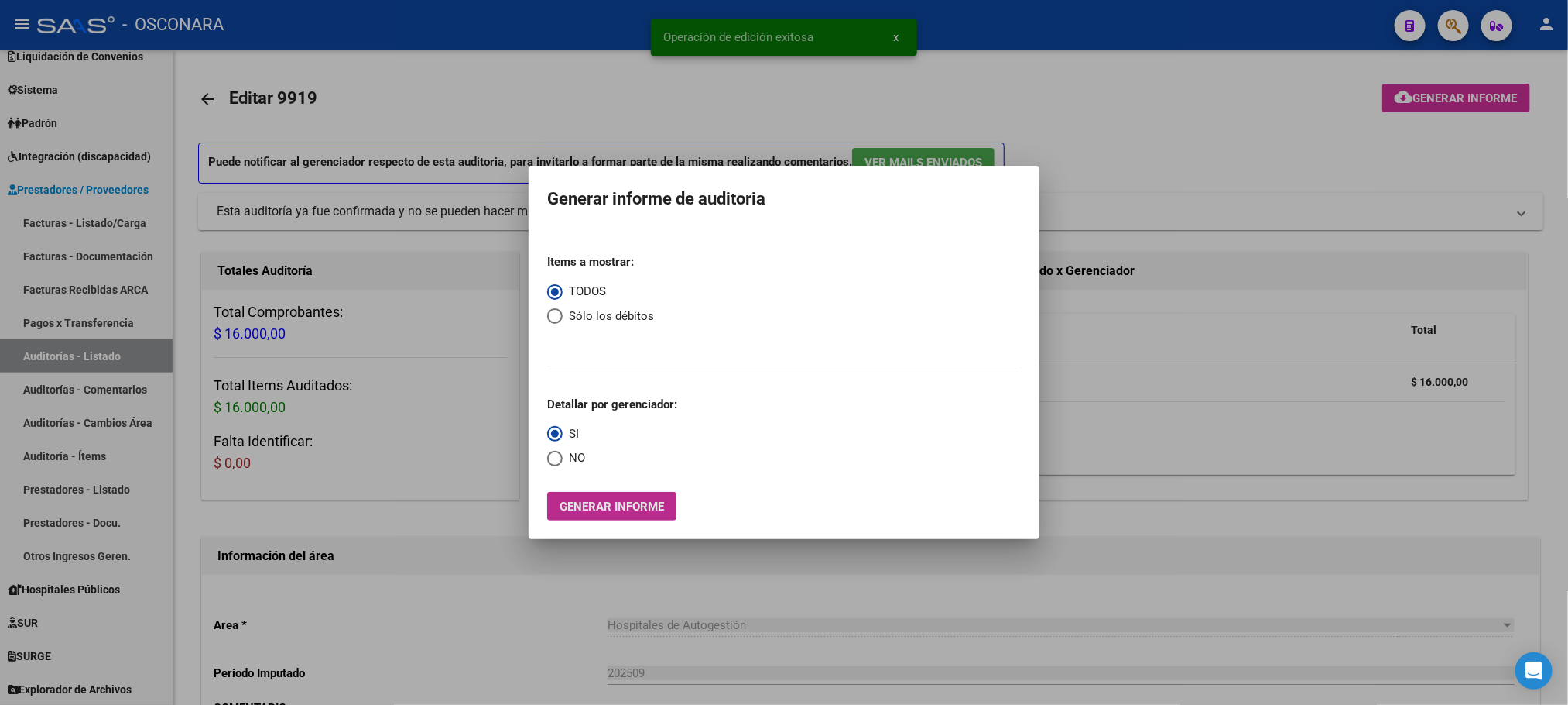
click at [611, 505] on span "Generar informe" at bounding box center [612, 506] width 105 height 14
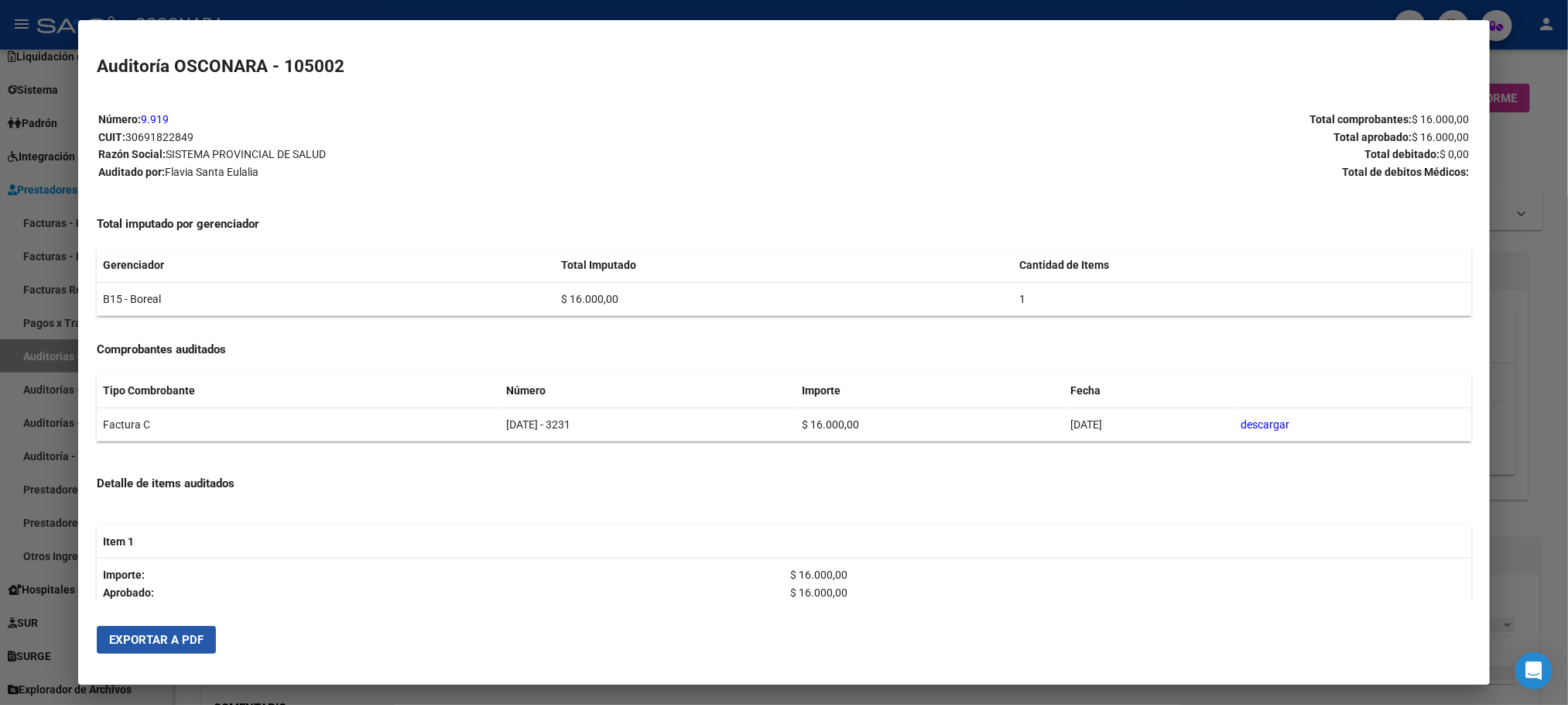
click at [187, 634] on span "Exportar a PDF" at bounding box center [156, 639] width 94 height 14
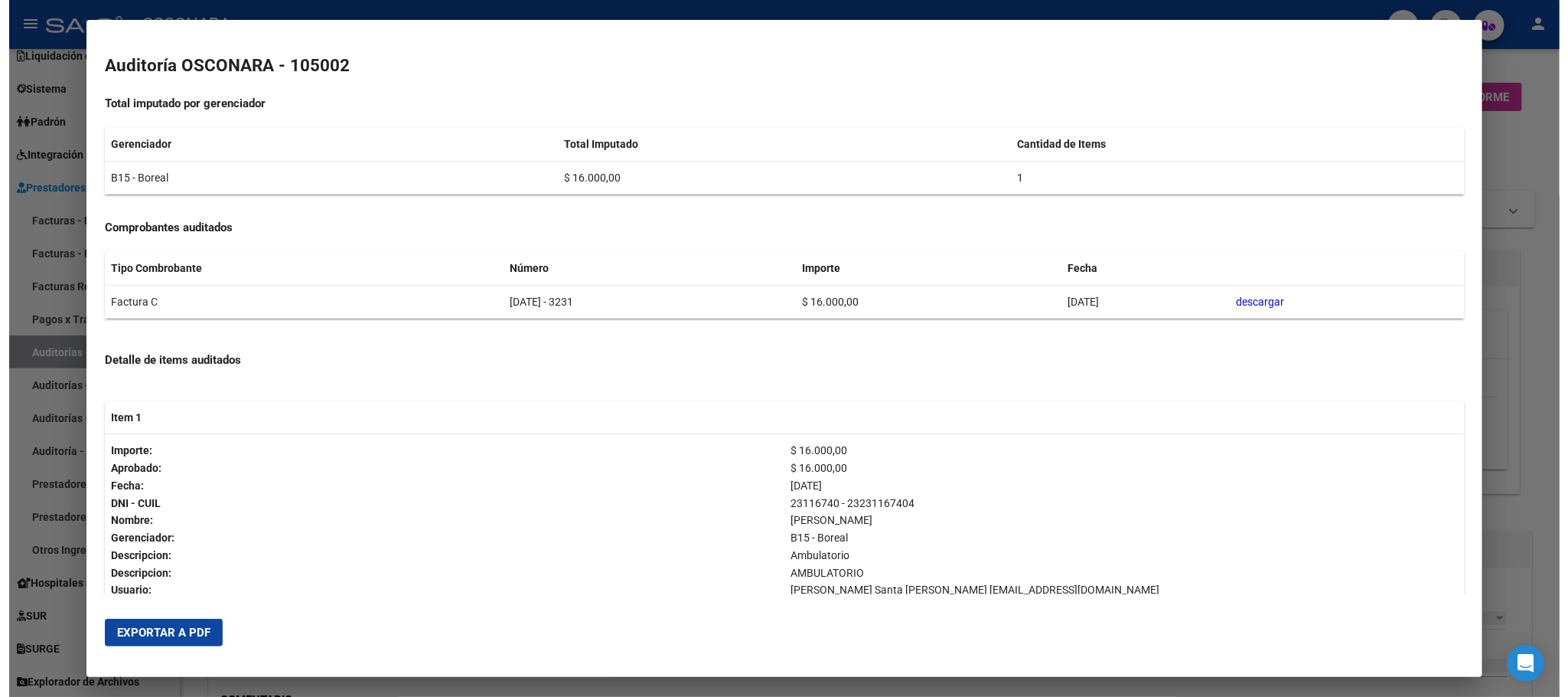
scroll to position [230, 0]
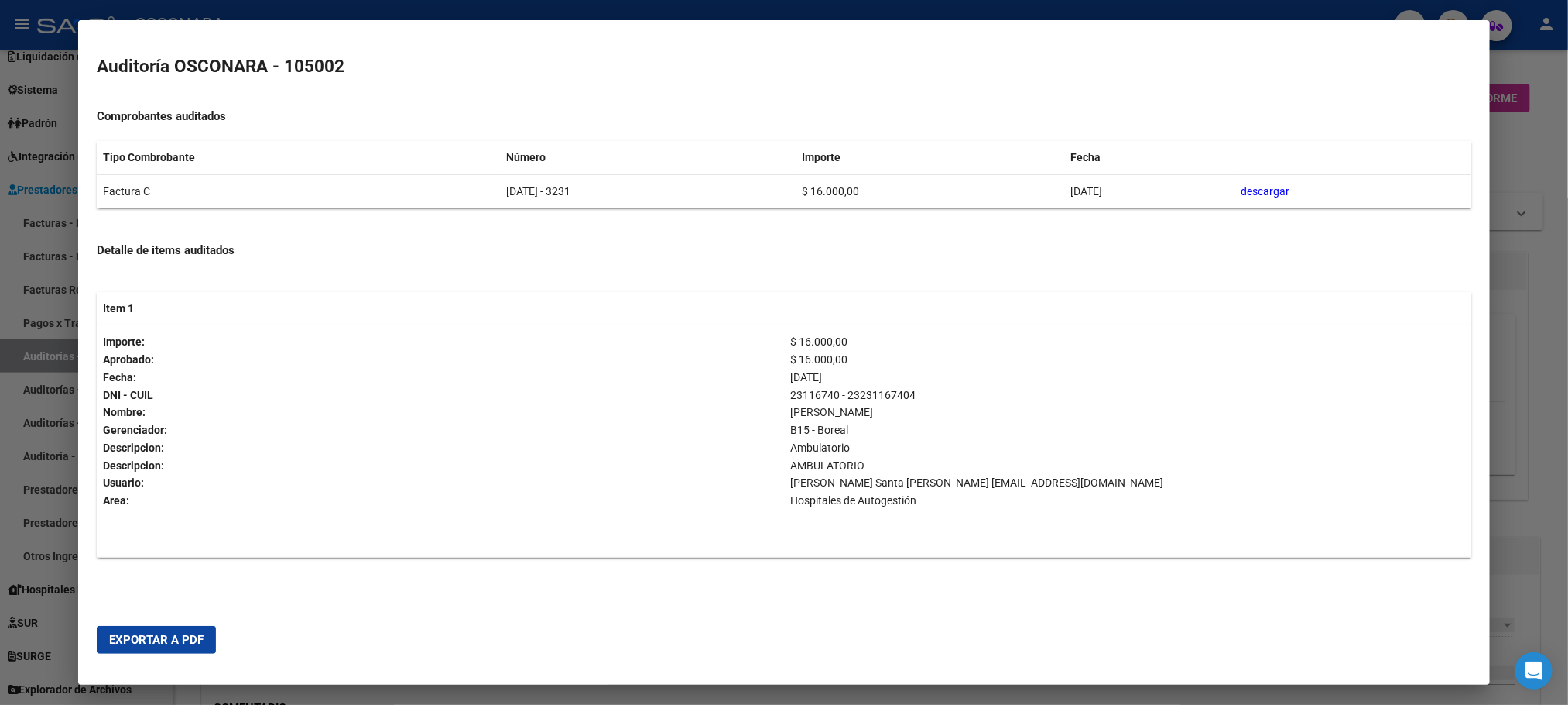
click at [575, 688] on div at bounding box center [784, 352] width 1568 height 705
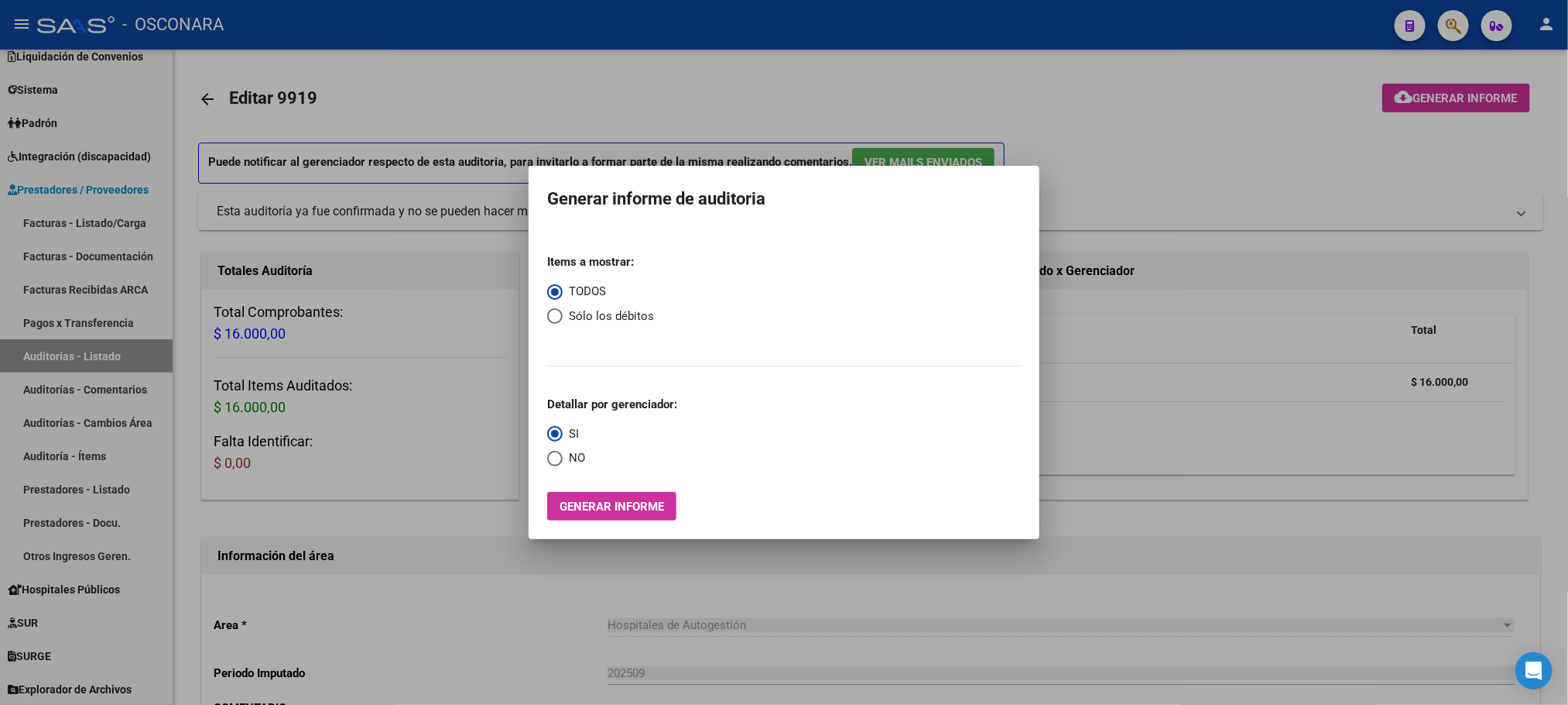
click at [441, 566] on div at bounding box center [784, 352] width 1568 height 705
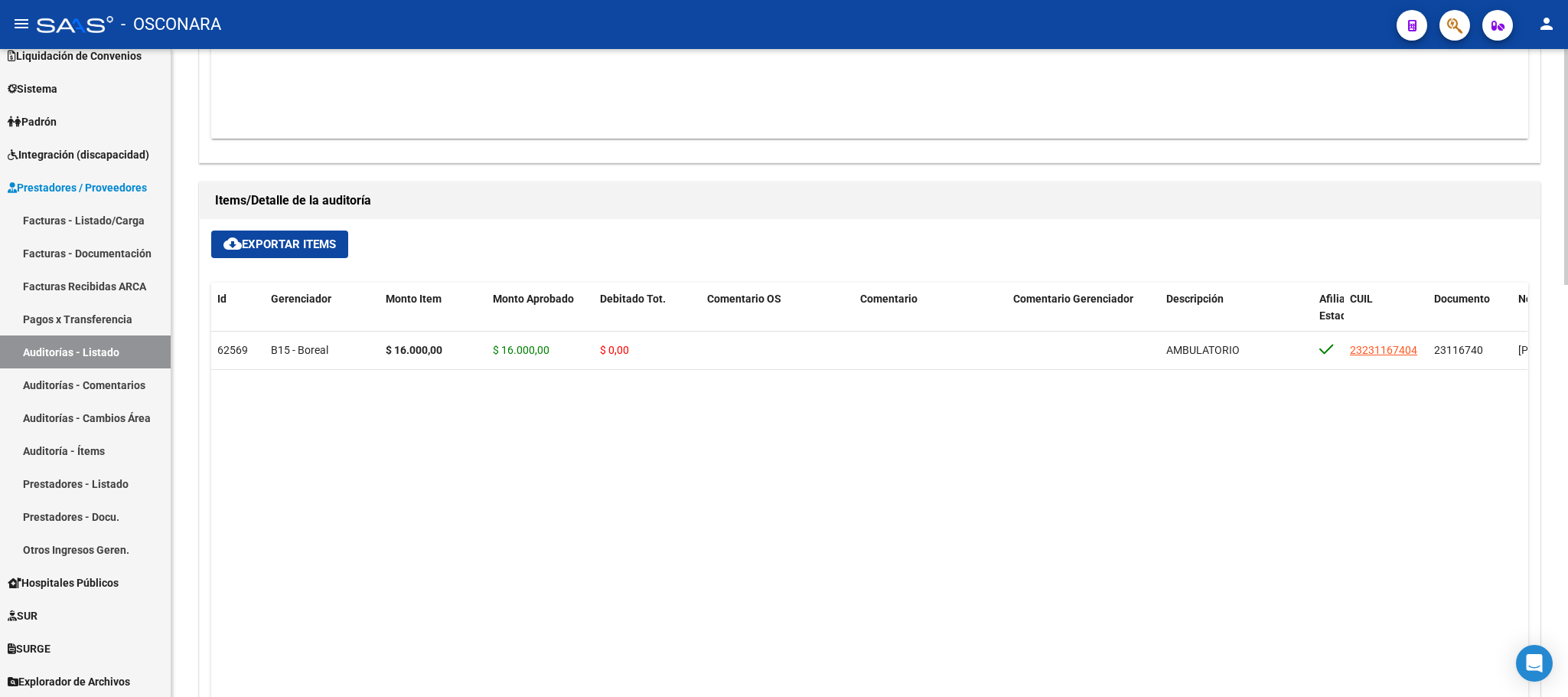
scroll to position [1128, 0]
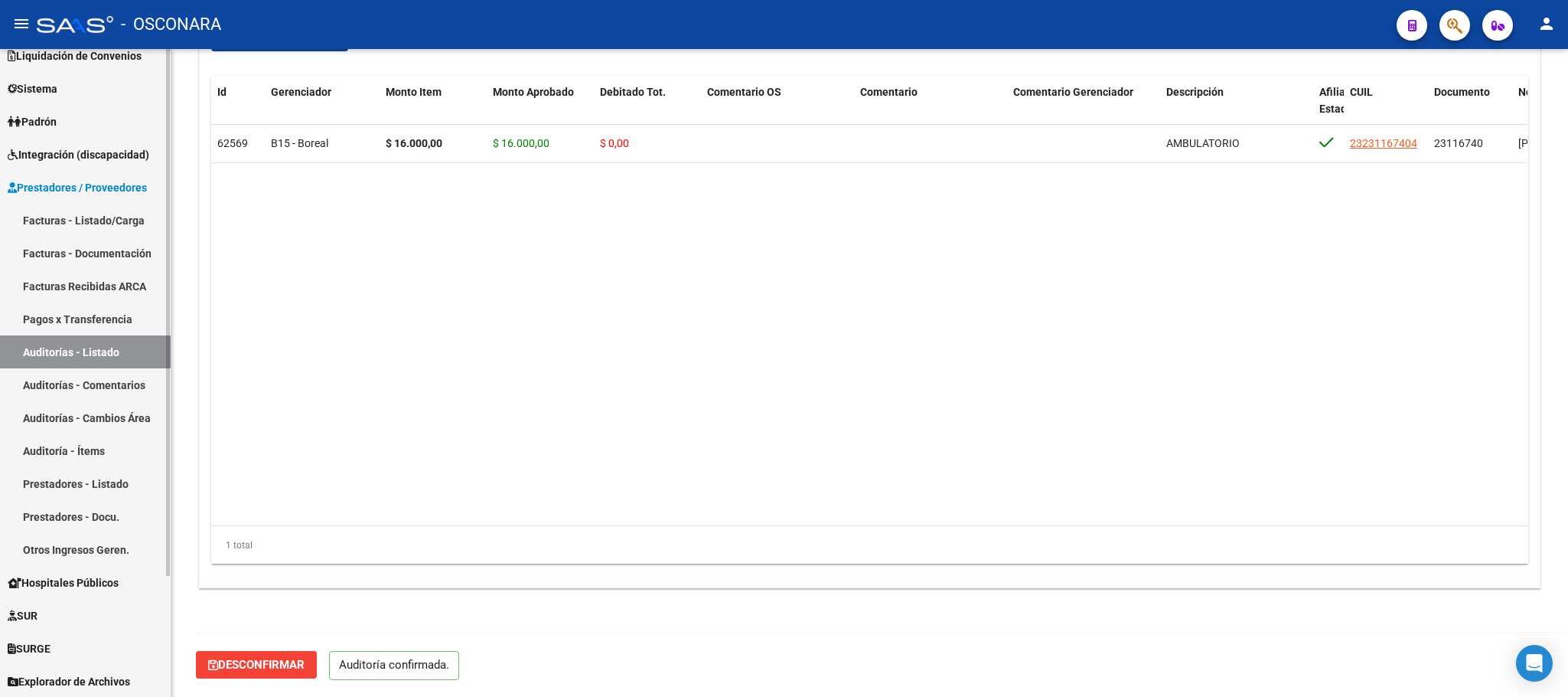
click at [97, 352] on link "Auditorías - Listado" at bounding box center [85, 351] width 170 height 33
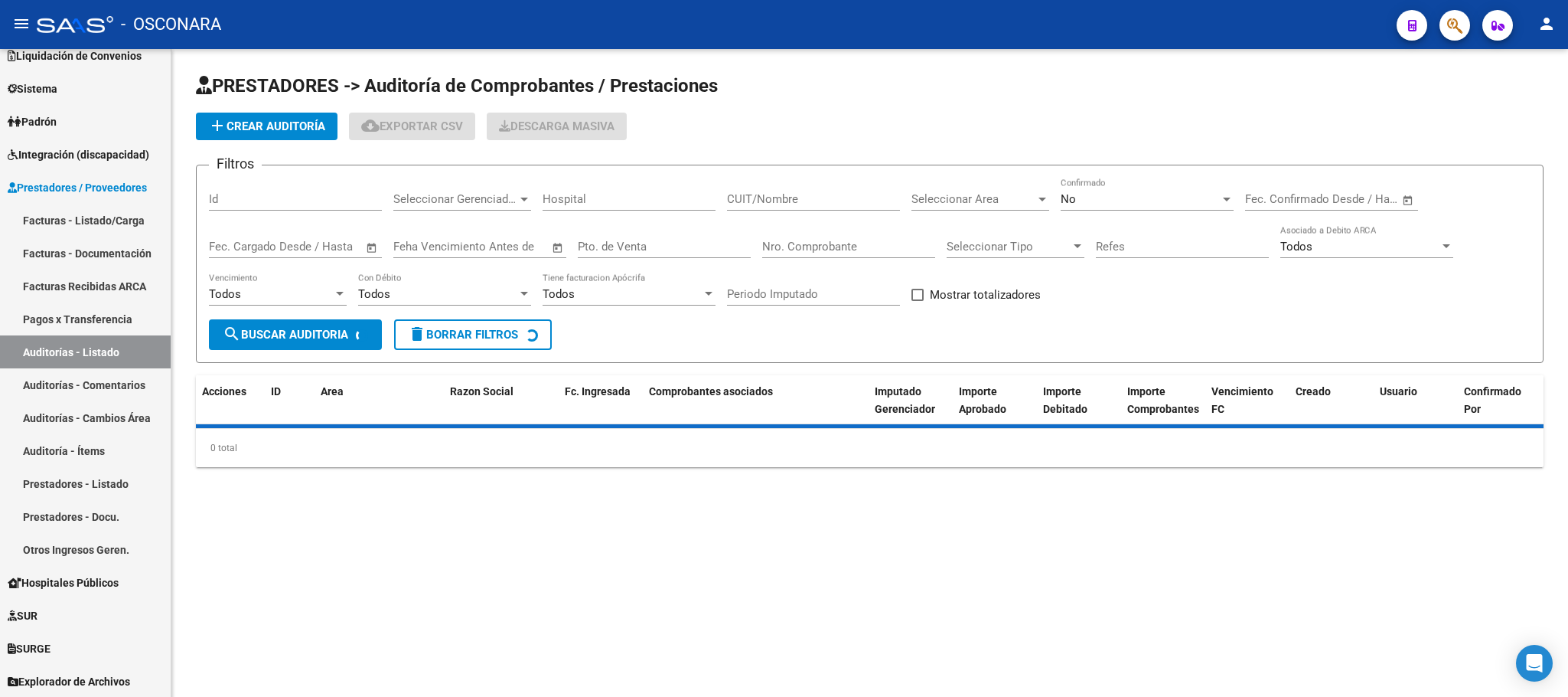
click at [297, 199] on input "Id" at bounding box center [295, 198] width 173 height 14
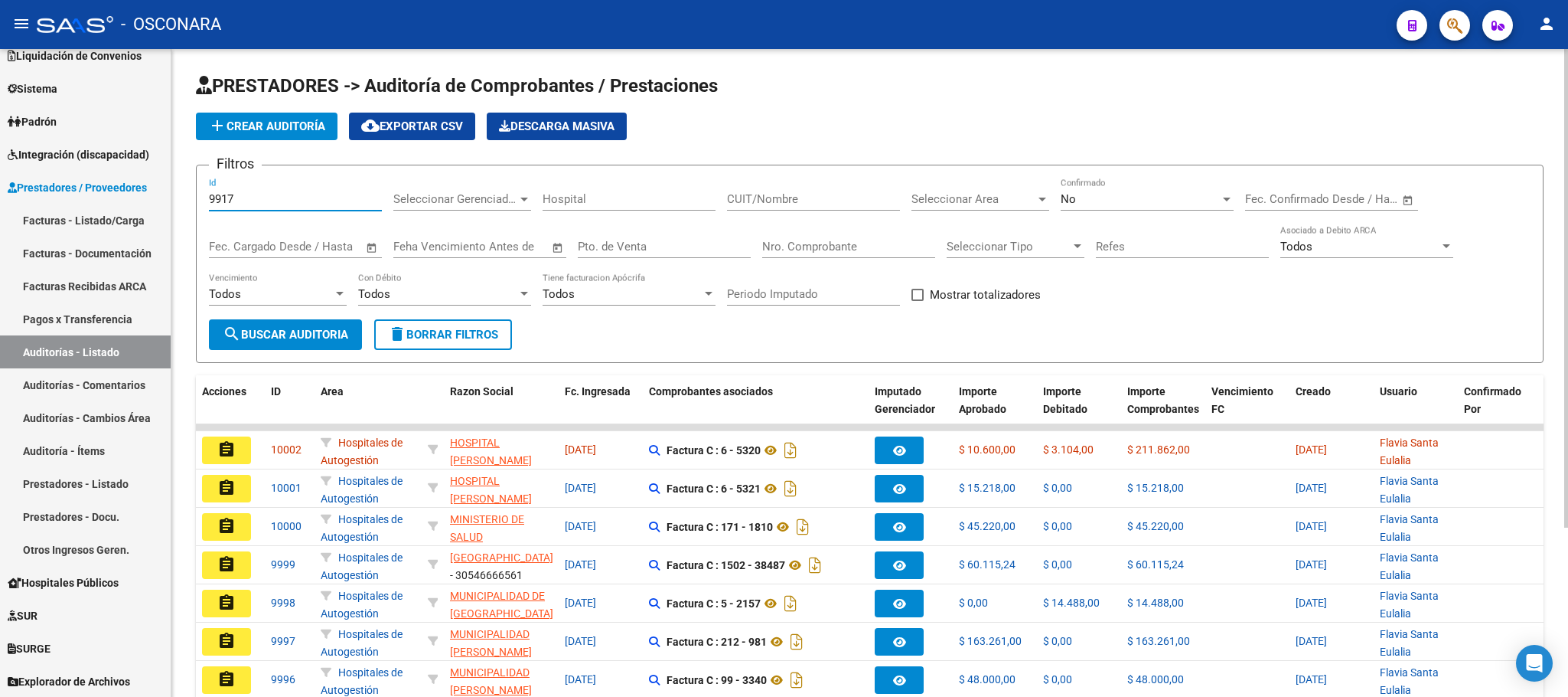
type input "9917"
click at [317, 332] on span "search Buscar Auditoria" at bounding box center [285, 335] width 126 height 14
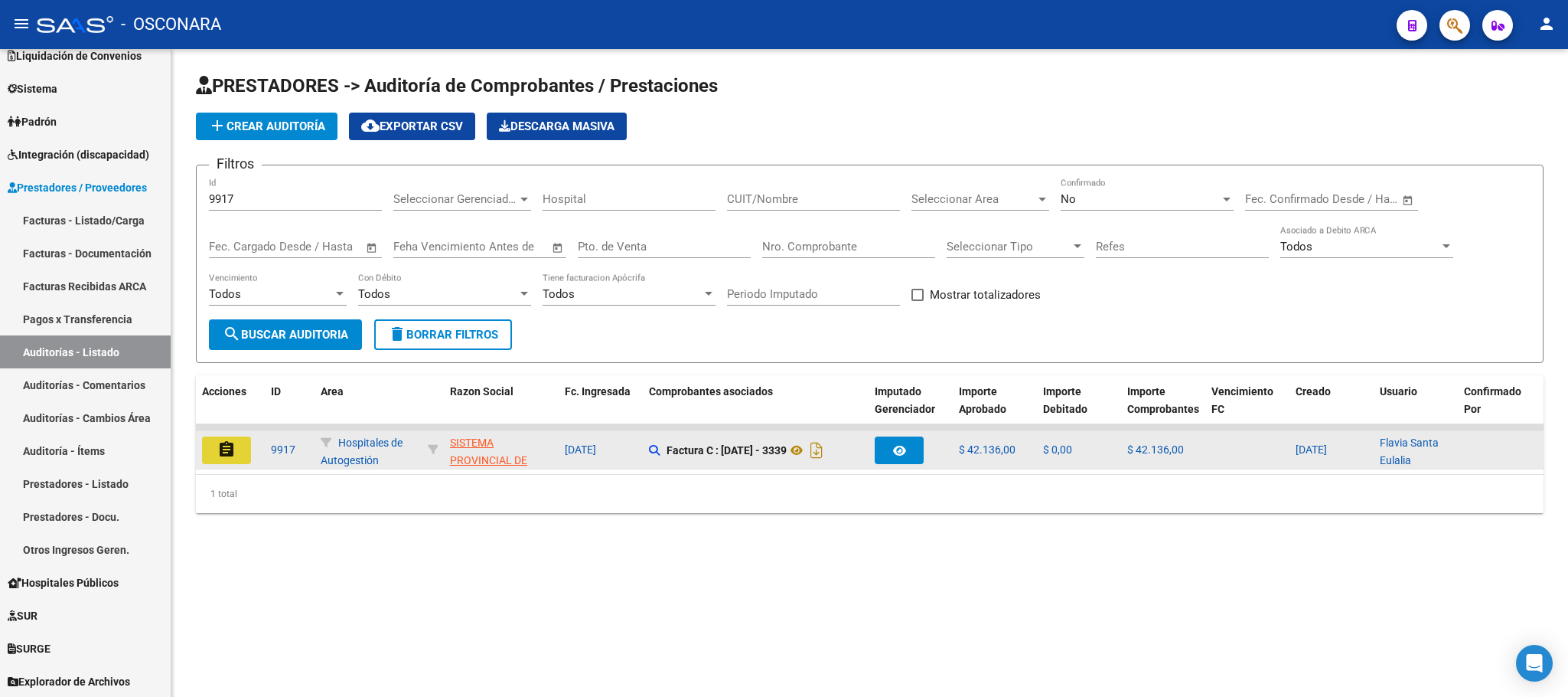
click at [229, 450] on mat-icon "assignment" at bounding box center [226, 449] width 19 height 19
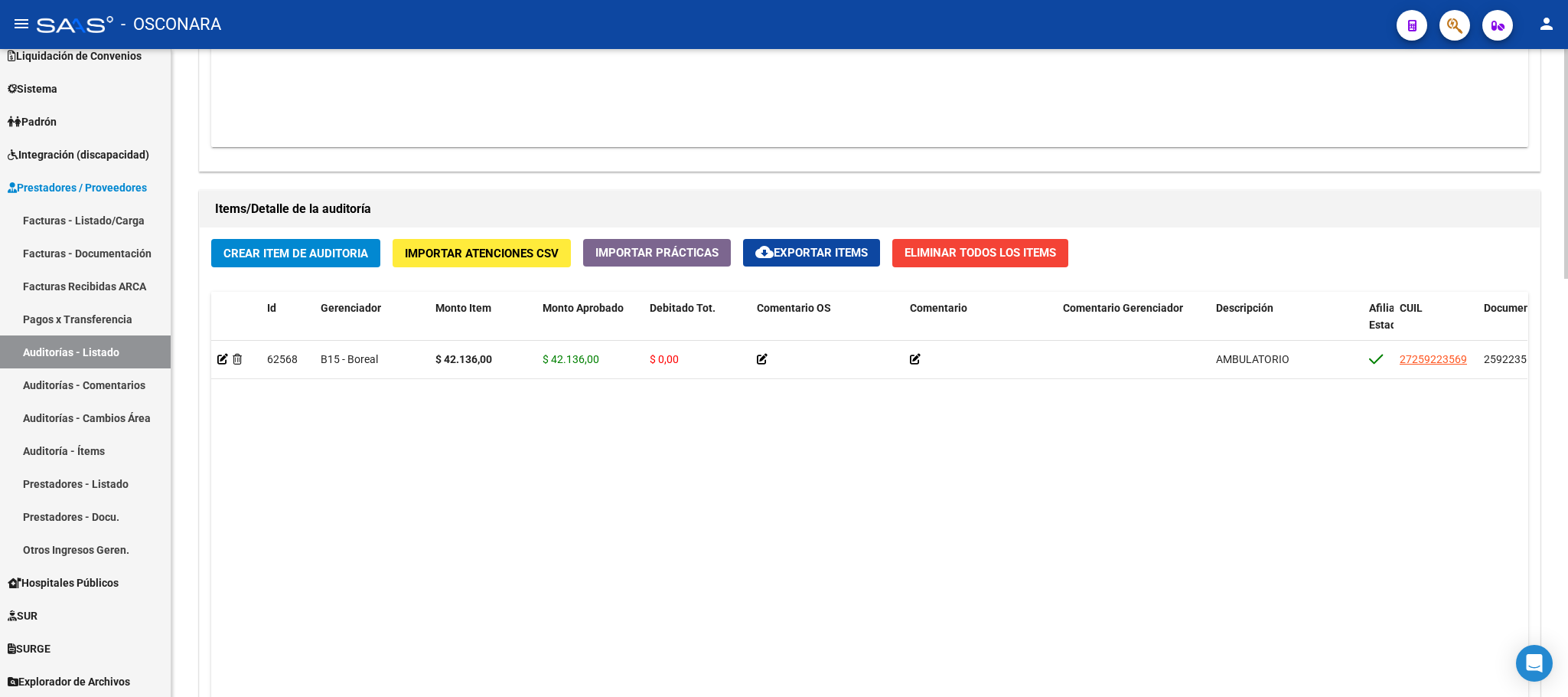
scroll to position [1181, 0]
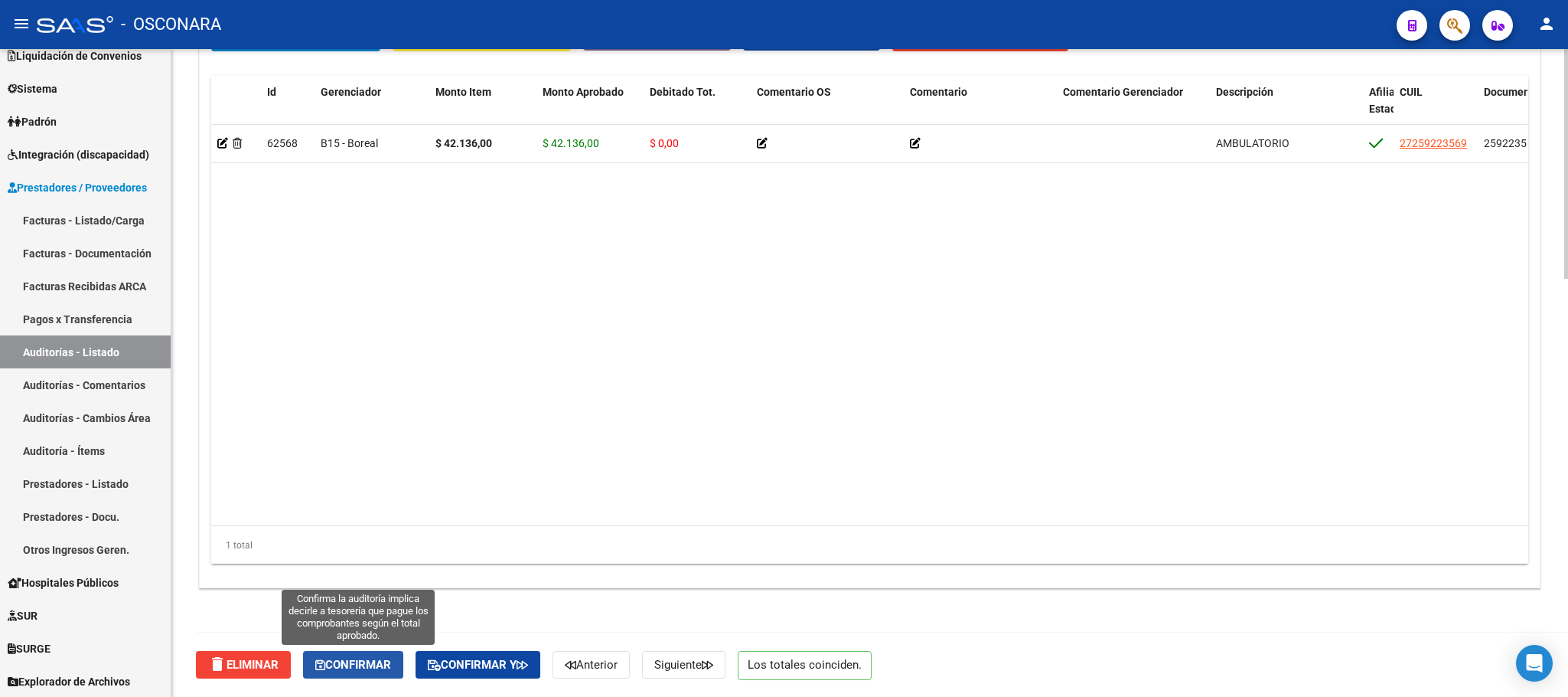
click at [376, 654] on button "Confirmar" at bounding box center [353, 664] width 101 height 28
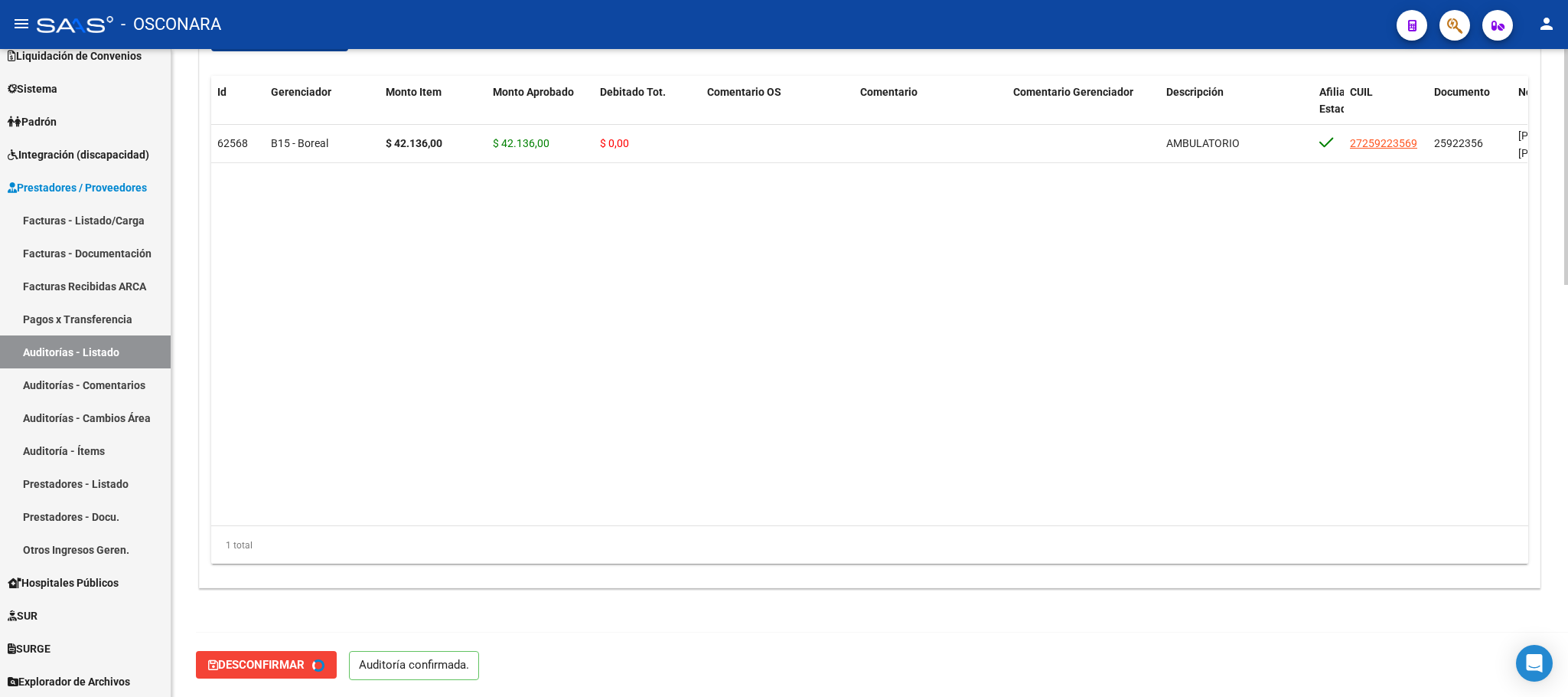
type input "202509"
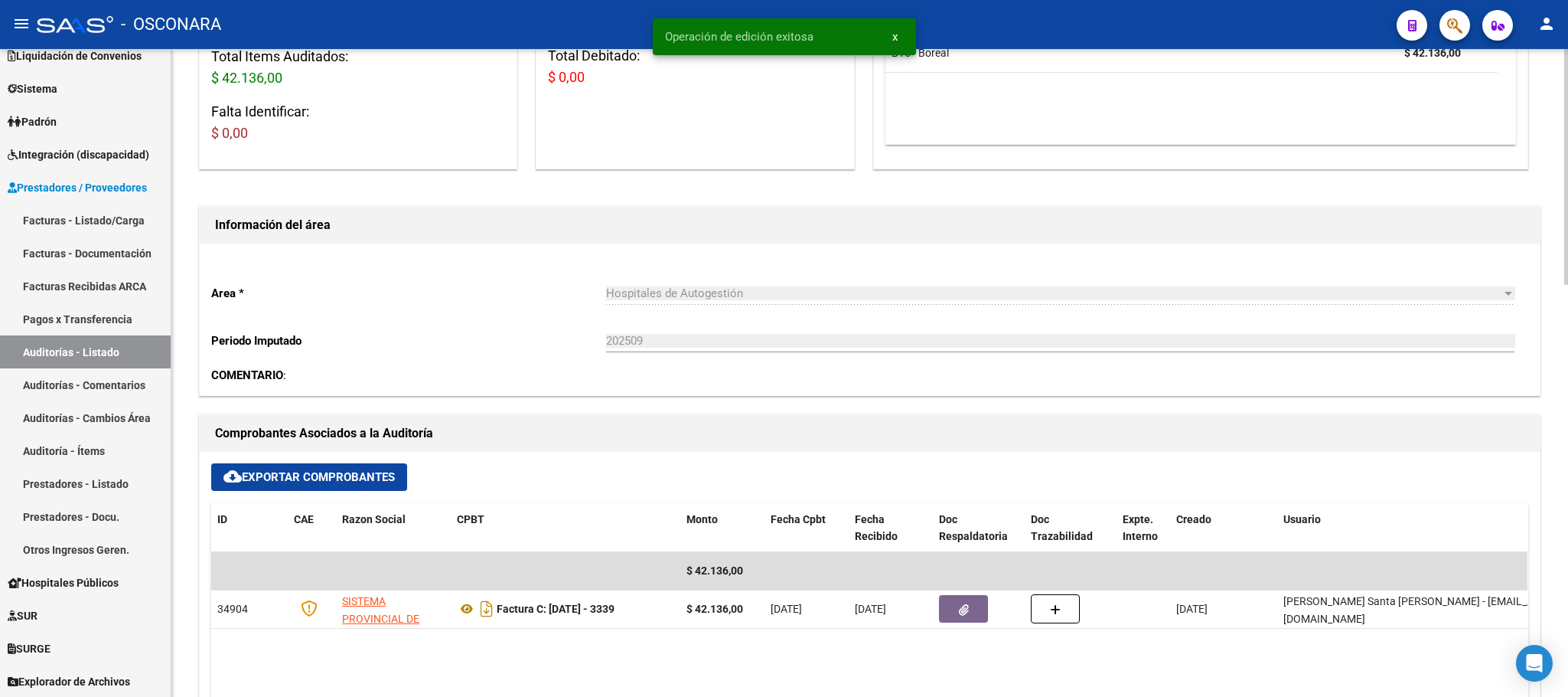
scroll to position [0, 0]
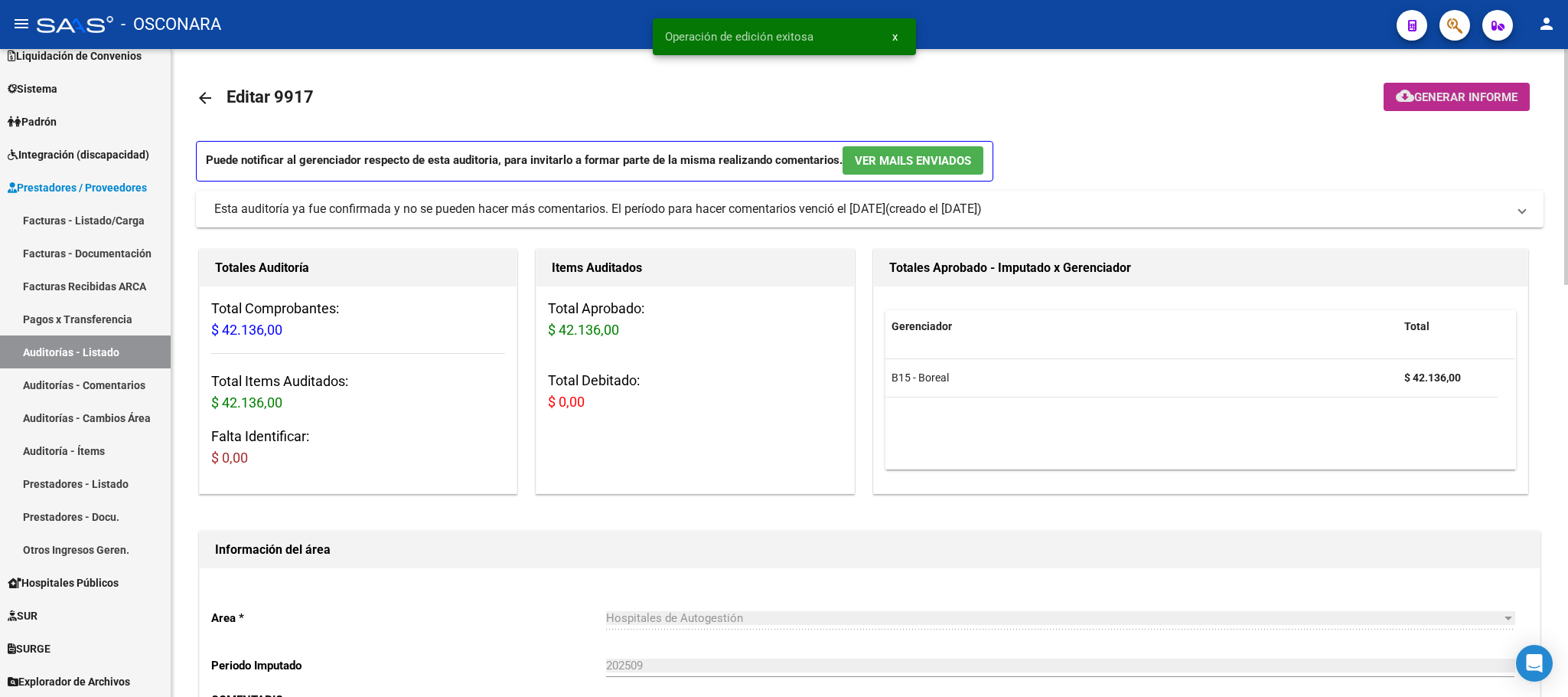
click at [1447, 90] on span "Generar informe" at bounding box center [1466, 97] width 103 height 14
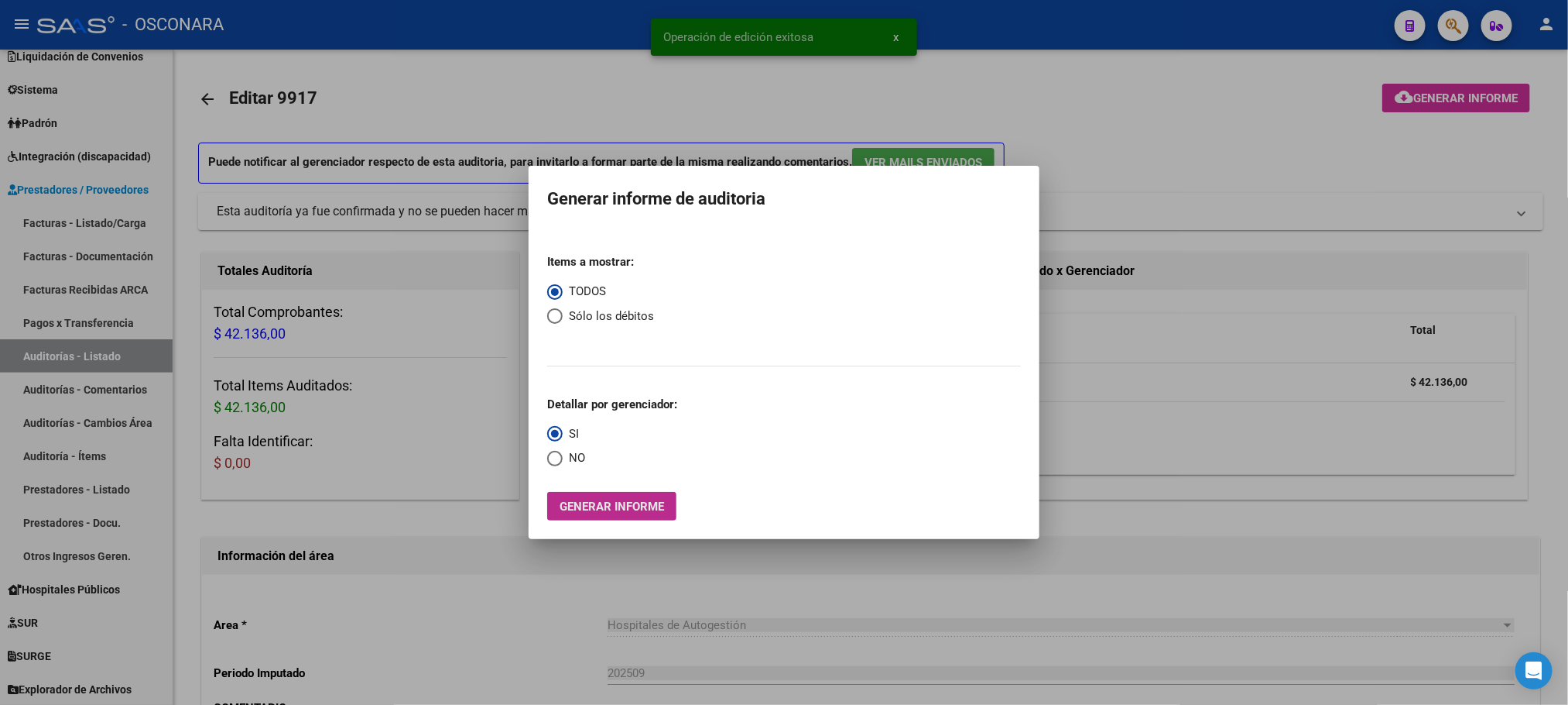
click at [630, 500] on span "Generar informe" at bounding box center [612, 506] width 105 height 14
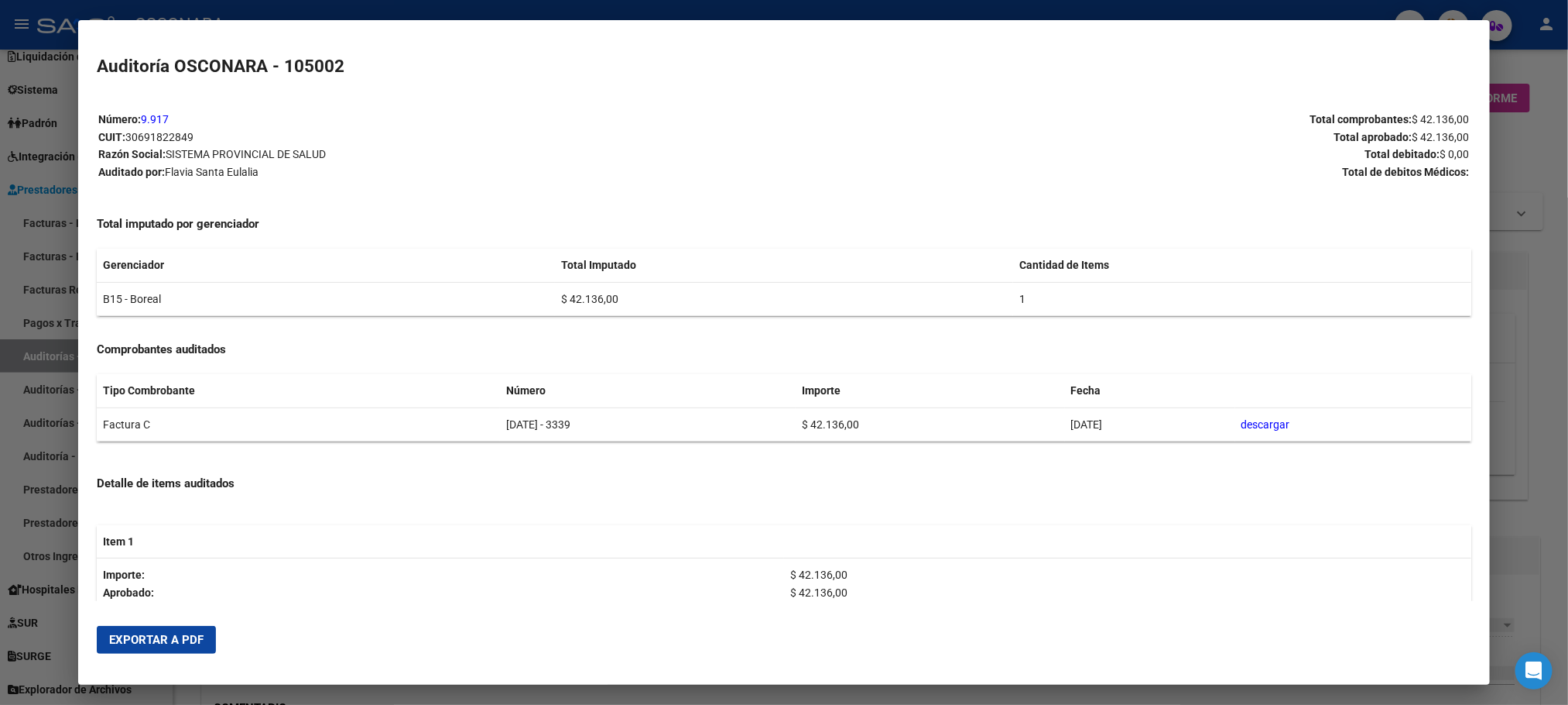
click at [175, 646] on span "Exportar a PDF" at bounding box center [156, 639] width 94 height 14
click at [1555, 396] on div at bounding box center [784, 352] width 1568 height 705
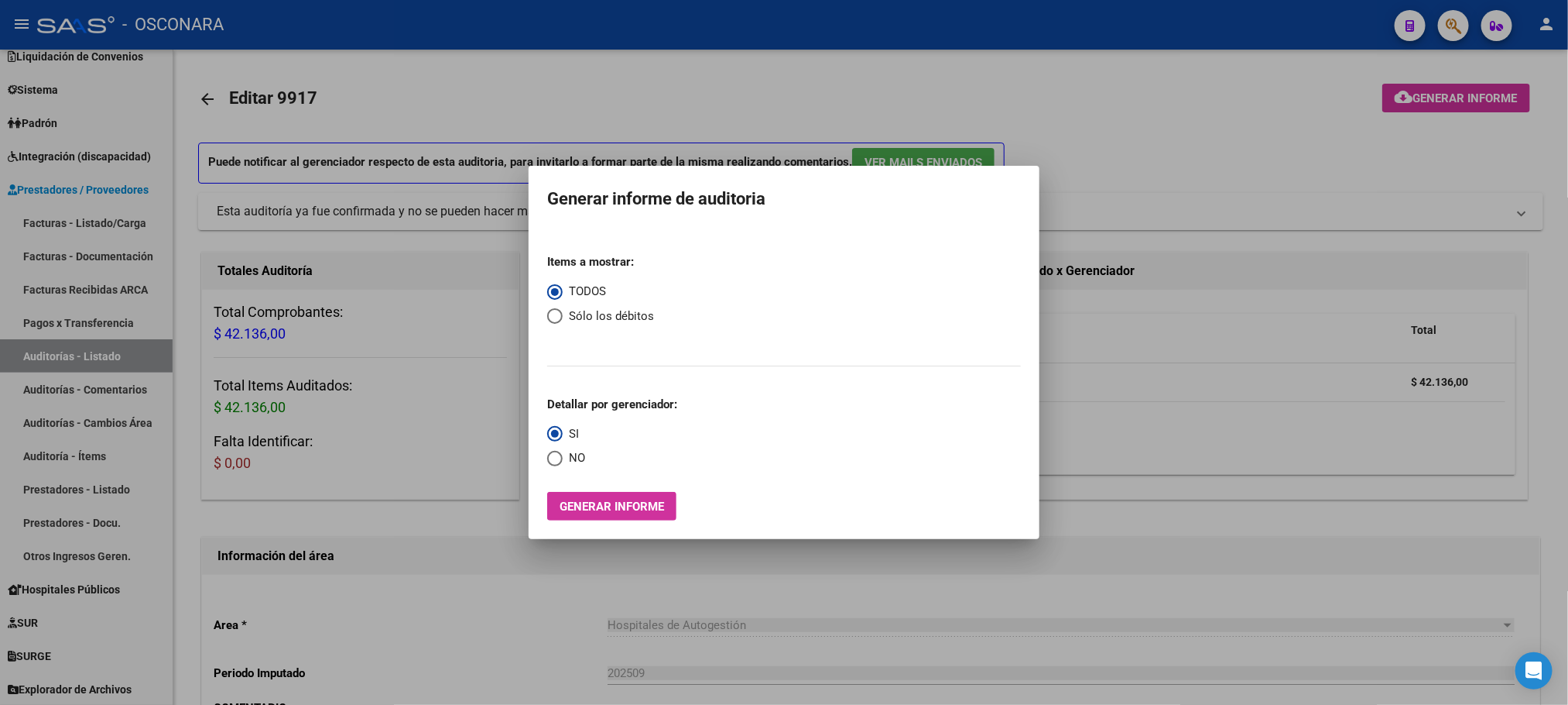
click at [970, 592] on div at bounding box center [784, 352] width 1568 height 705
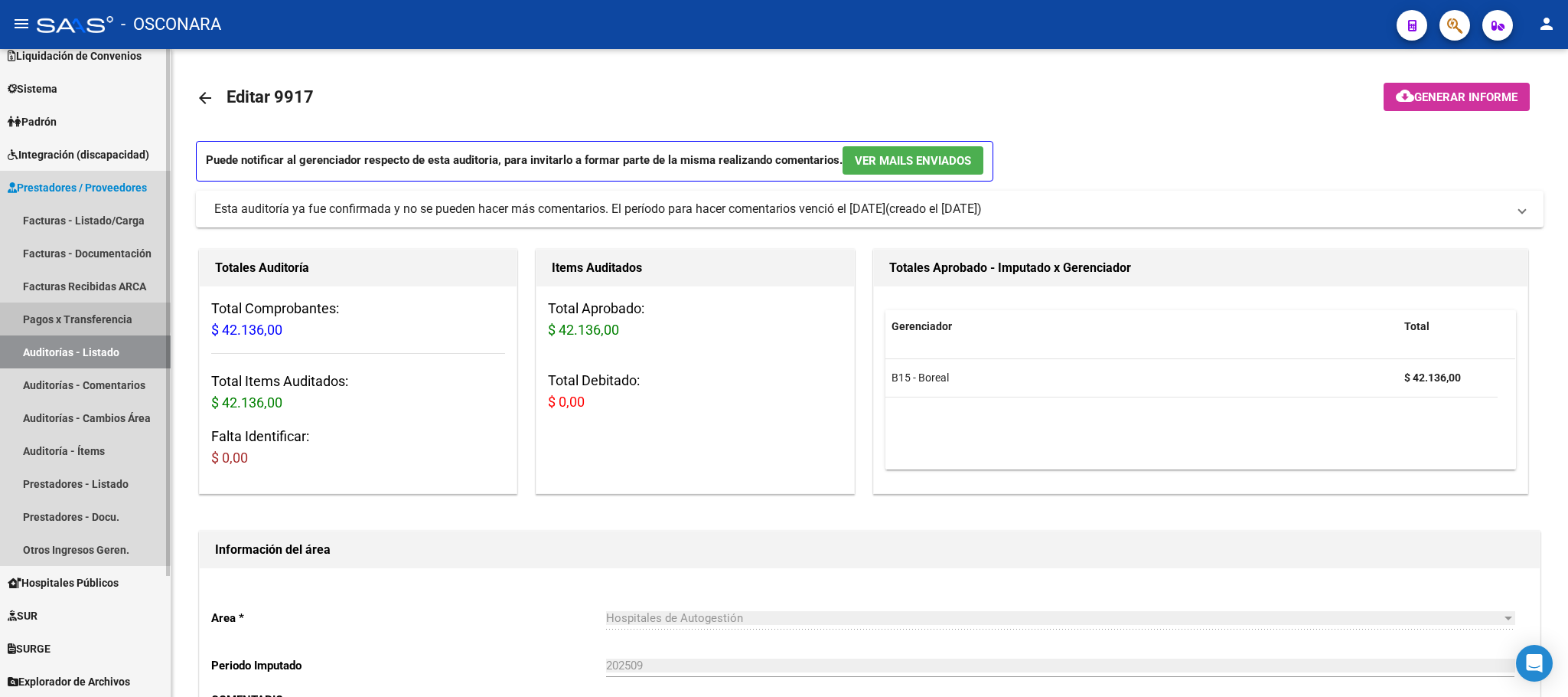
click at [80, 315] on link "Pagos x Transferencia" at bounding box center [85, 318] width 170 height 33
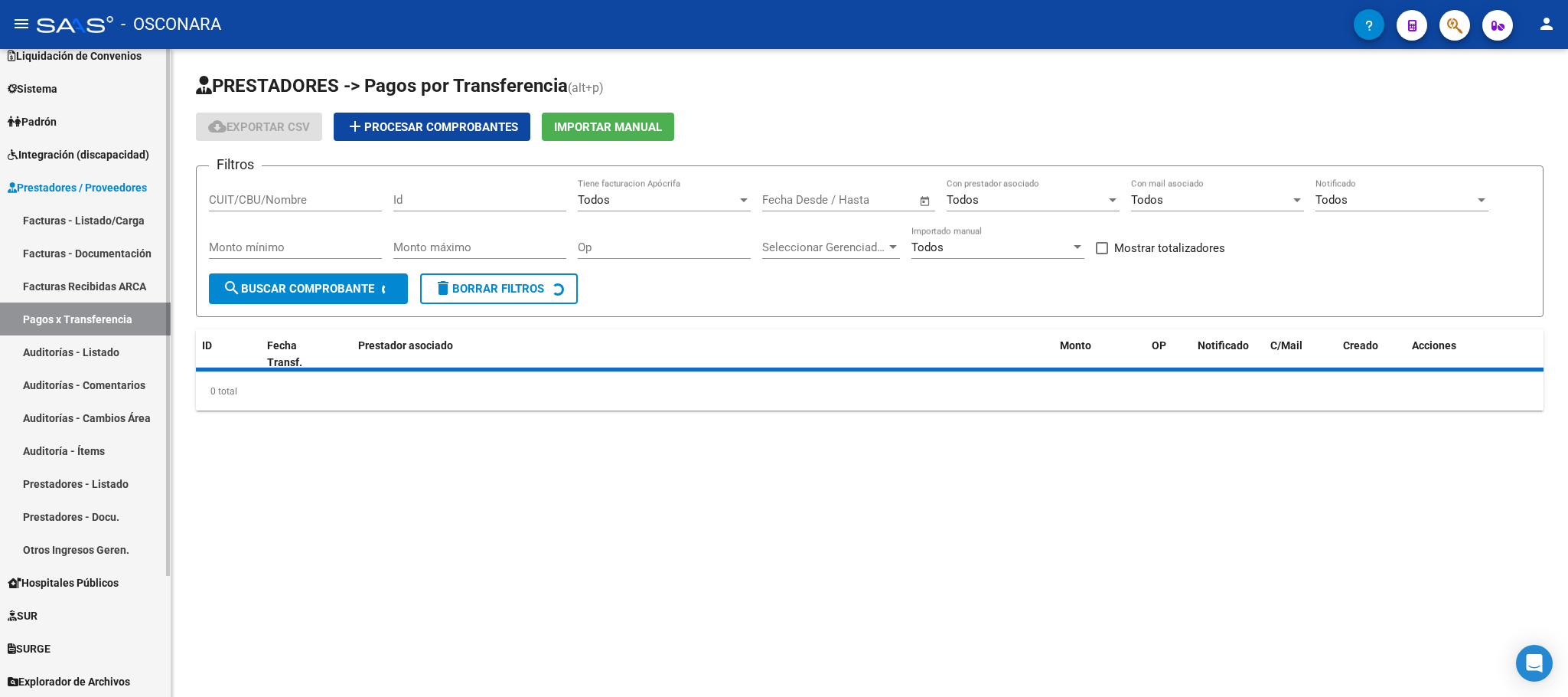
click at [90, 357] on link "Auditorías - Listado" at bounding box center [85, 351] width 170 height 33
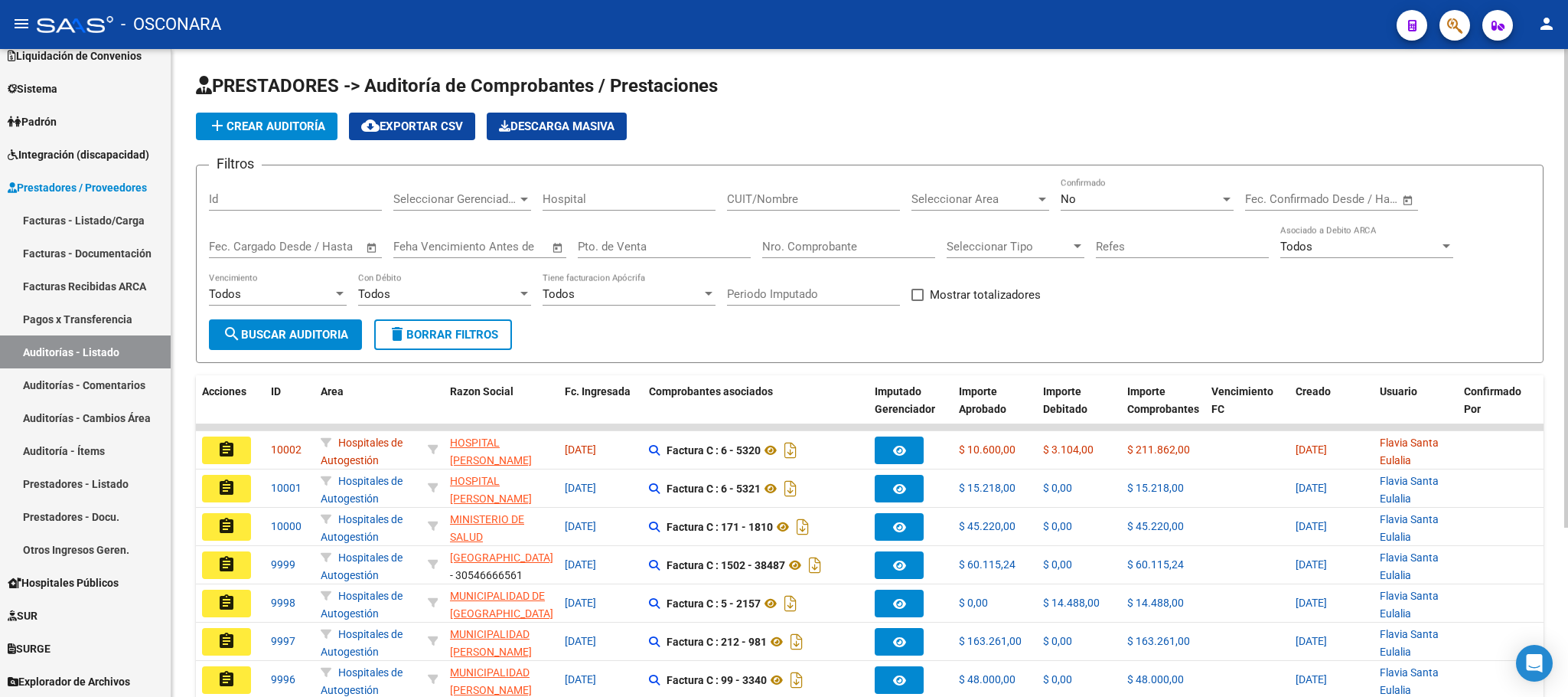
click at [267, 211] on div "Id" at bounding box center [295, 194] width 173 height 33
type input "9902"
click at [311, 332] on span "search Buscar Auditoria" at bounding box center [285, 335] width 126 height 14
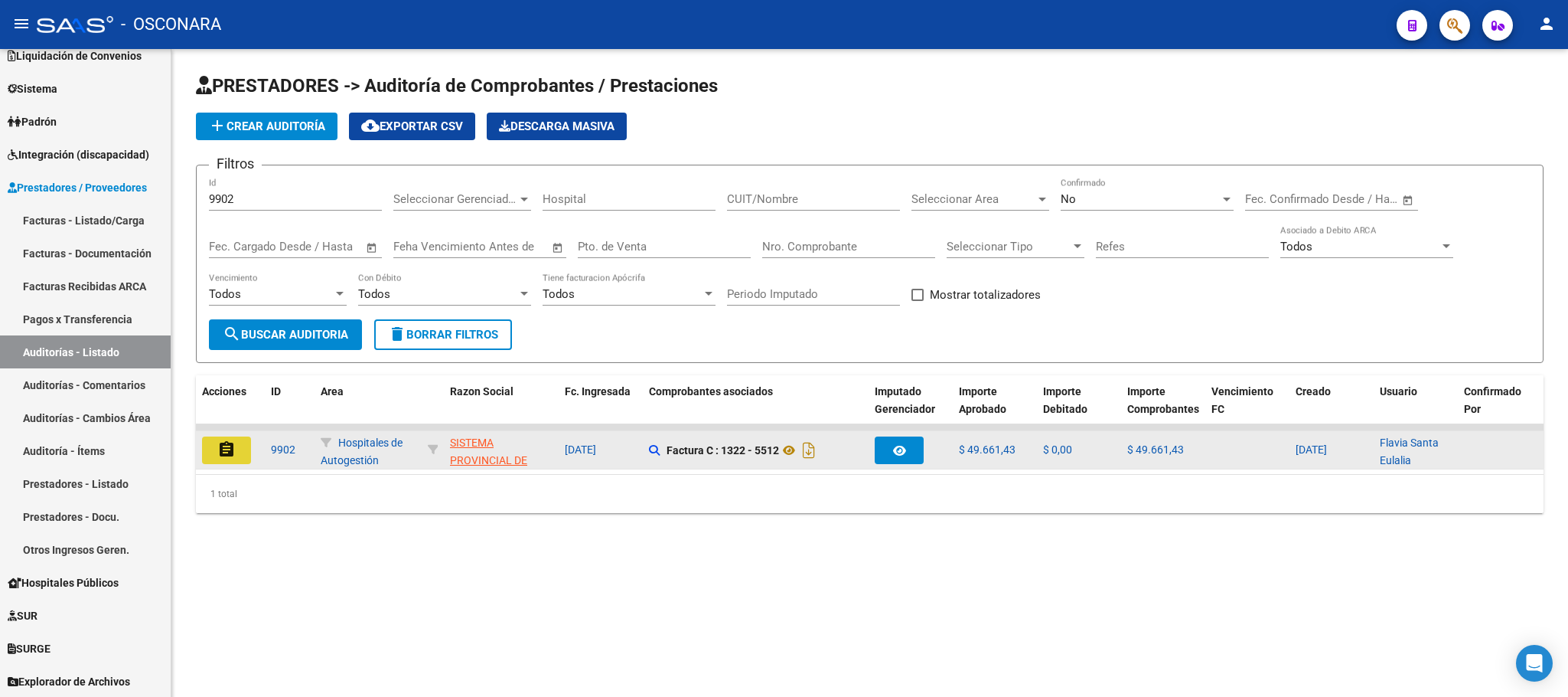
click at [232, 445] on mat-icon "assignment" at bounding box center [226, 449] width 19 height 19
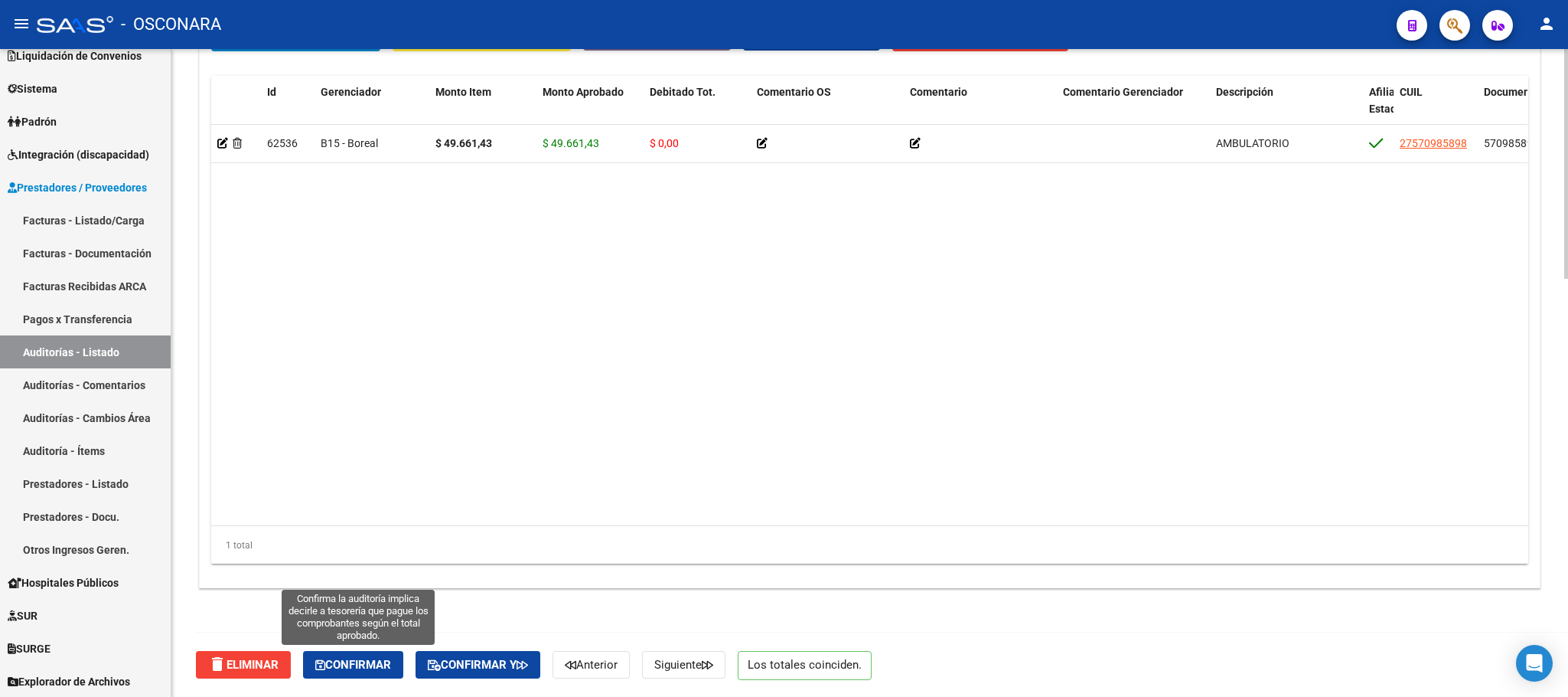
click at [379, 664] on span "Confirmar" at bounding box center [352, 664] width 75 height 14
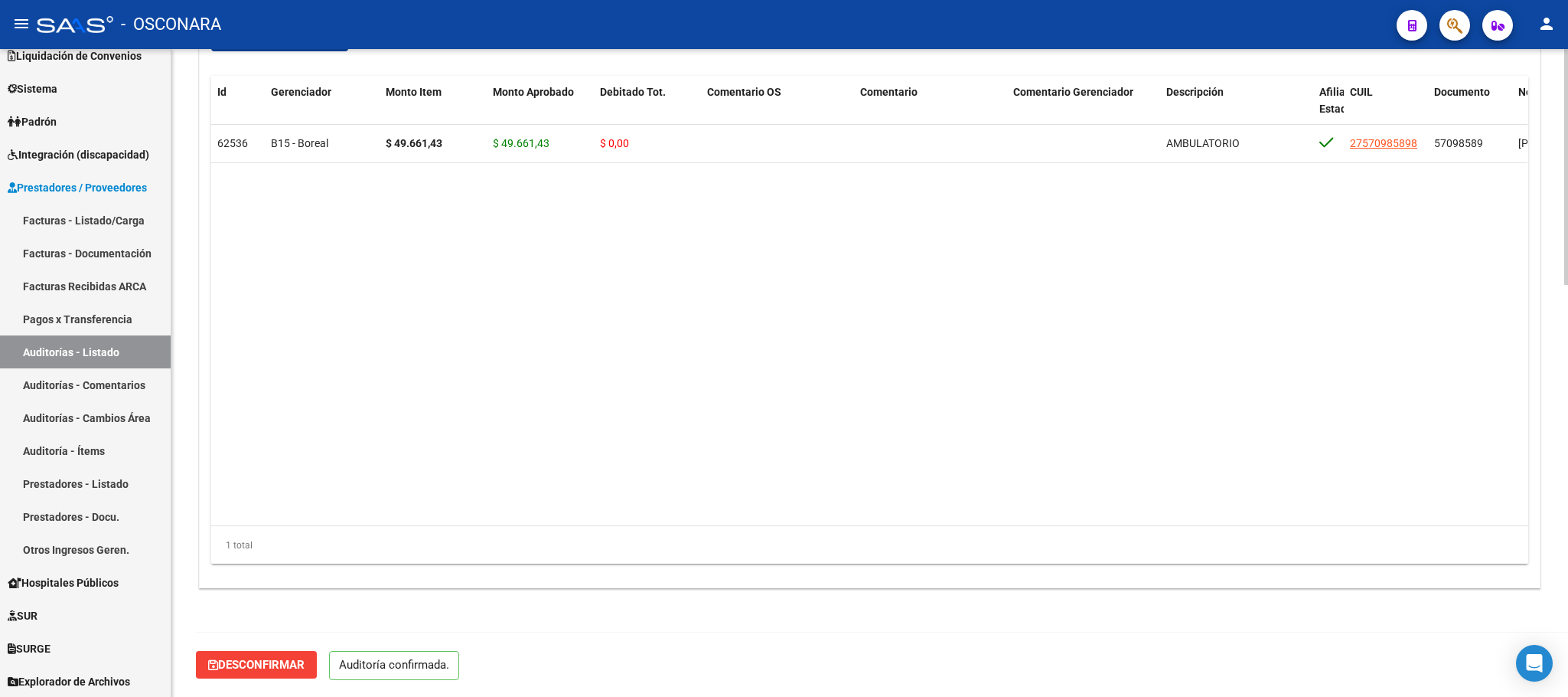
scroll to position [1128, 0]
type input "202509"
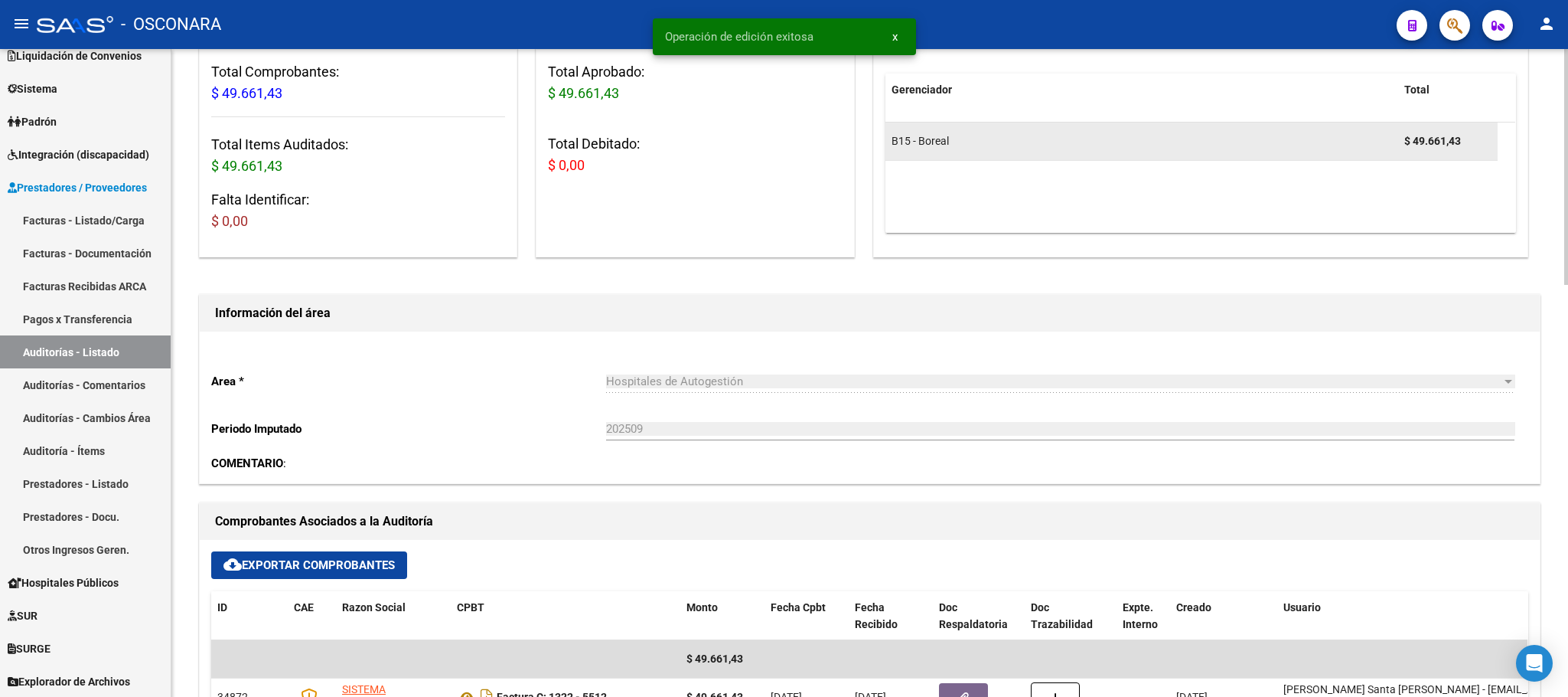
scroll to position [0, 0]
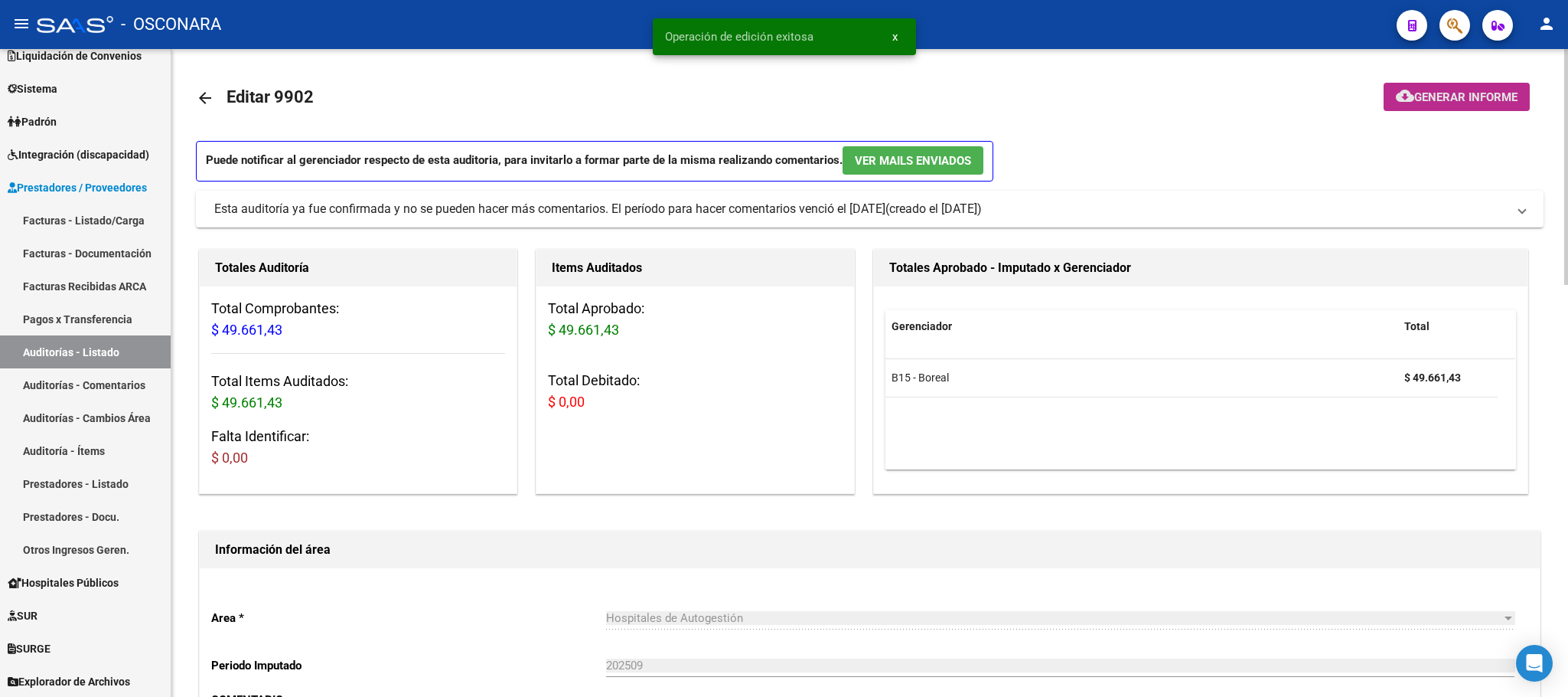
click at [1434, 94] on span "Generar informe" at bounding box center [1466, 97] width 103 height 14
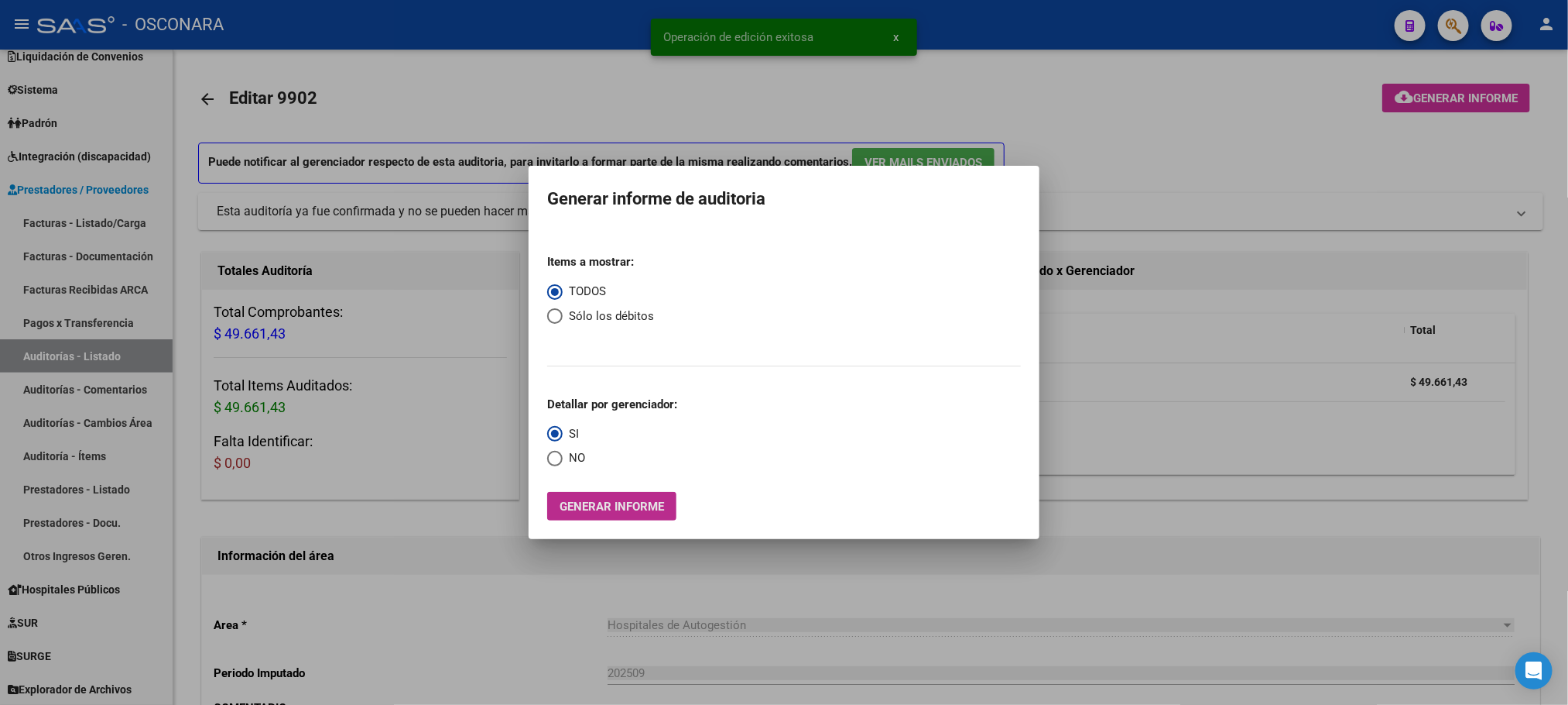
click at [622, 512] on span "Generar informe" at bounding box center [612, 506] width 105 height 14
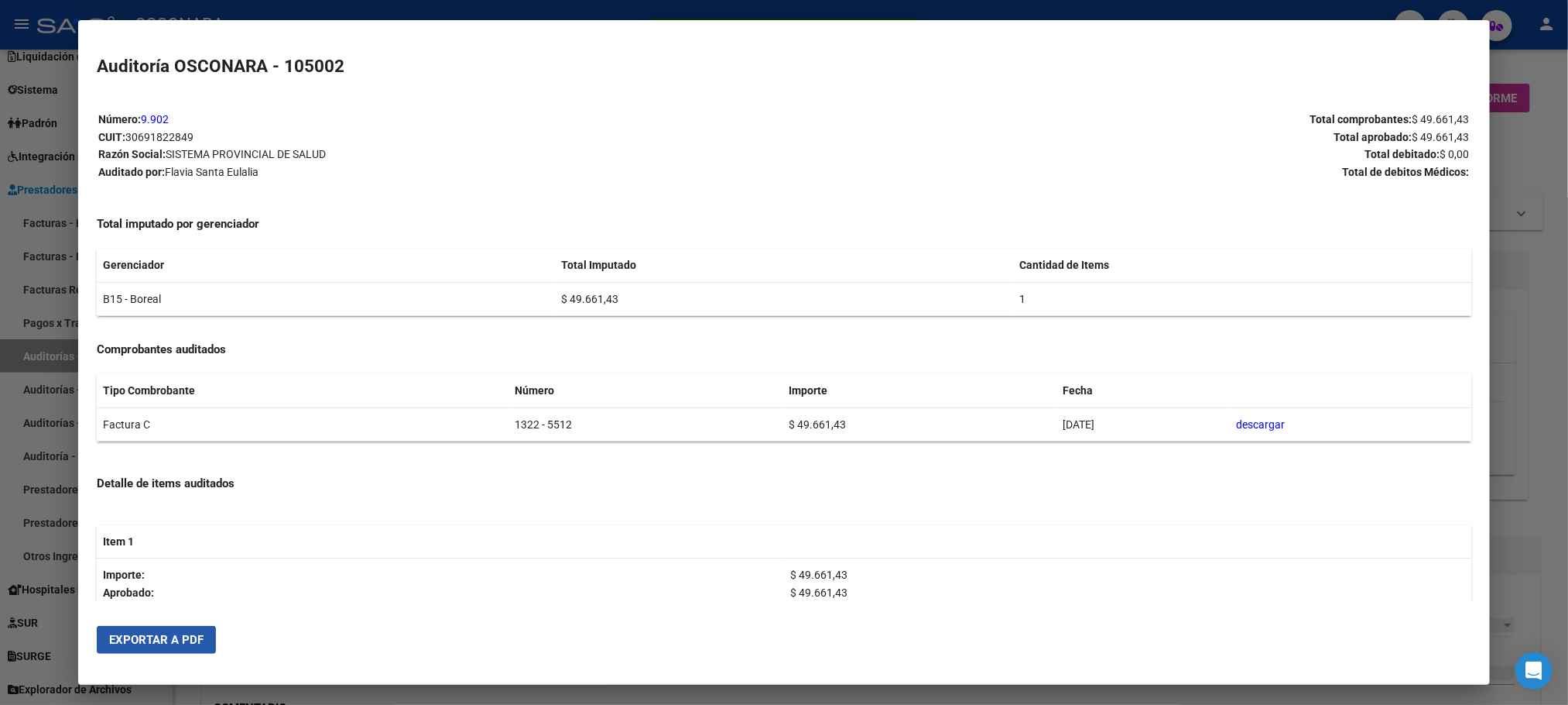
click at [188, 630] on button "Exportar a PDF" at bounding box center [156, 640] width 120 height 28
click at [1544, 402] on div at bounding box center [784, 352] width 1568 height 705
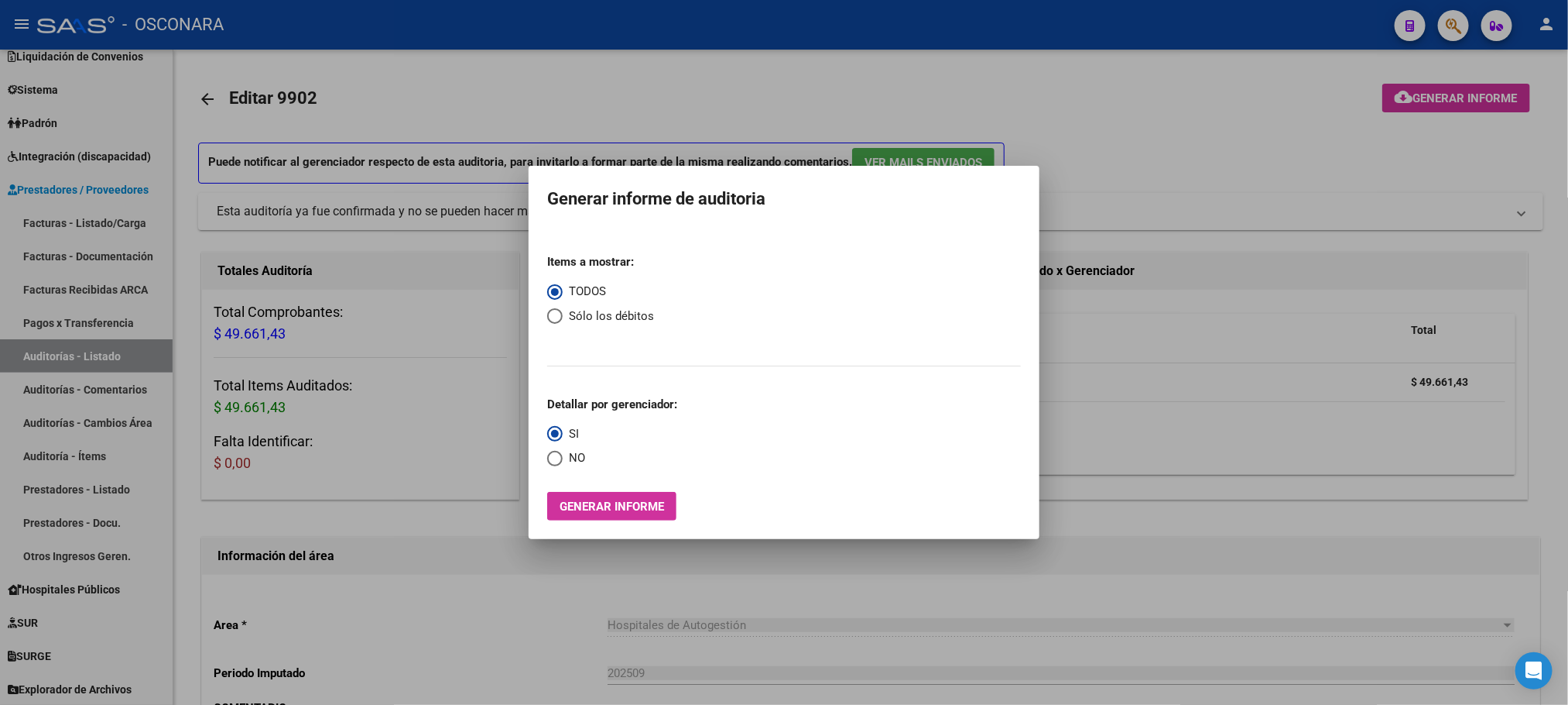
click at [1197, 570] on div at bounding box center [784, 352] width 1568 height 705
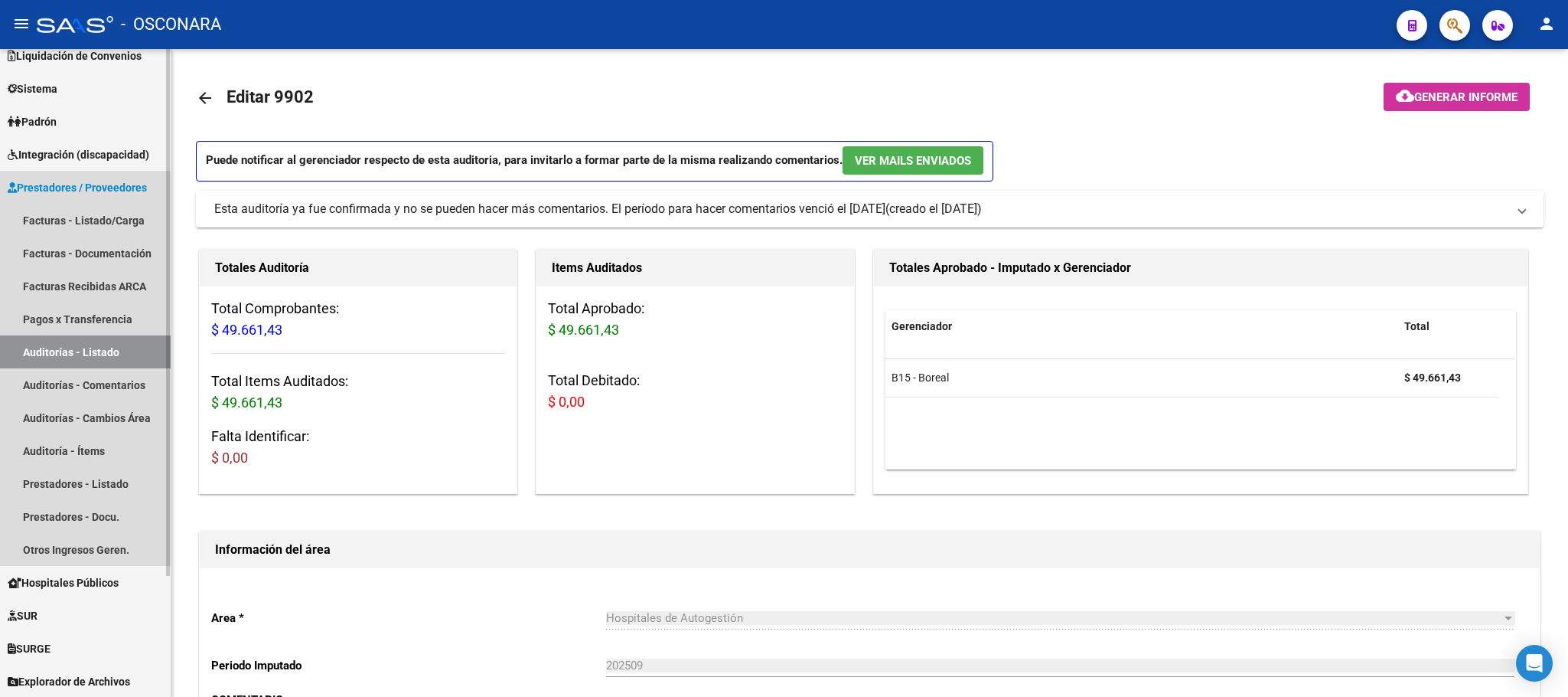
click at [70, 359] on link "Auditorías - Listado" at bounding box center [85, 351] width 170 height 33
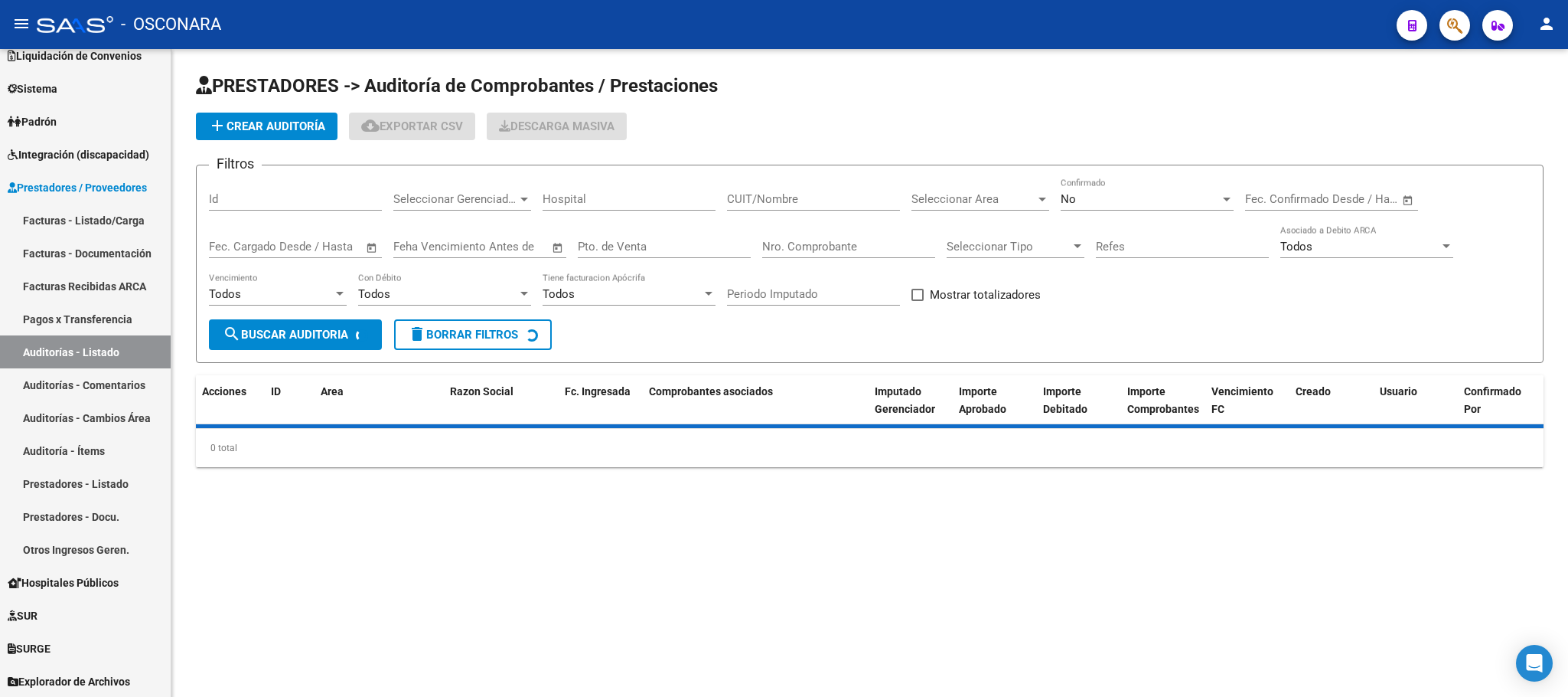
click at [230, 198] on input "Id" at bounding box center [295, 198] width 173 height 14
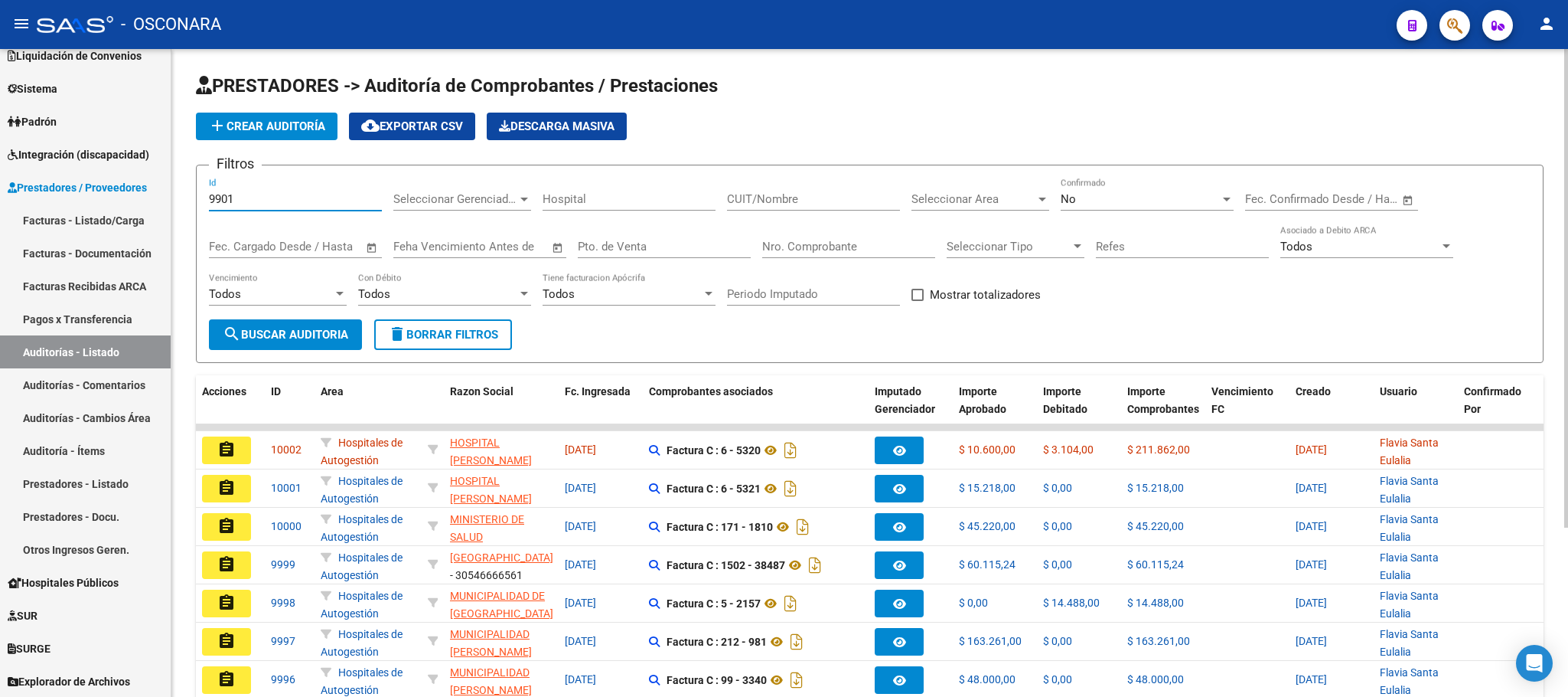
type input "9901"
click at [280, 340] on span "search Buscar Auditoria" at bounding box center [285, 335] width 126 height 14
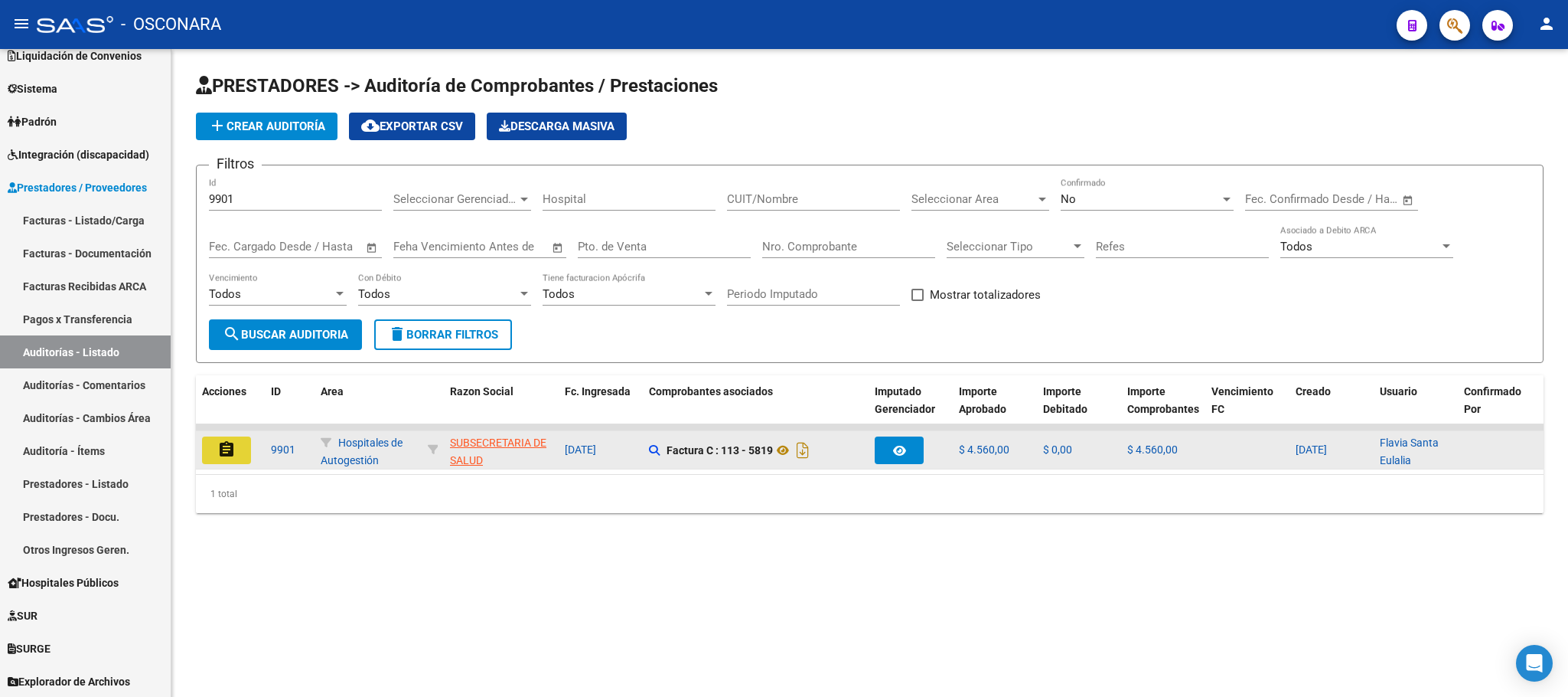
click at [221, 450] on mat-icon "assignment" at bounding box center [226, 449] width 19 height 19
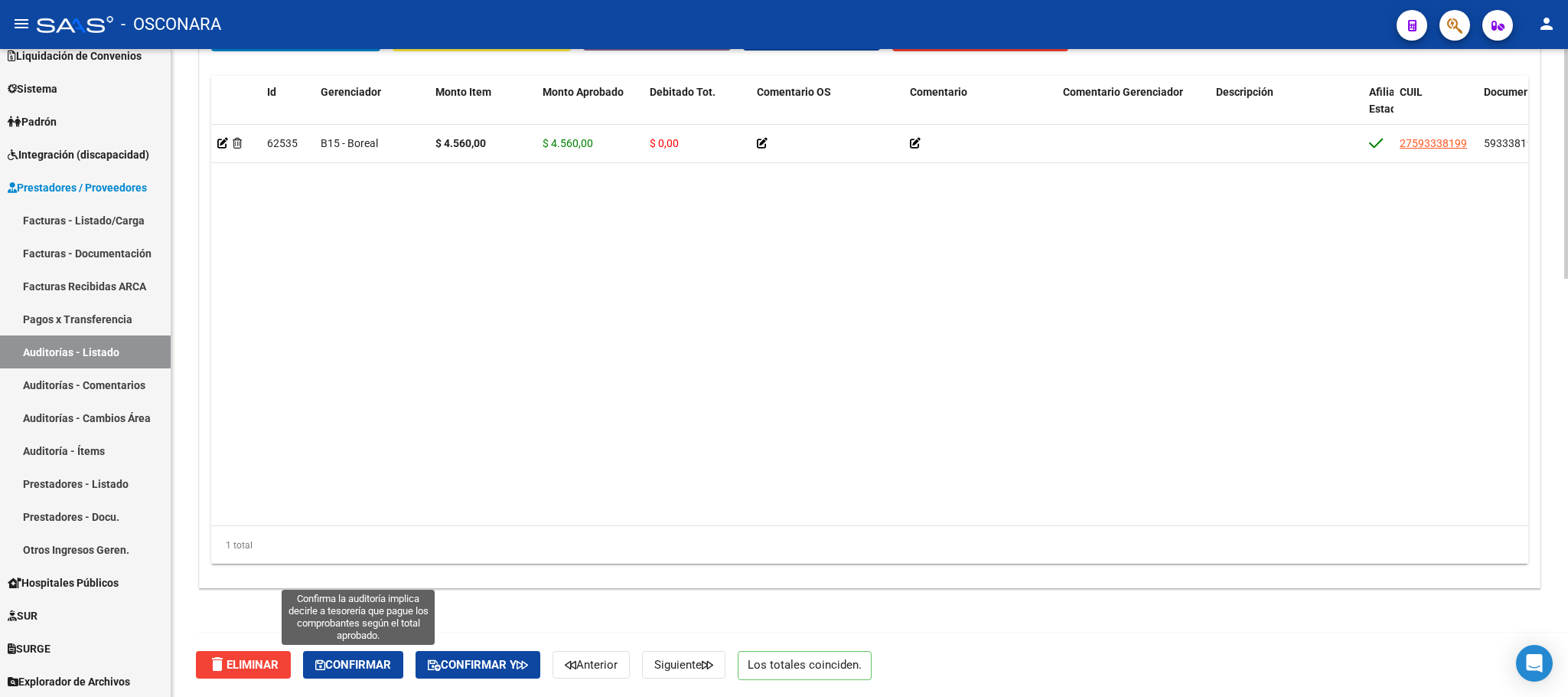
click at [367, 658] on span "Confirmar" at bounding box center [352, 664] width 75 height 14
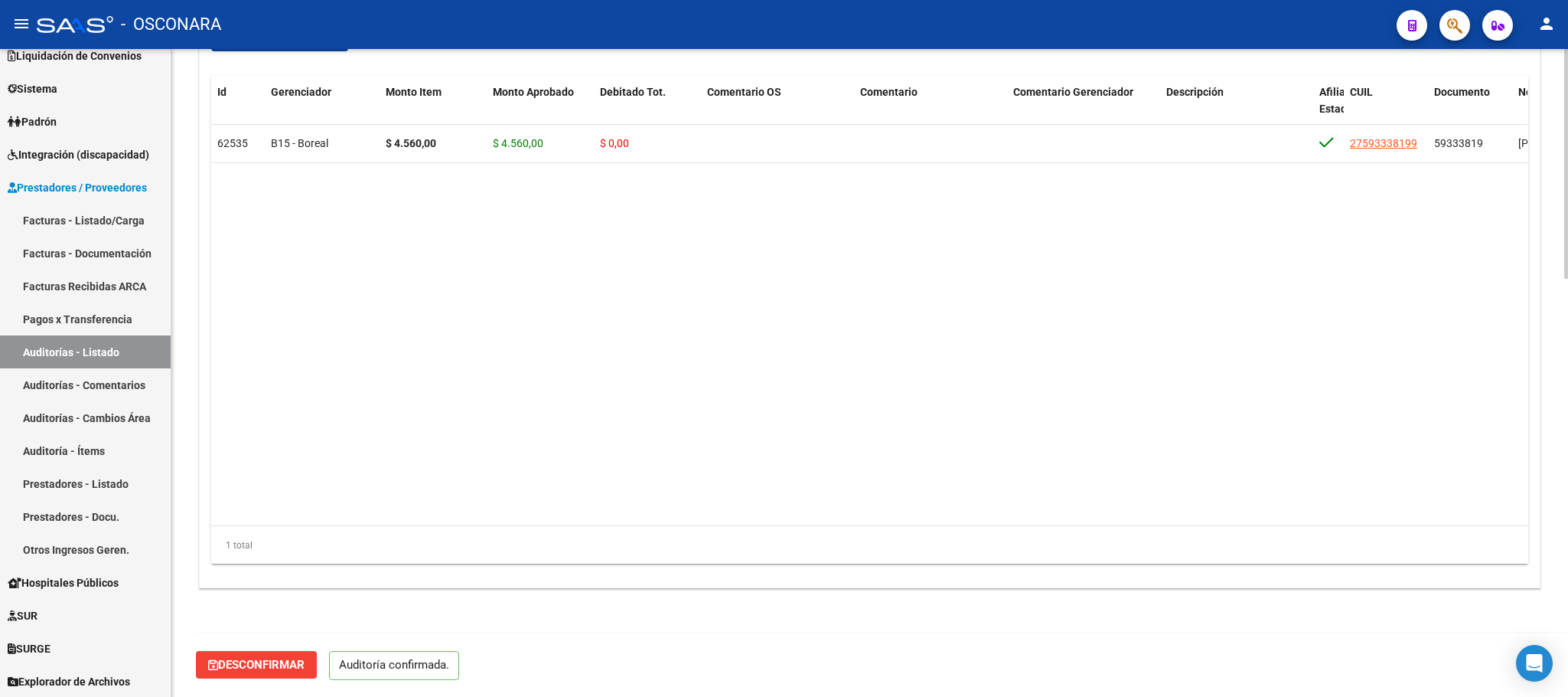
scroll to position [1128, 0]
type input "202509"
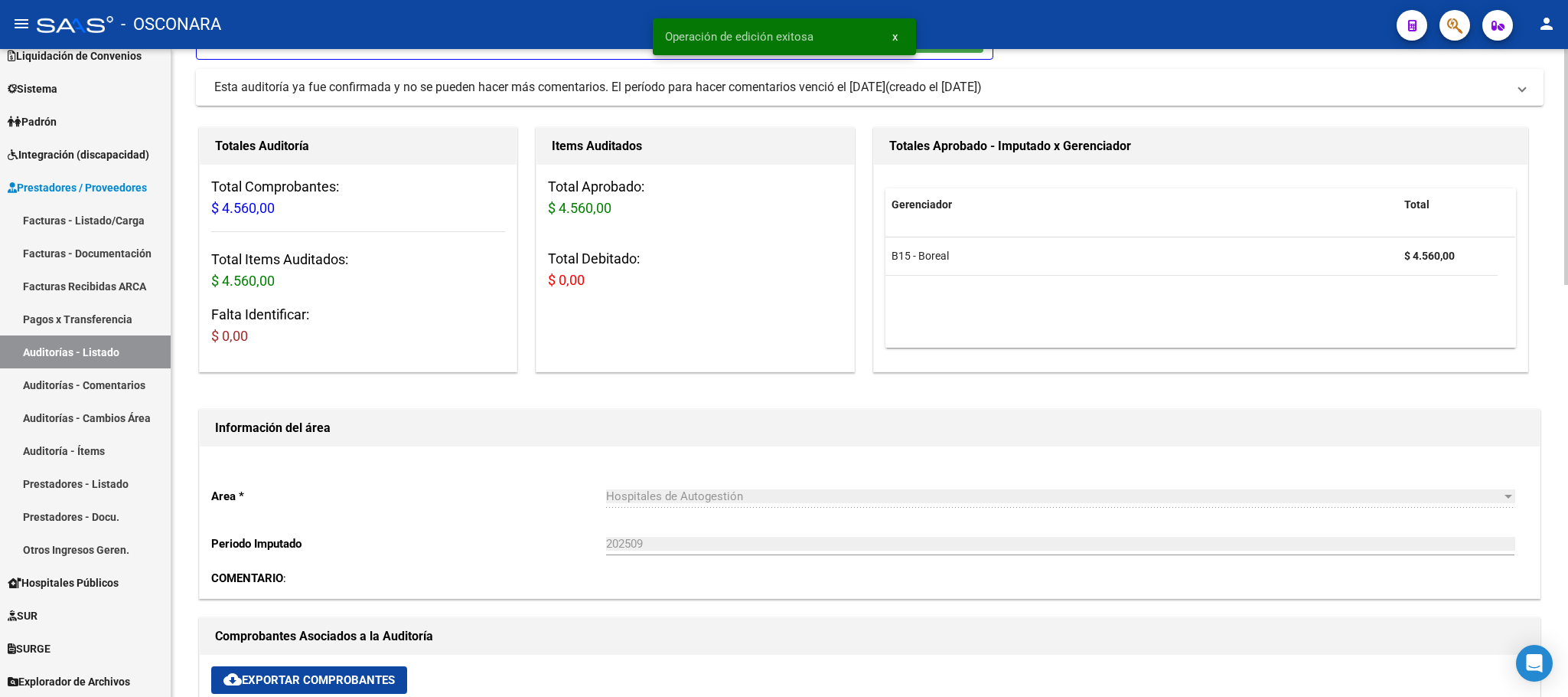
scroll to position [0, 0]
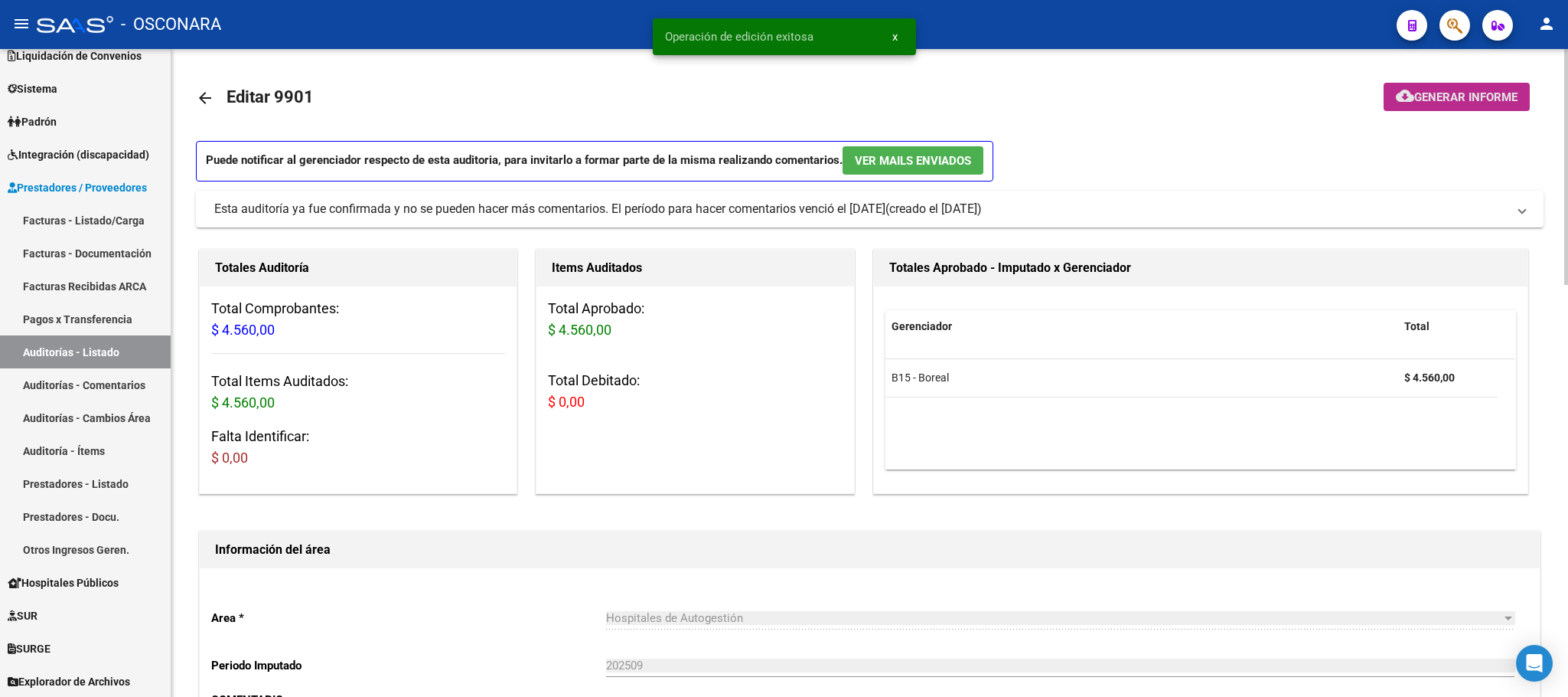
click at [1444, 104] on button "cloud_download Generar informe" at bounding box center [1456, 97] width 146 height 28
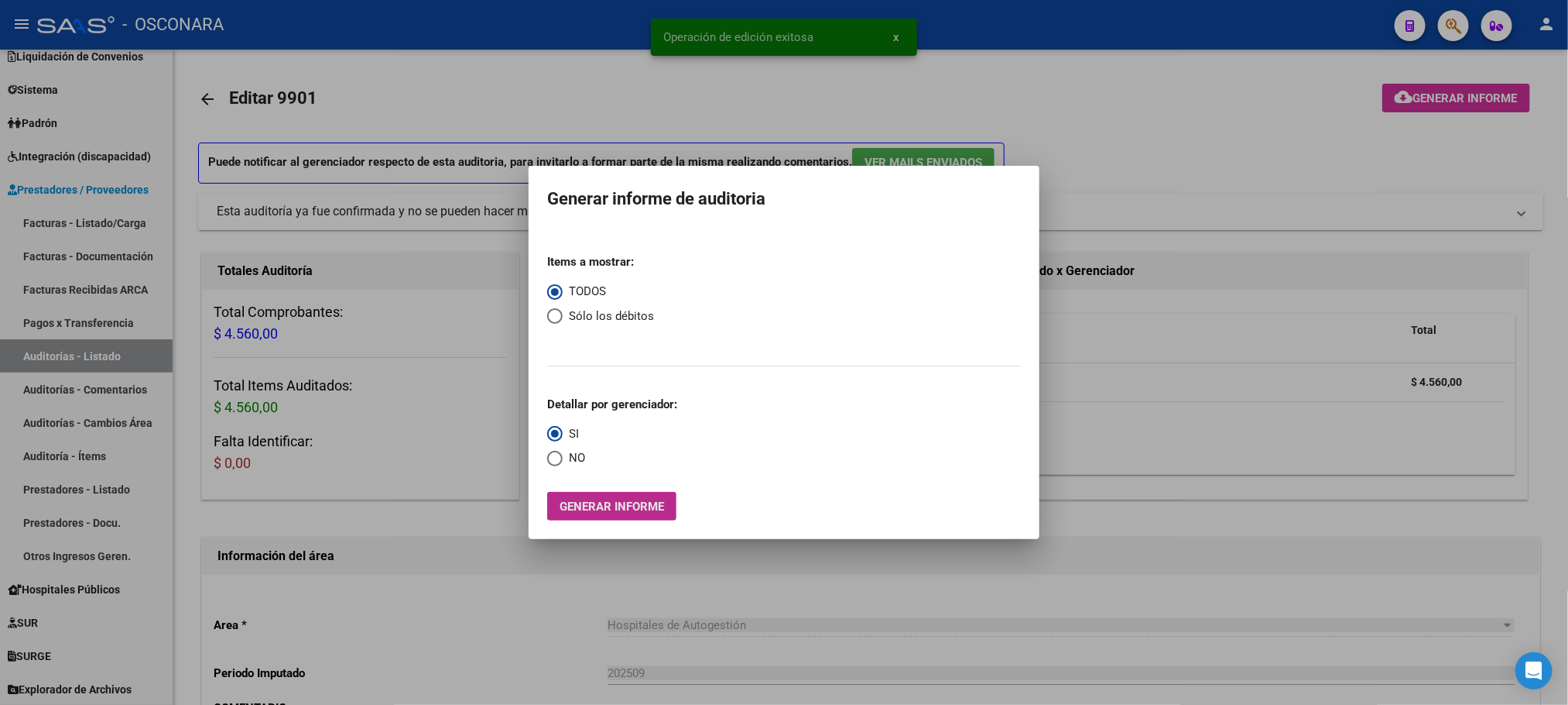
click at [634, 511] on span "Generar informe" at bounding box center [612, 506] width 105 height 14
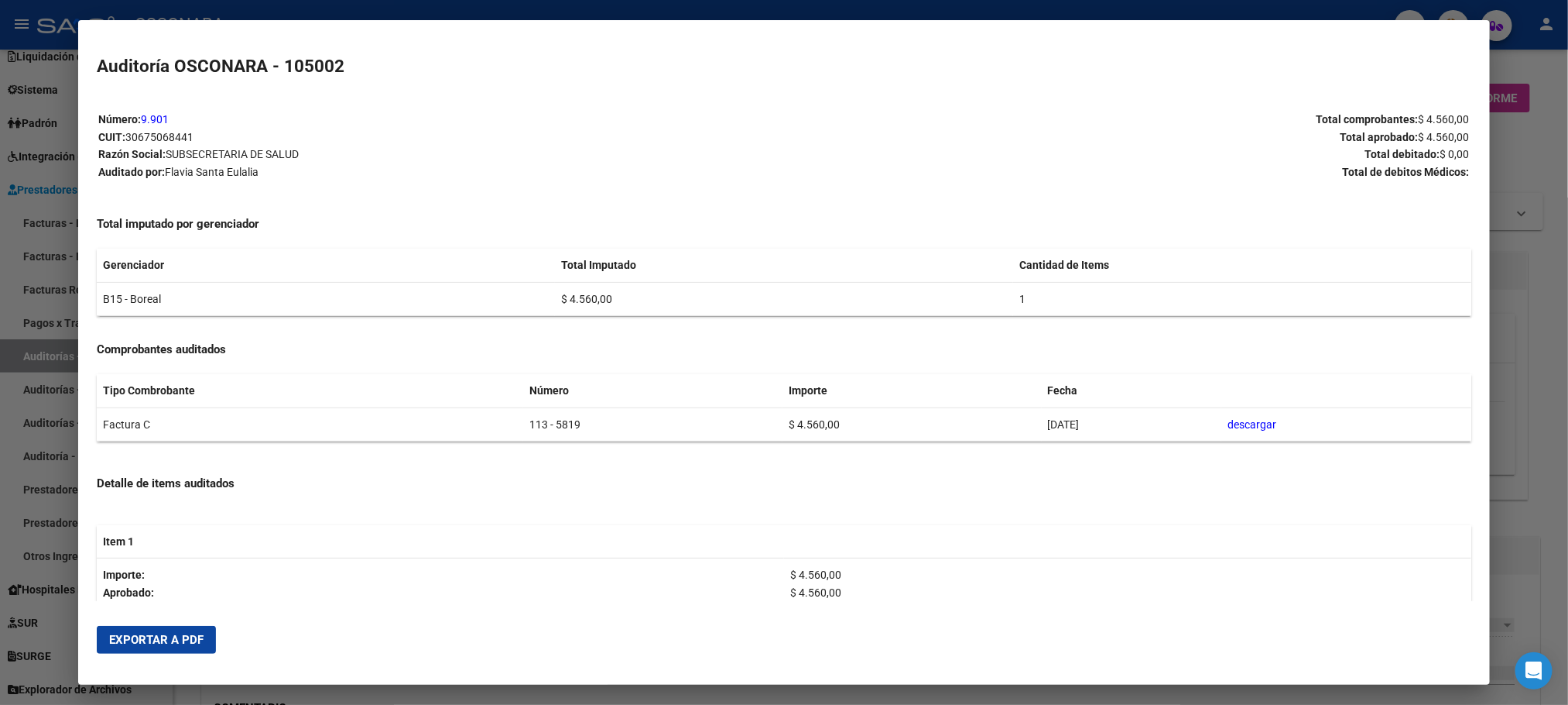
click at [184, 641] on span "Exportar a PDF" at bounding box center [156, 639] width 94 height 14
click at [1527, 337] on div at bounding box center [784, 352] width 1568 height 705
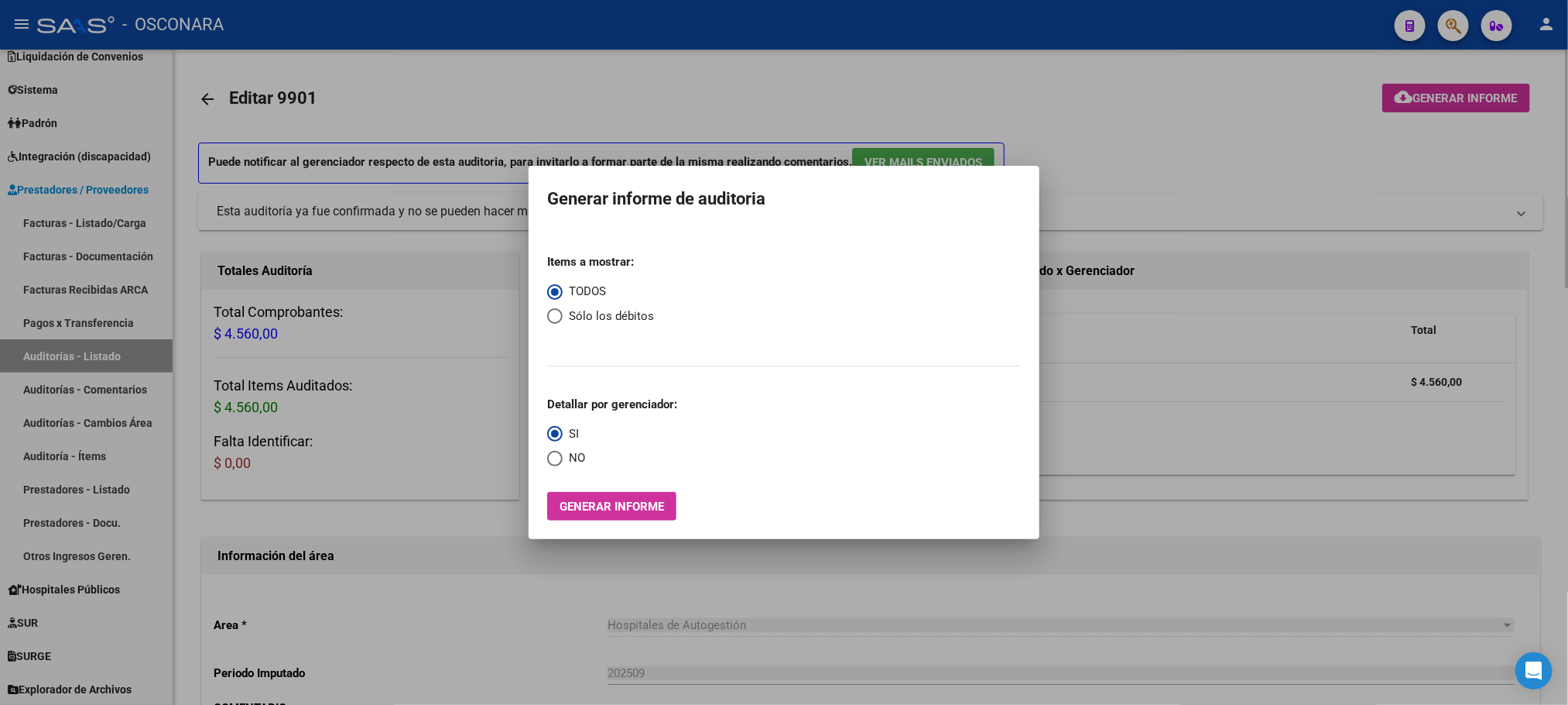
click at [545, 599] on div at bounding box center [784, 352] width 1568 height 705
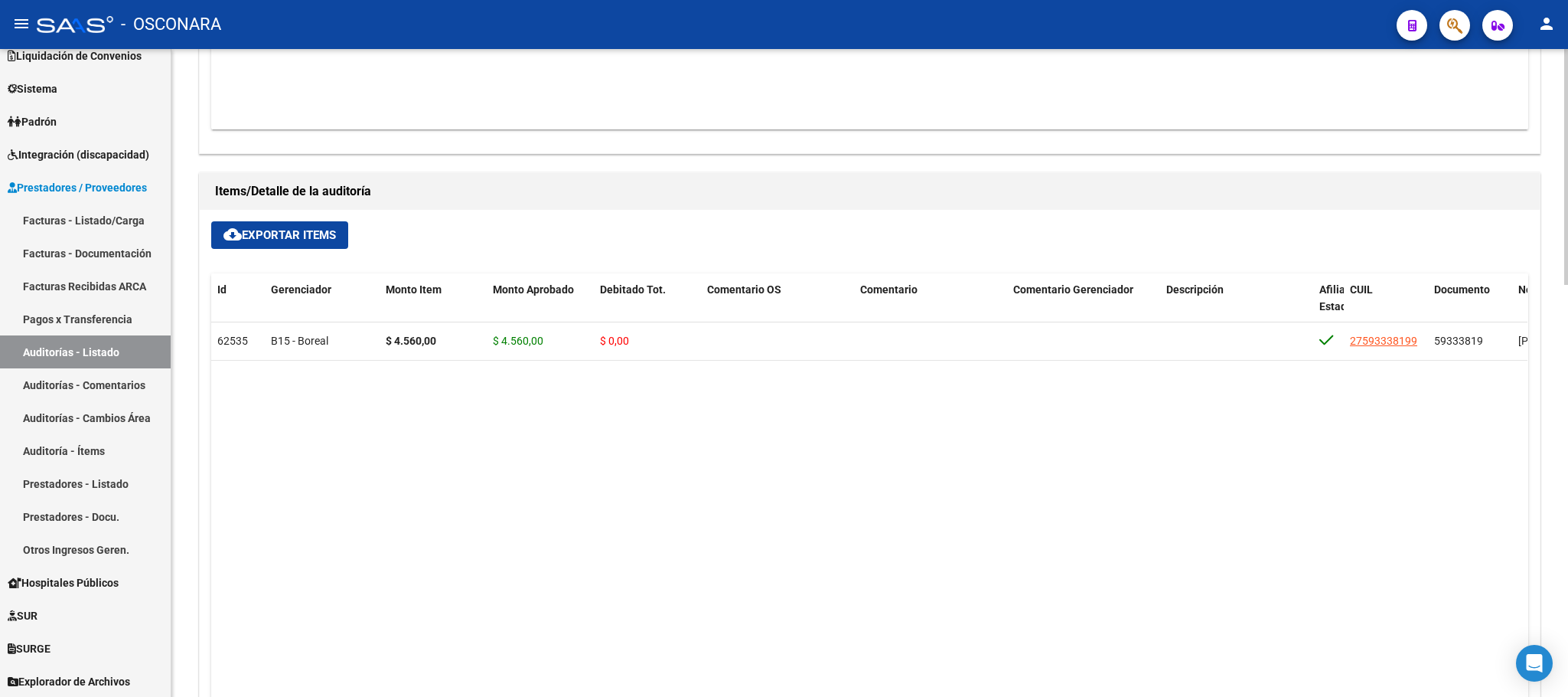
scroll to position [1128, 0]
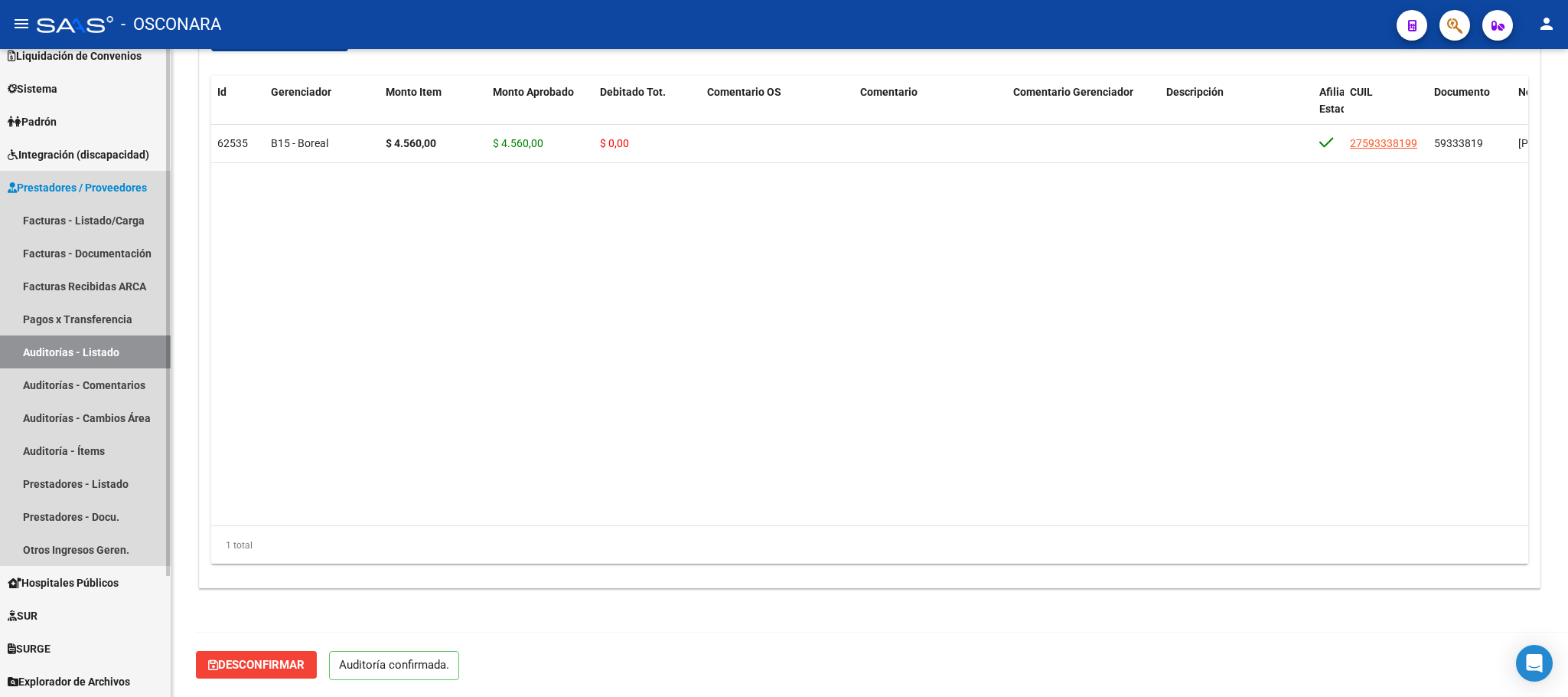
click at [124, 359] on link "Auditorías - Listado" at bounding box center [85, 351] width 170 height 33
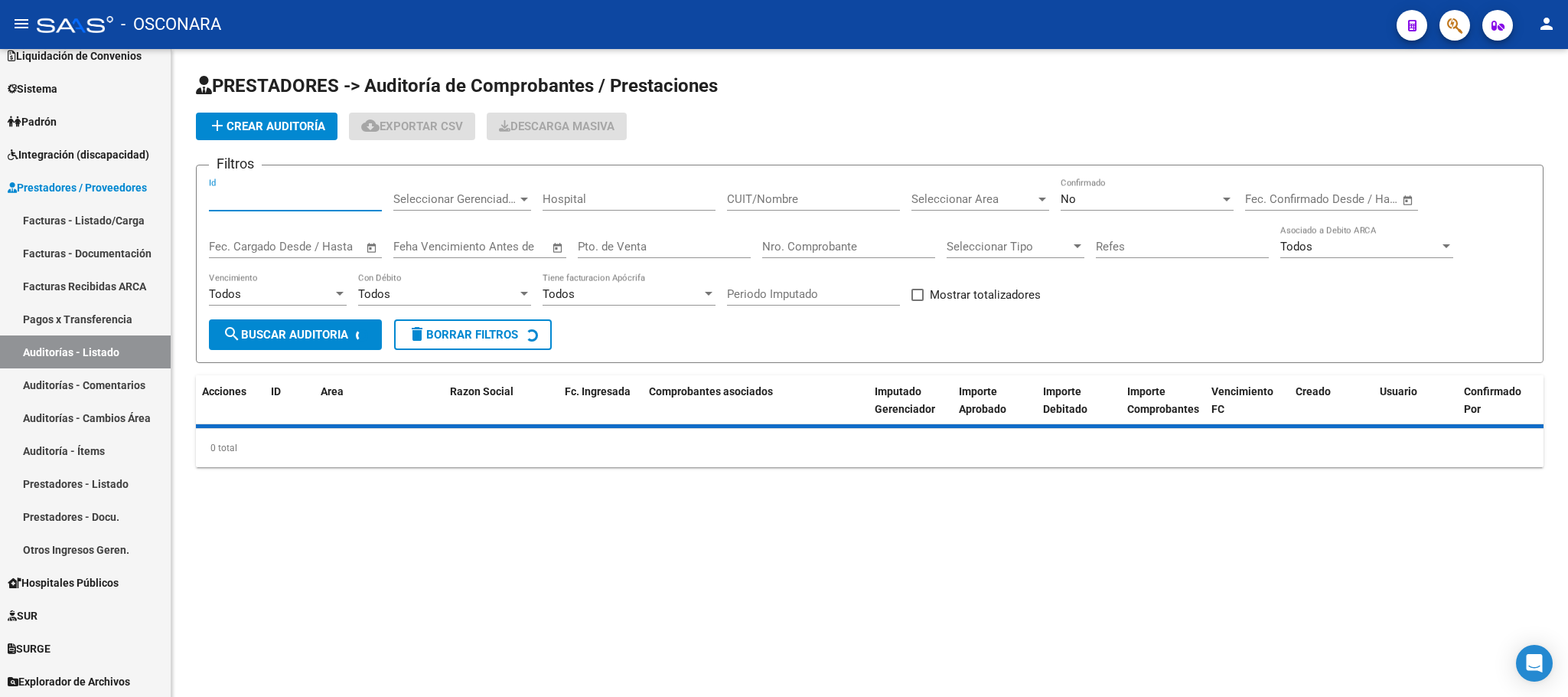
click at [285, 203] on input "Id" at bounding box center [295, 198] width 173 height 14
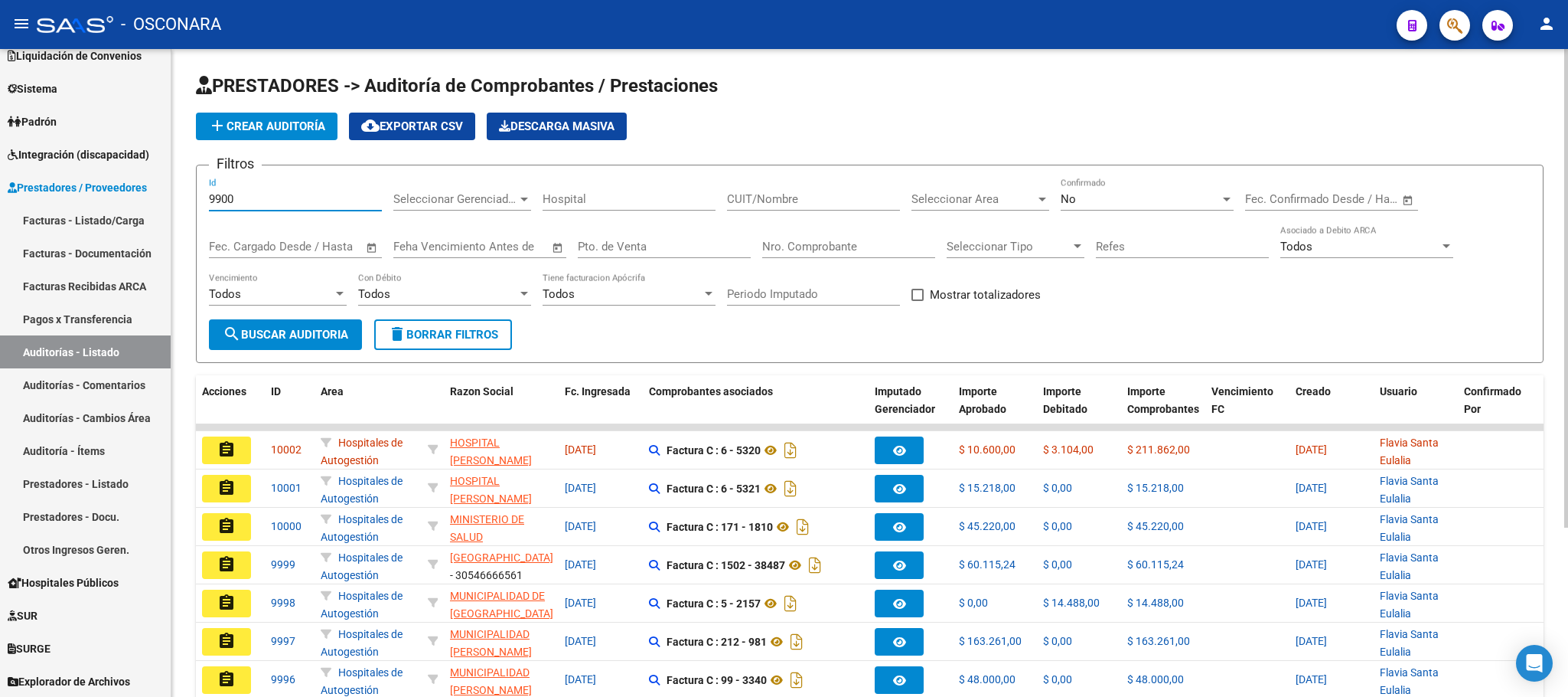
type input "9900"
click at [356, 310] on div "Filtros 9900 Id Seleccionar Gerenciador Seleccionar Gerenciador Hospital CUIT/N…" at bounding box center [869, 249] width 1322 height 142
click at [318, 320] on div "Todos Vencimiento" at bounding box center [278, 295] width 138 height 48
click at [308, 328] on span "search Buscar Auditoria" at bounding box center [285, 335] width 126 height 14
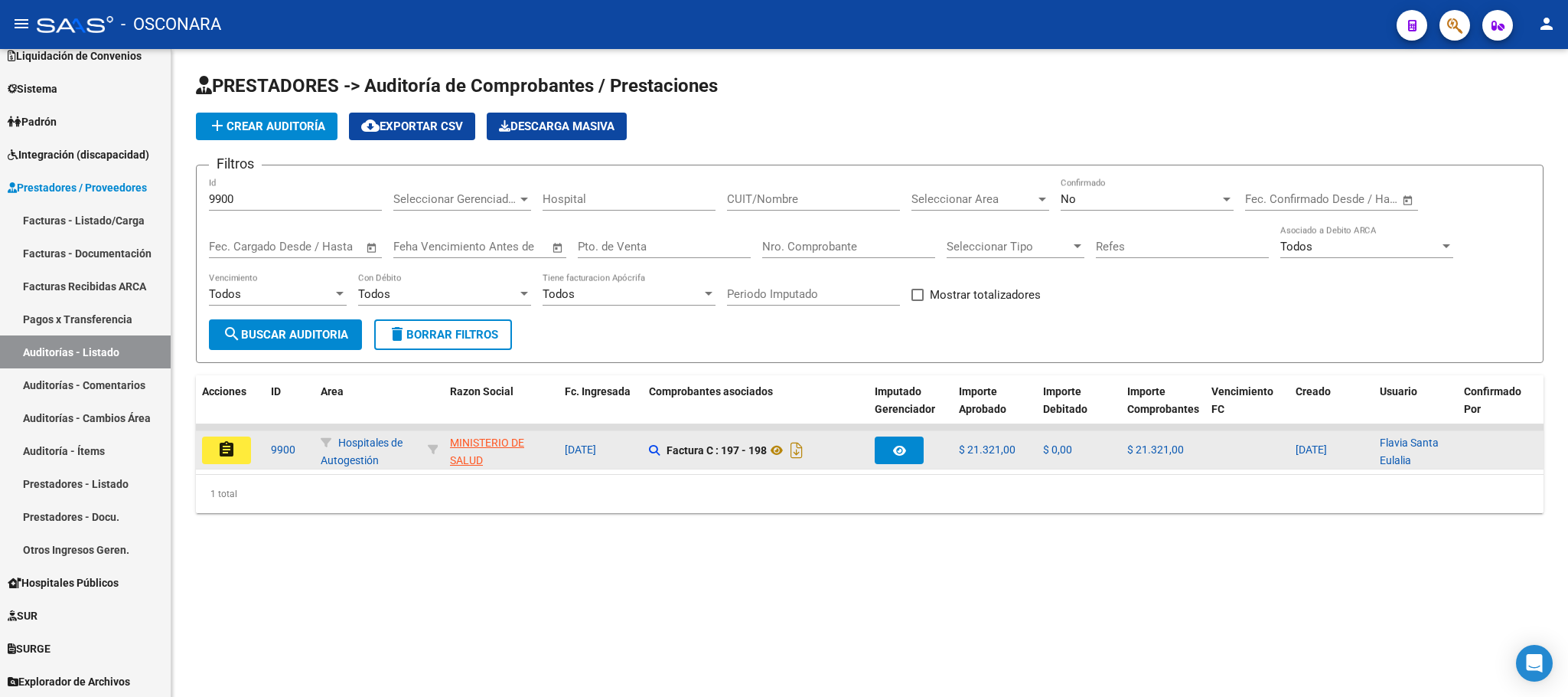
click at [209, 446] on button "assignment" at bounding box center [226, 450] width 49 height 28
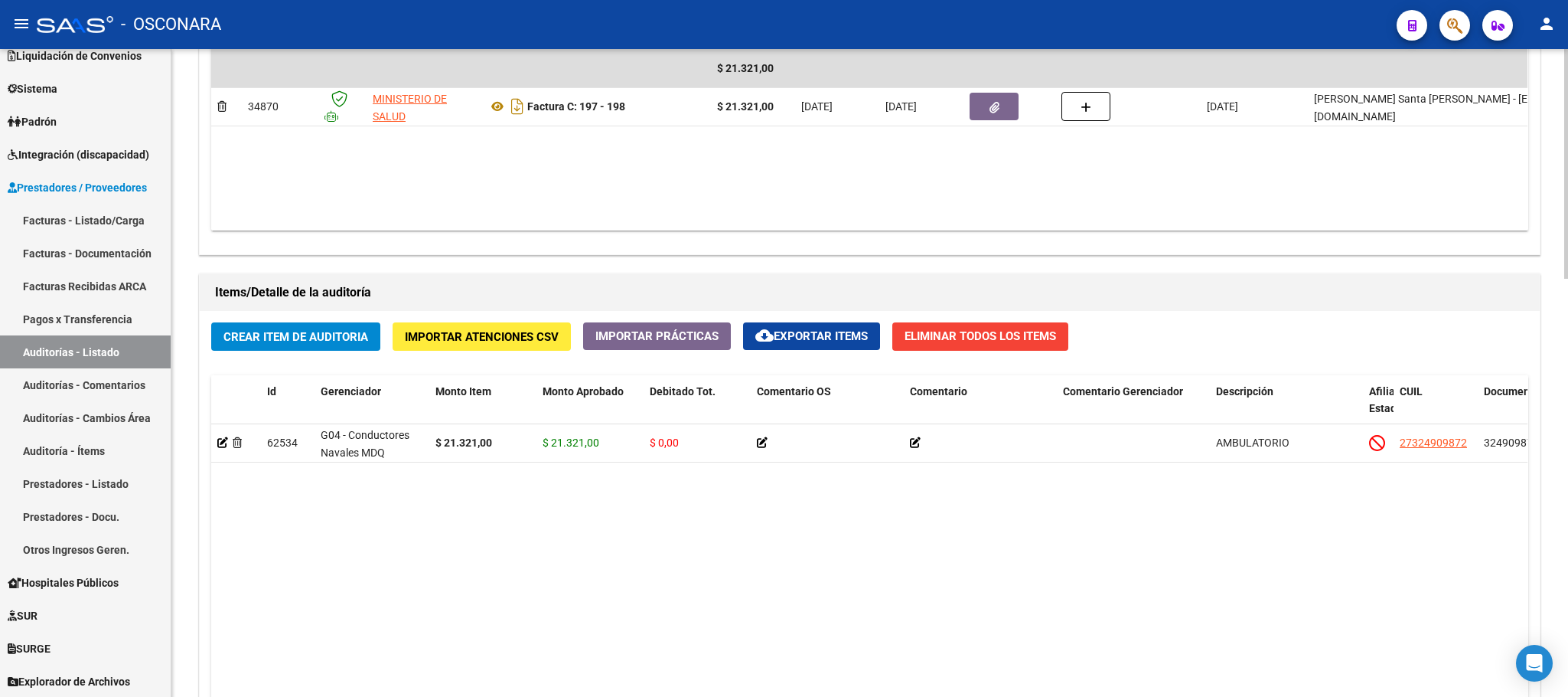
scroll to position [1181, 0]
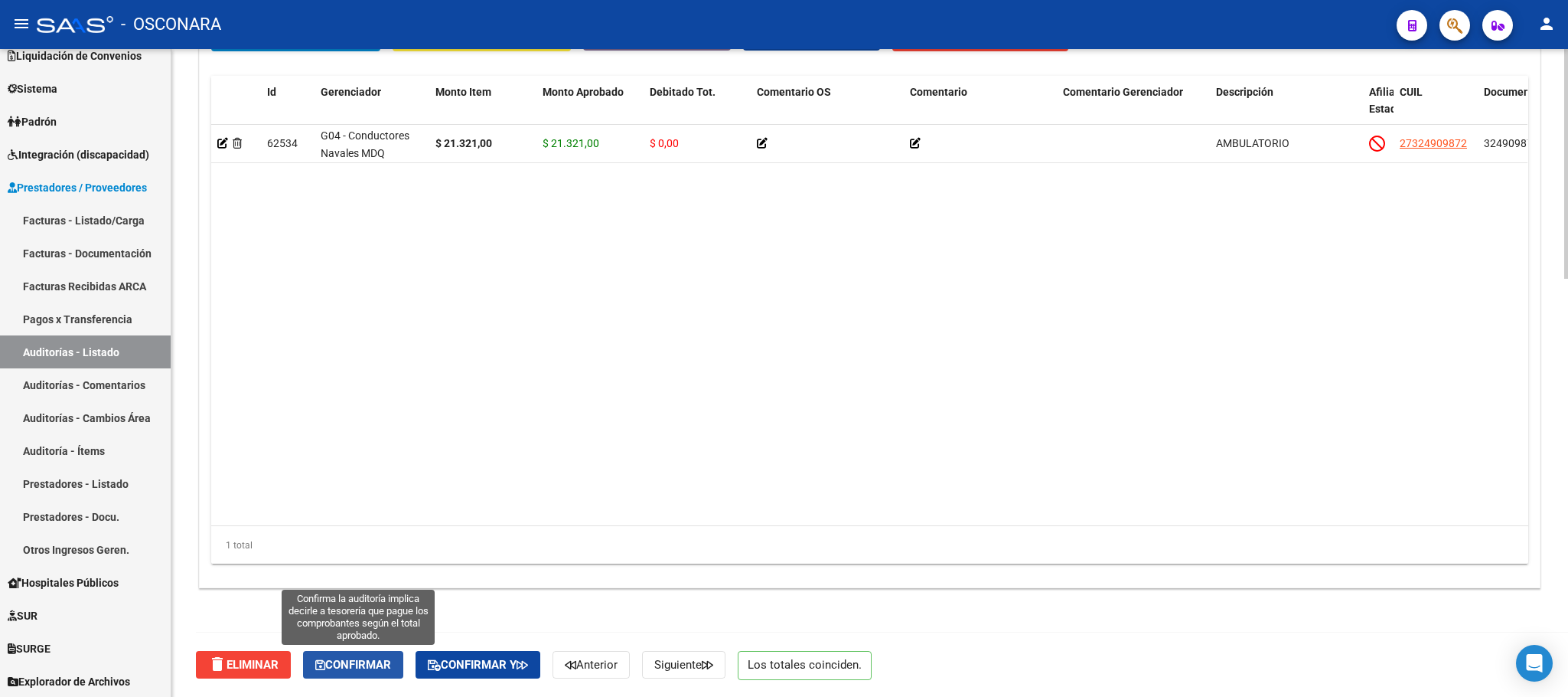
click at [363, 663] on span "Confirmar" at bounding box center [352, 664] width 75 height 14
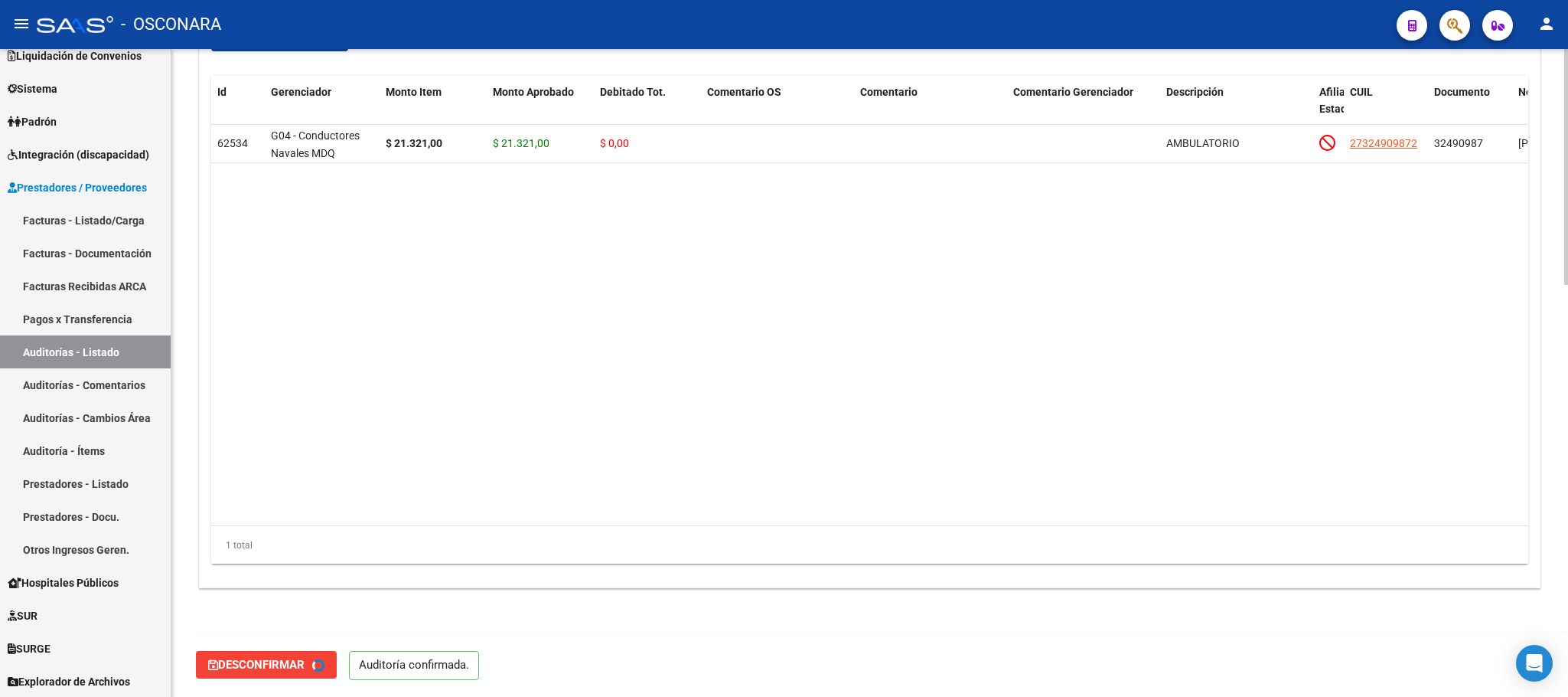
type input "202509"
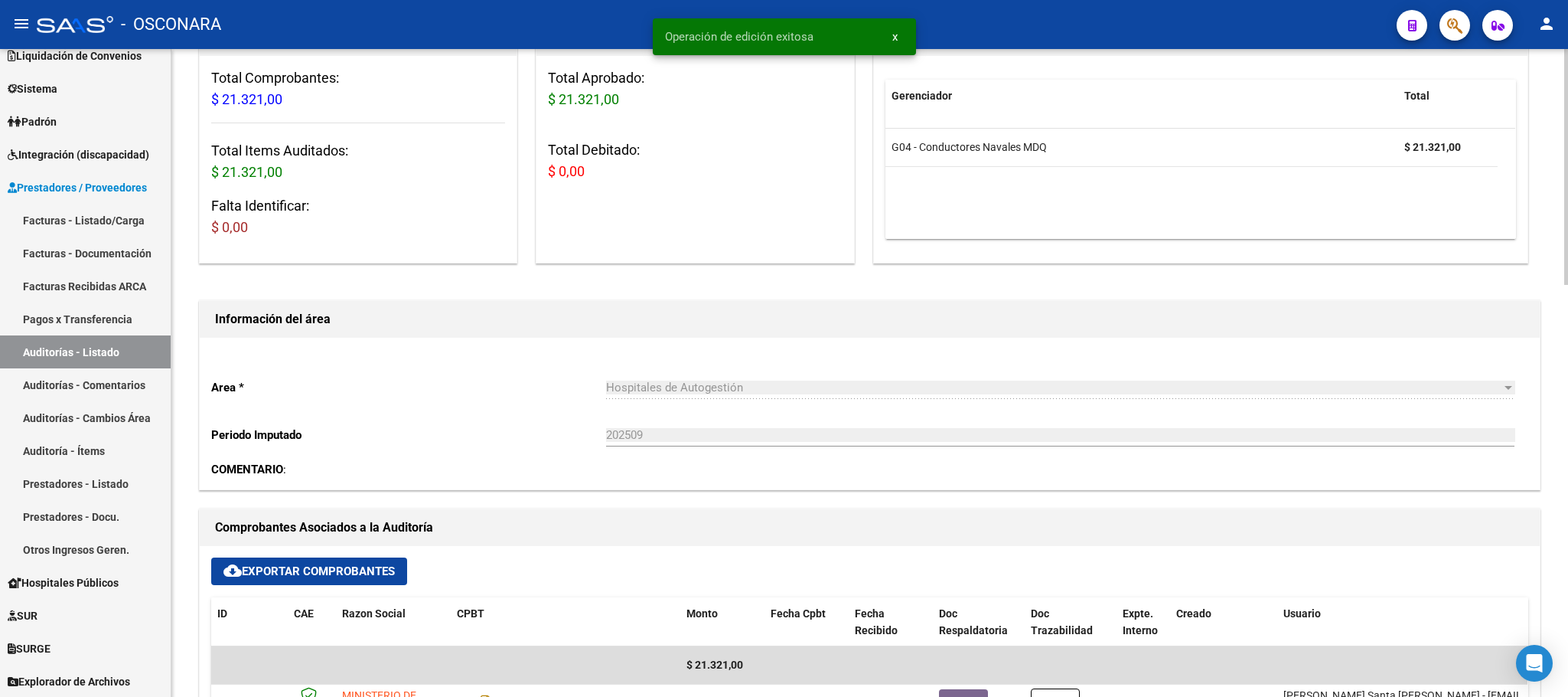
scroll to position [0, 0]
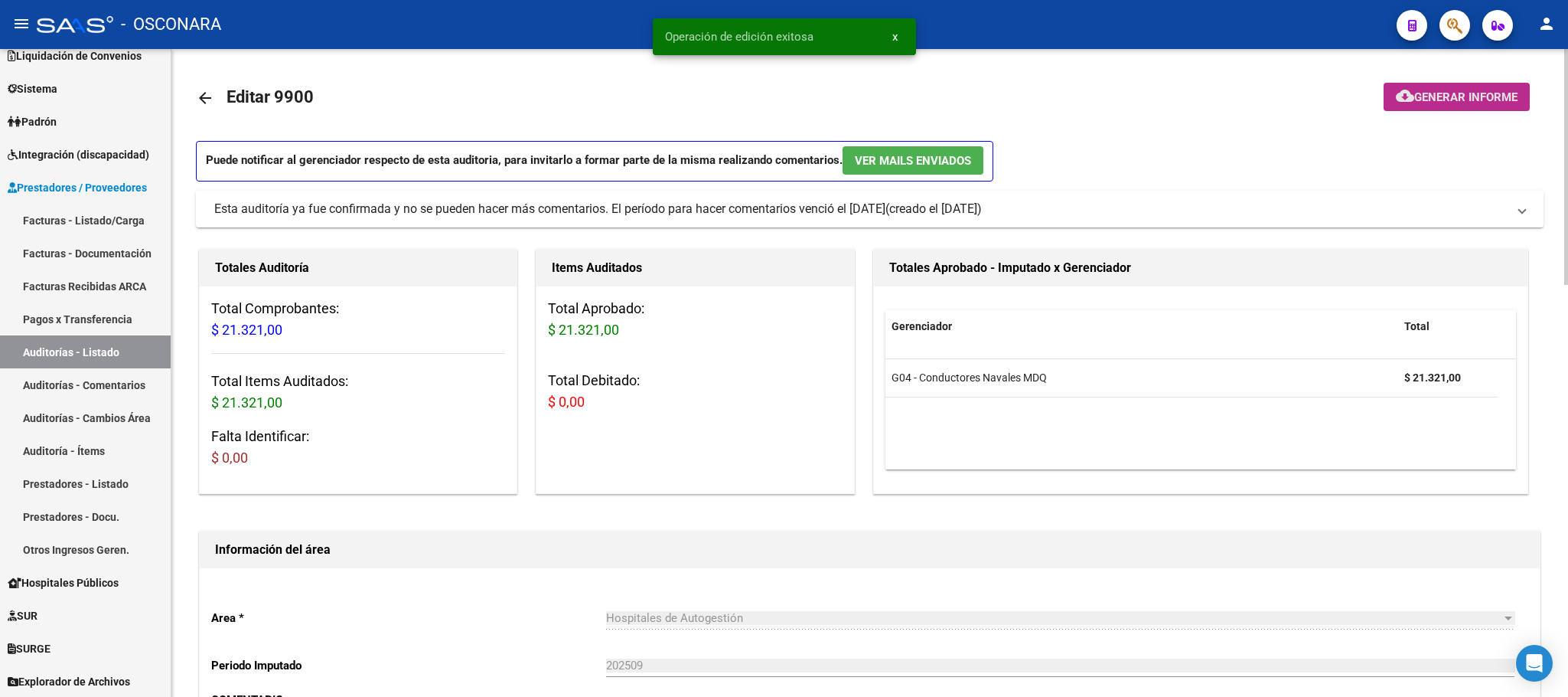
click at [1453, 97] on span "Generar informe" at bounding box center [1466, 97] width 103 height 14
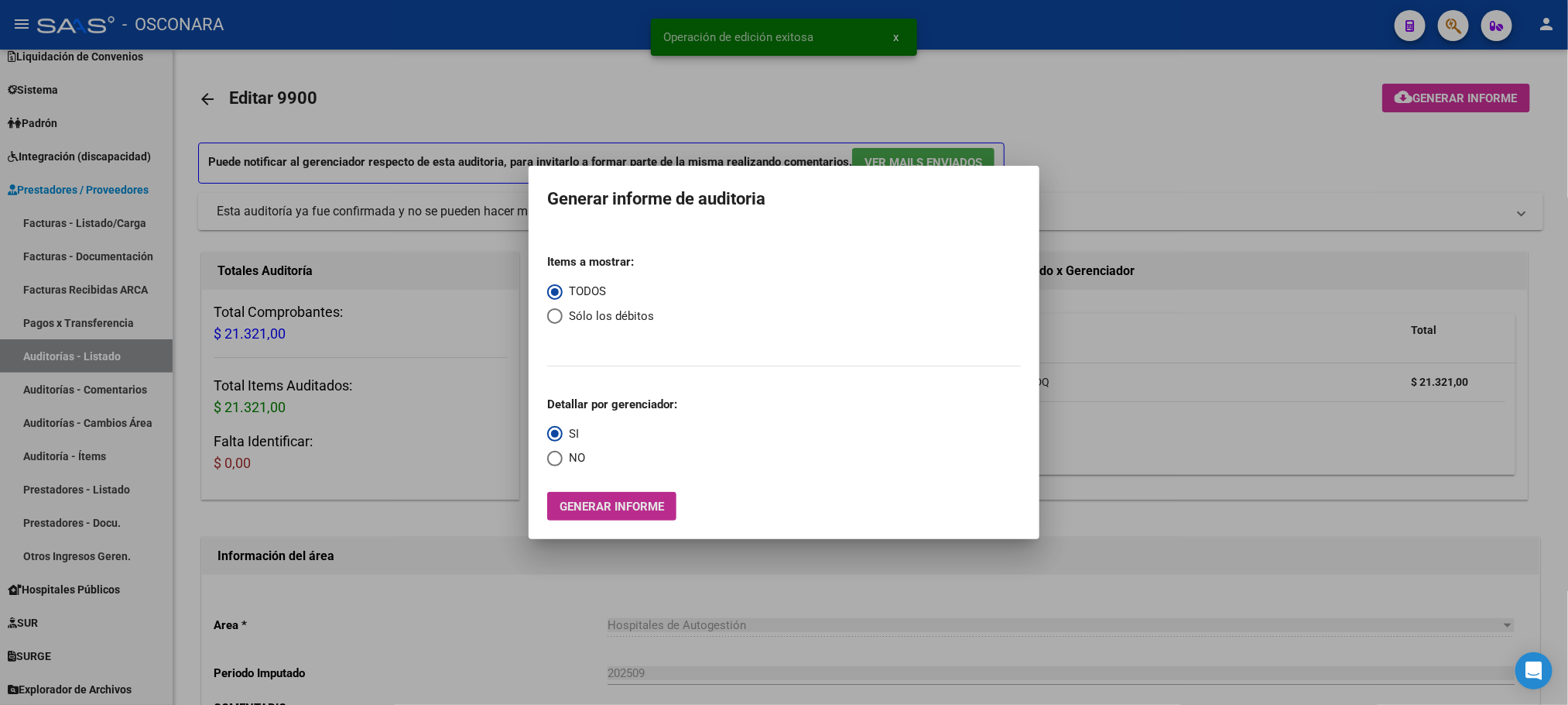
click at [636, 509] on span "Generar informe" at bounding box center [612, 506] width 105 height 14
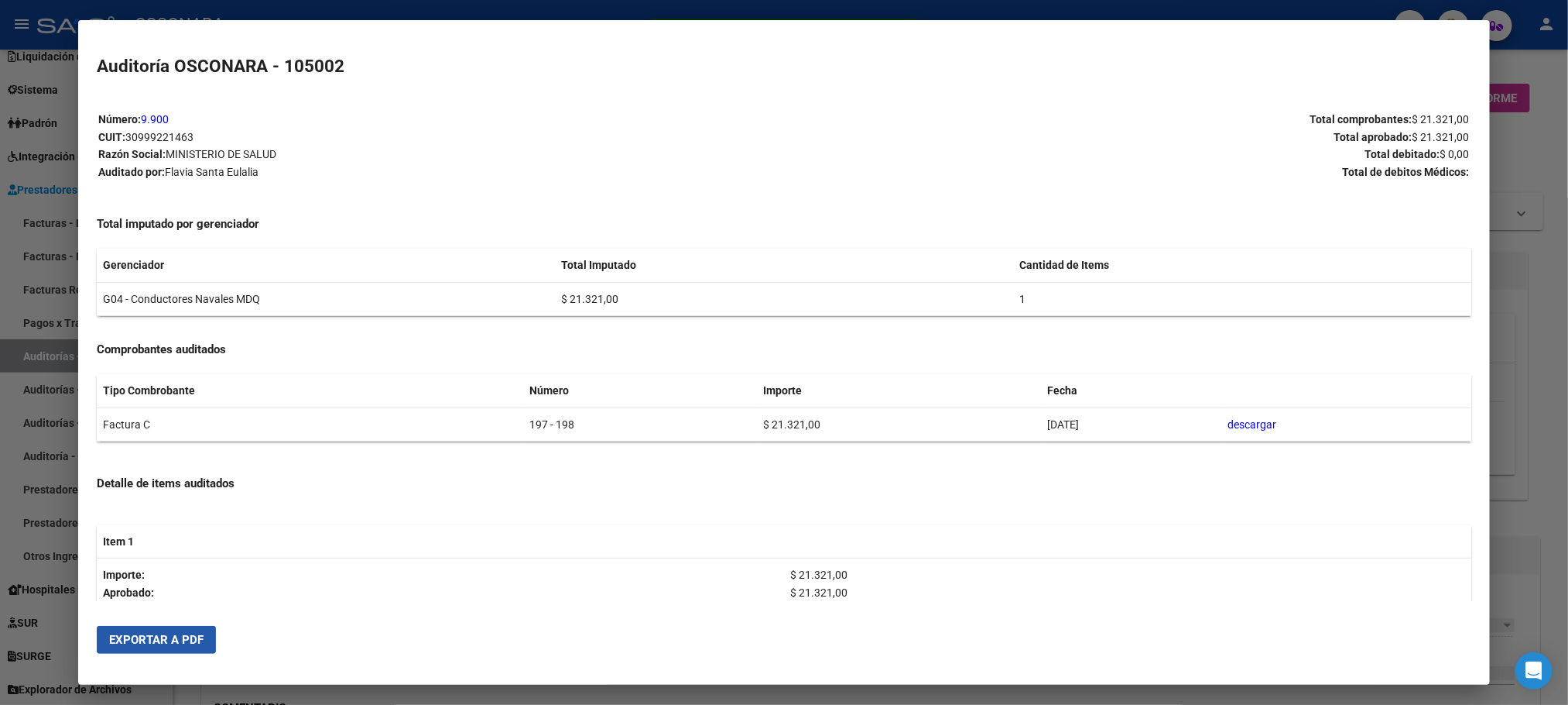
click at [193, 640] on span "Exportar a PDF" at bounding box center [156, 639] width 94 height 14
click at [1543, 426] on div at bounding box center [784, 352] width 1568 height 705
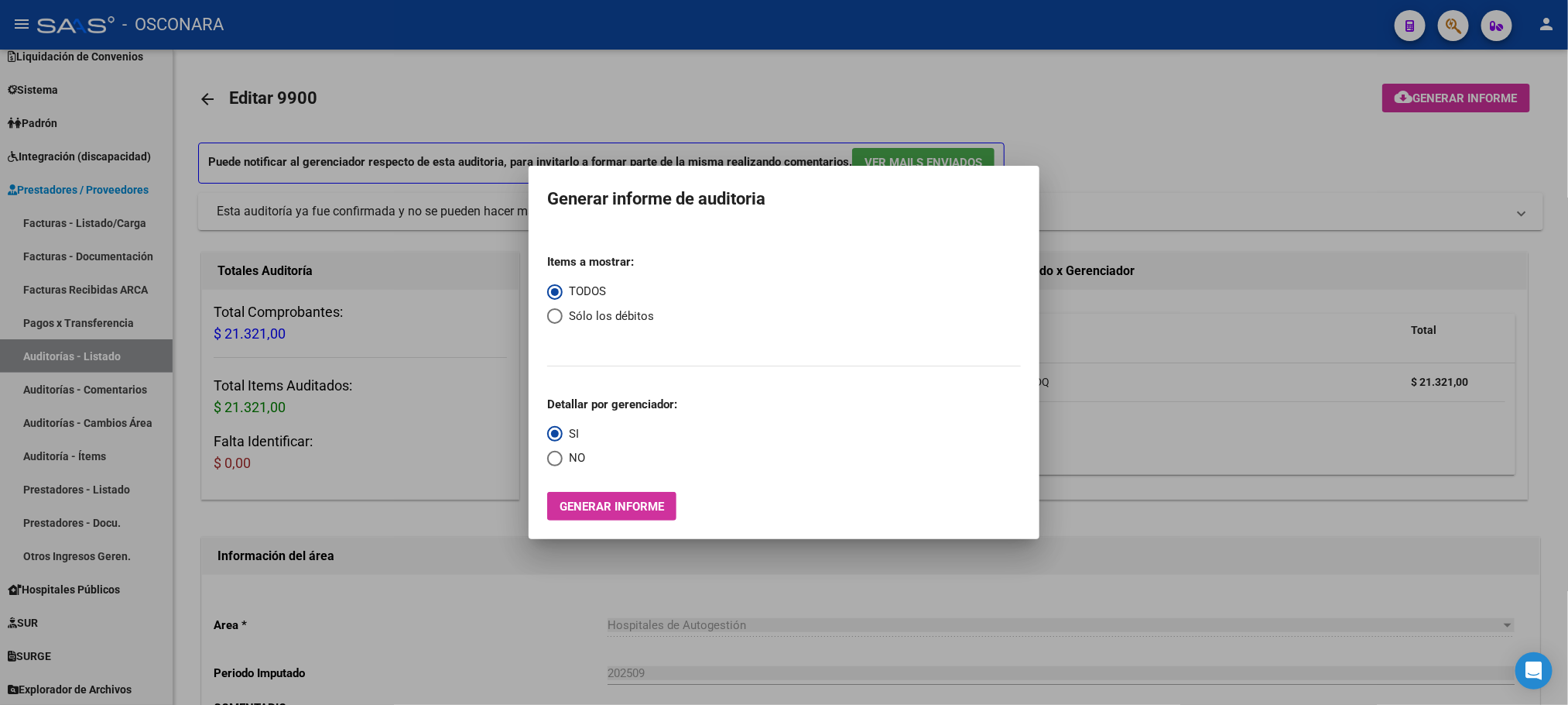
click at [1167, 511] on div at bounding box center [784, 352] width 1568 height 705
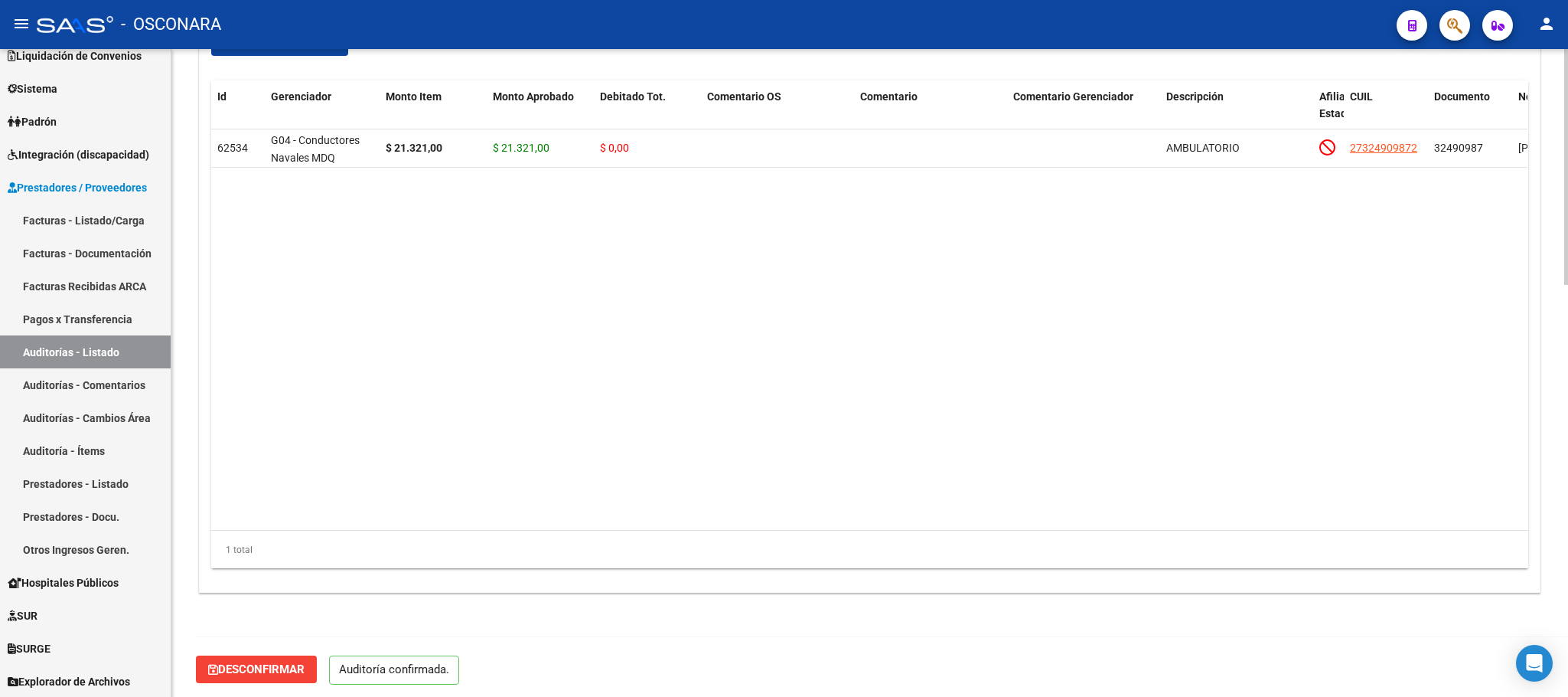
scroll to position [1128, 0]
